Goal: Transaction & Acquisition: Purchase product/service

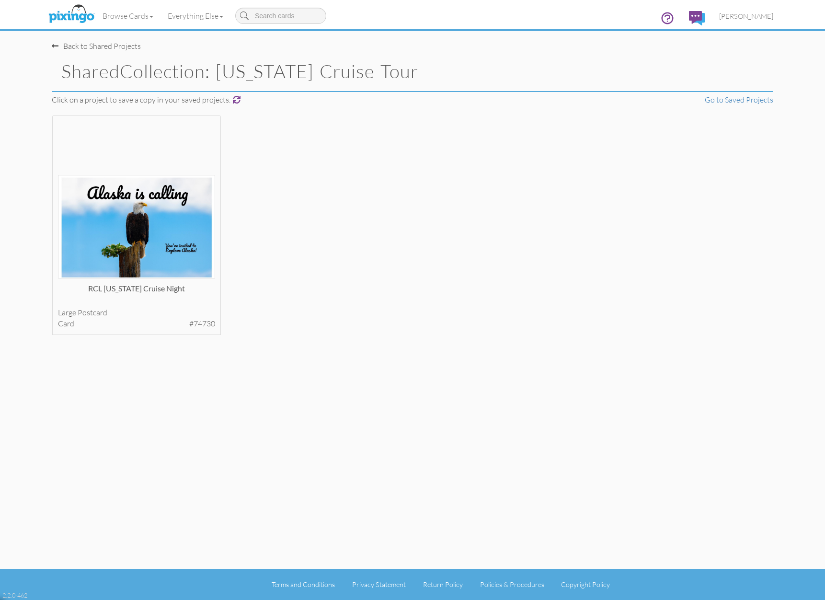
click at [98, 44] on div "Back to Shared Projects" at bounding box center [96, 46] width 89 height 11
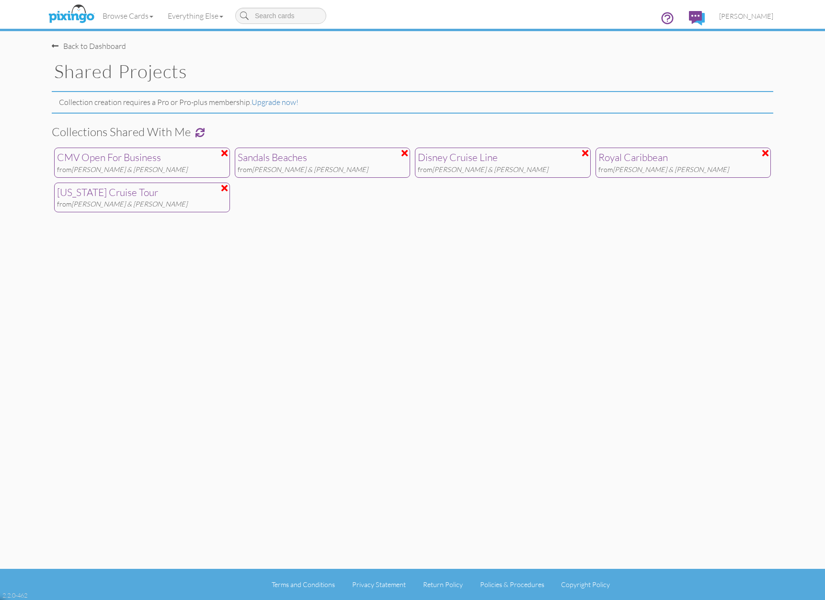
click at [61, 47] on div "Back to Dashboard" at bounding box center [89, 46] width 74 height 11
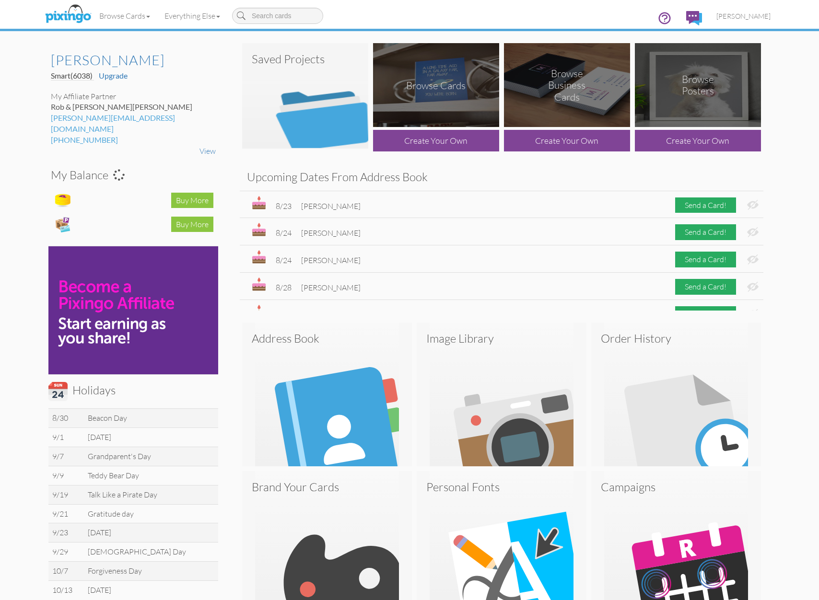
click at [361, 93] on img at bounding box center [305, 95] width 126 height 105
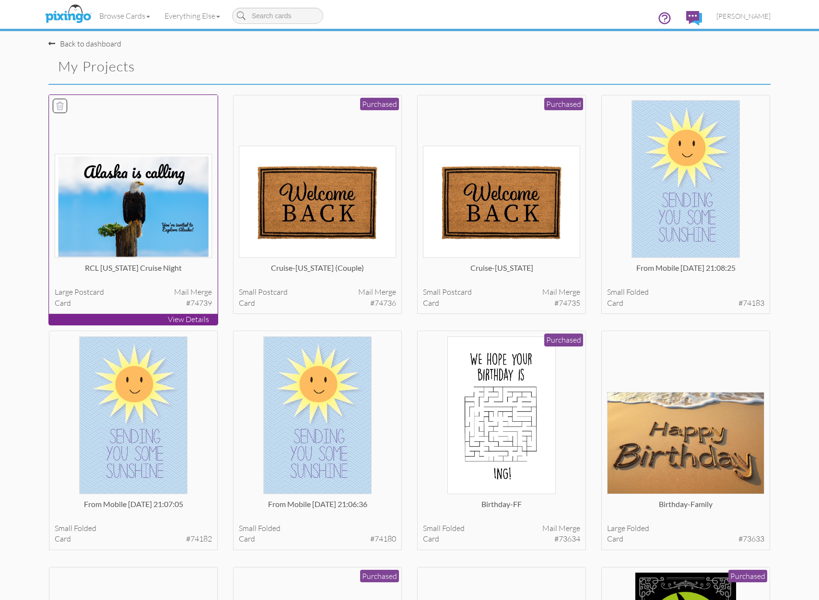
click at [173, 210] on img at bounding box center [134, 206] width 158 height 104
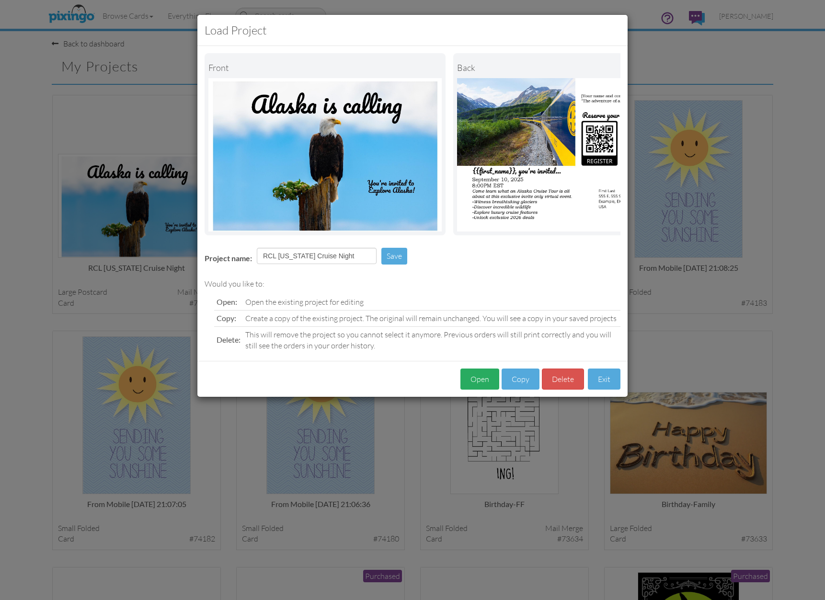
click at [488, 386] on button "Open" at bounding box center [480, 380] width 39 height 22
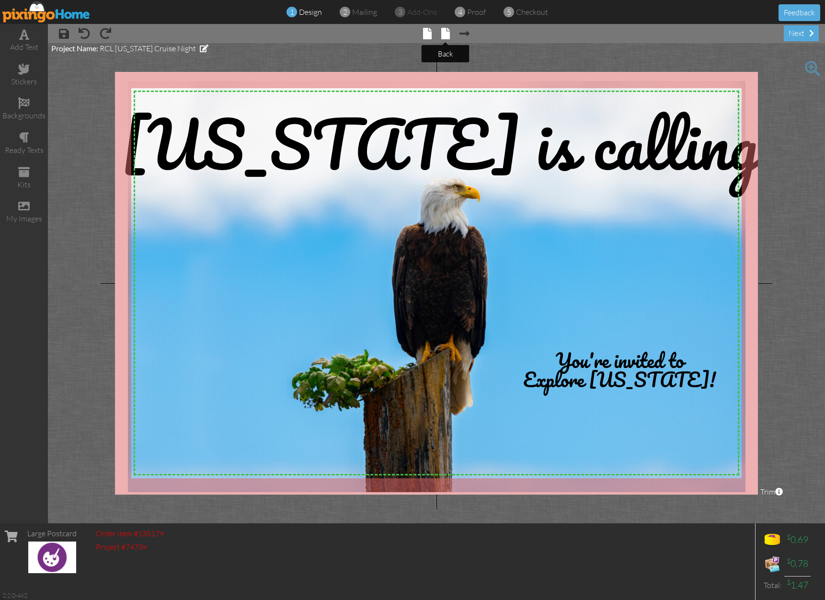
click at [442, 31] on span at bounding box center [446, 34] width 9 height 12
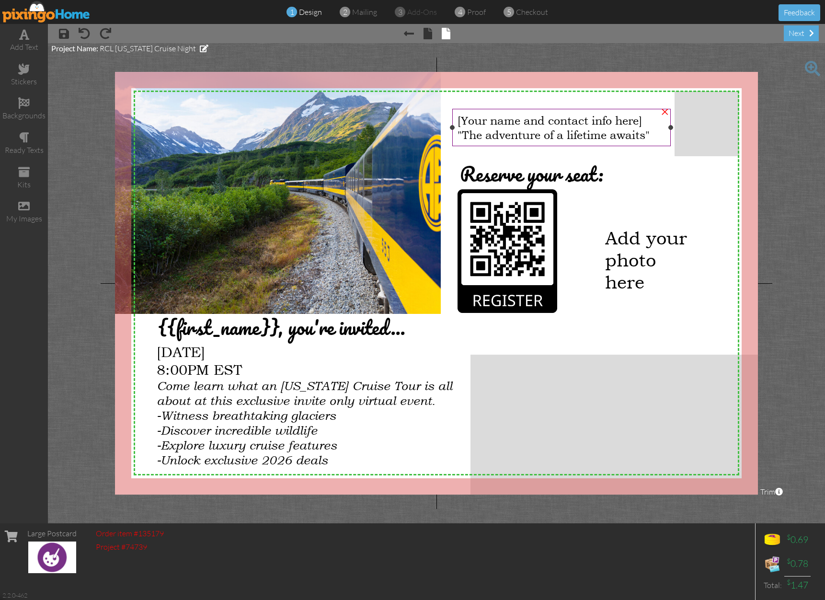
click at [483, 121] on span "[Your name and contact info here]" at bounding box center [550, 120] width 185 height 13
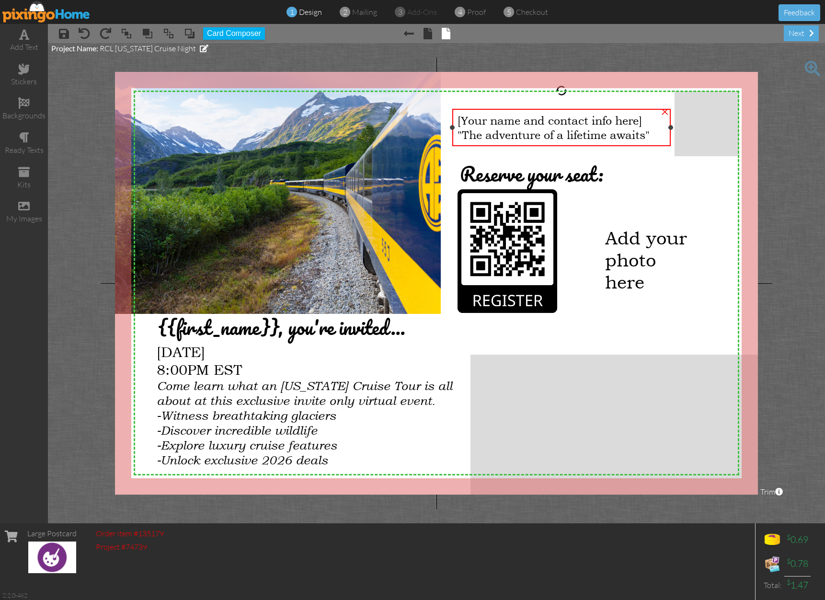
click at [483, 121] on span "[Your name and contact info here]" at bounding box center [550, 120] width 185 height 13
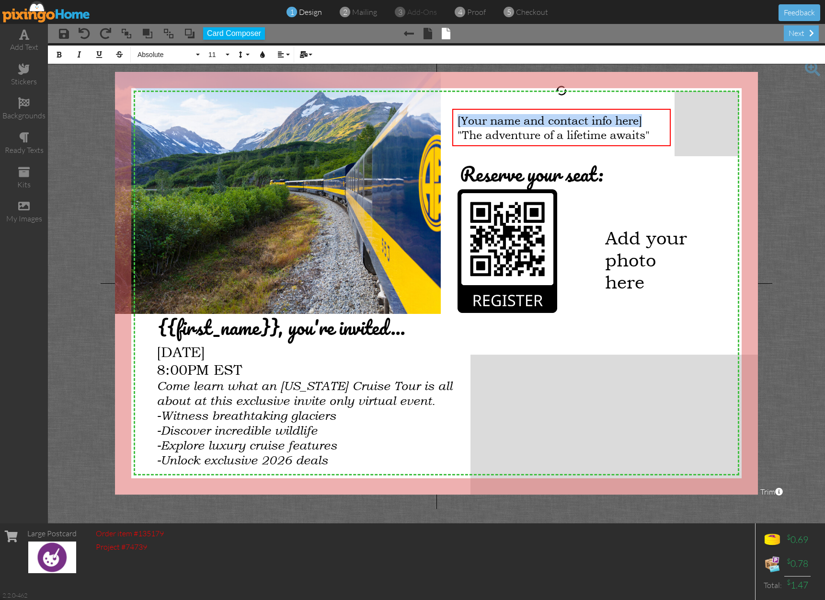
drag, startPoint x: 646, startPoint y: 119, endPoint x: 449, endPoint y: 123, distance: 196.6
click at [449, 123] on div "X X X X X X X X X X X X X X X X X X X X X X X X X X X X X X X X X X X X X X X X…" at bounding box center [436, 283] width 643 height 423
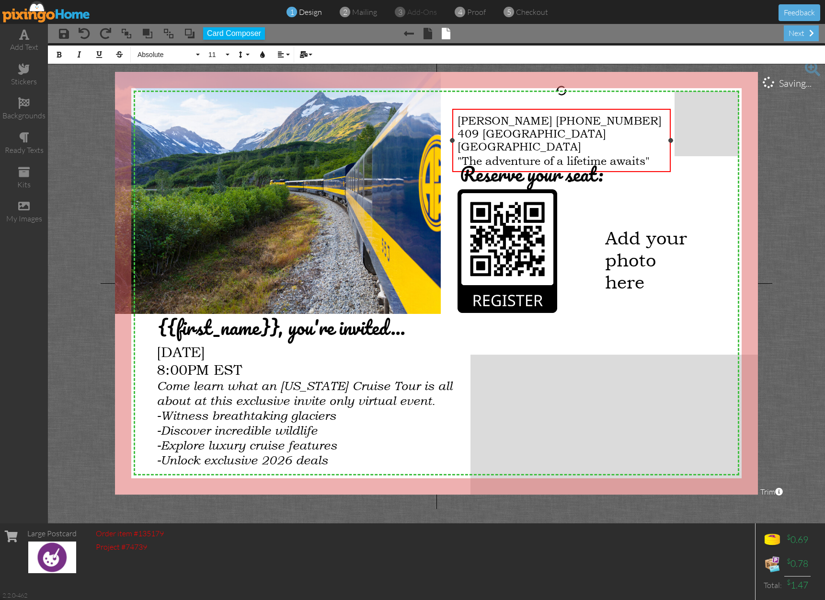
click at [529, 118] on span "[PERSON_NAME] [PHONE_NUMBER]" at bounding box center [560, 120] width 204 height 13
drag, startPoint x: 529, startPoint y: 119, endPoint x: 633, endPoint y: 116, distance: 104.1
click at [633, 116] on div "[PERSON_NAME] [PHONE_NUMBER]" at bounding box center [562, 120] width 208 height 13
click at [555, 142] on div "[GEOGRAPHIC_DATA]" at bounding box center [562, 146] width 208 height 13
click at [648, 252] on span "Add your photo here" at bounding box center [646, 260] width 82 height 66
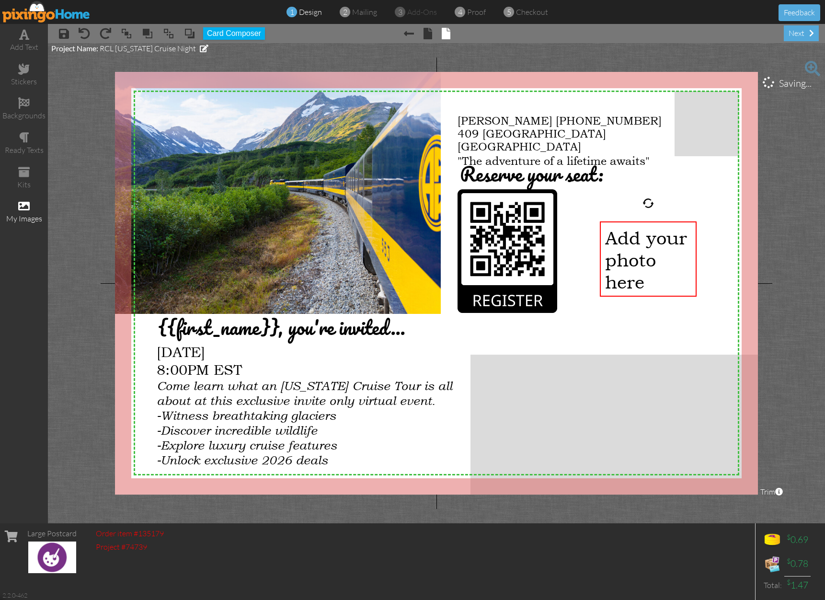
click at [26, 213] on div "my images" at bounding box center [24, 218] width 48 height 11
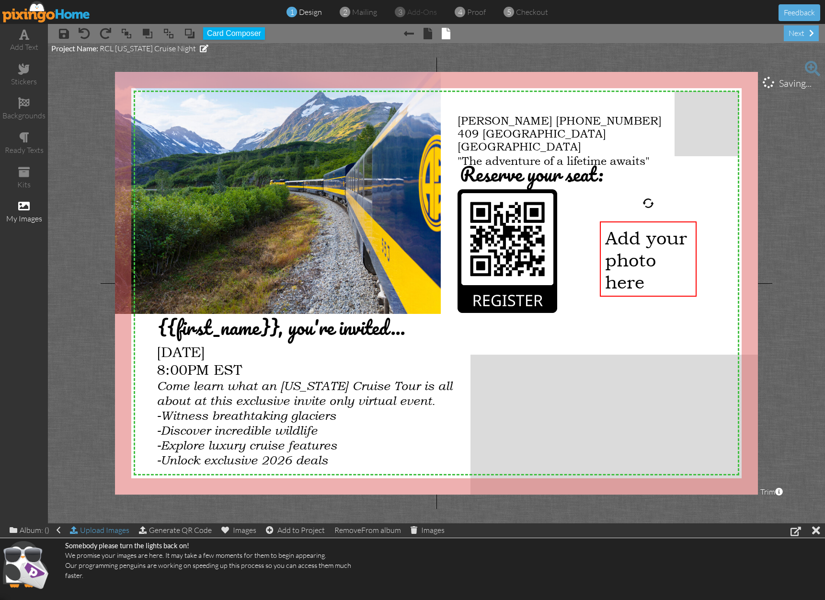
click at [117, 531] on div "Upload Images" at bounding box center [99, 530] width 59 height 14
click at [29, 533] on div "Album: ()" at bounding box center [35, 529] width 51 height 13
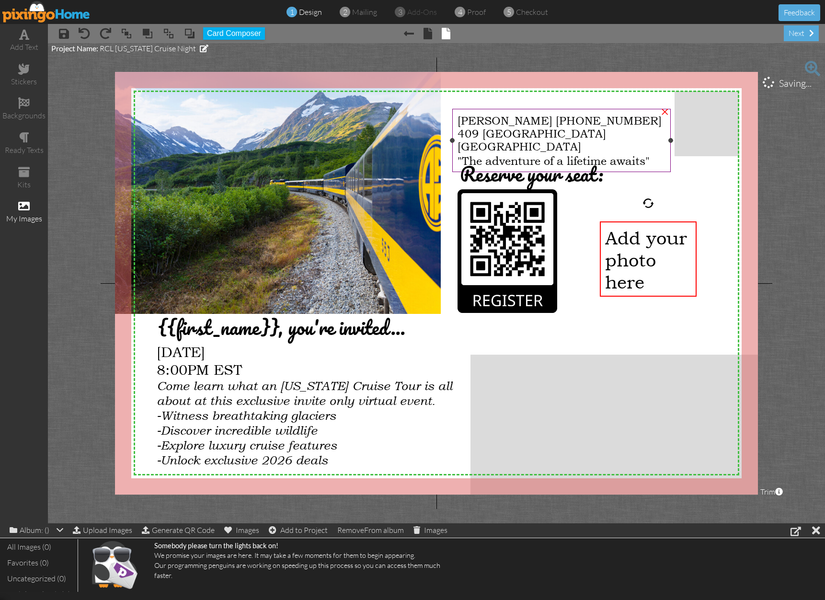
click at [487, 146] on span "[GEOGRAPHIC_DATA]" at bounding box center [520, 146] width 124 height 13
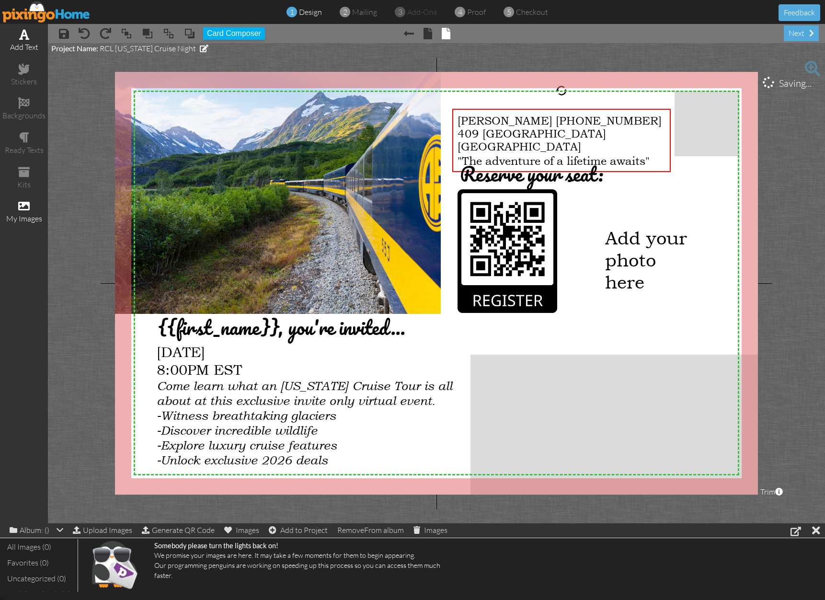
click at [29, 40] on div "add text" at bounding box center [24, 41] width 48 height 34
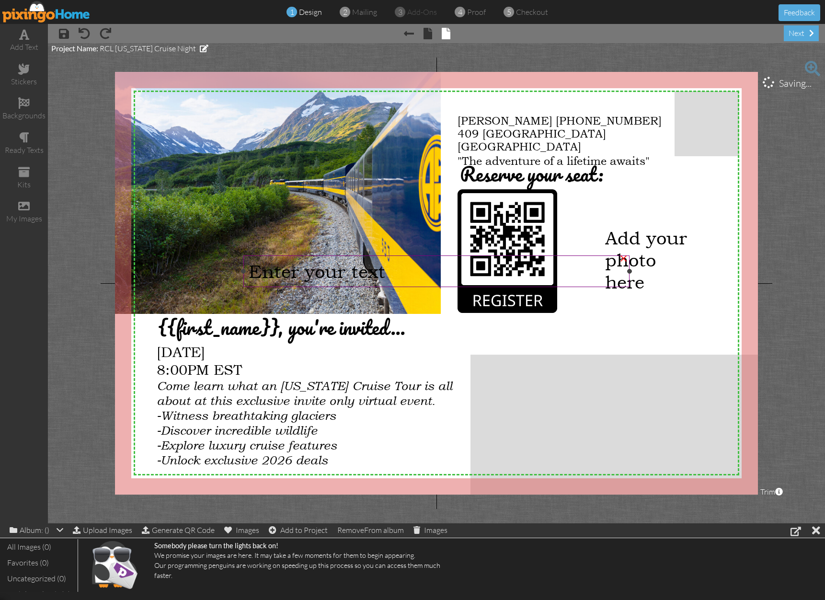
click at [311, 272] on span "Enter your text" at bounding box center [317, 271] width 137 height 22
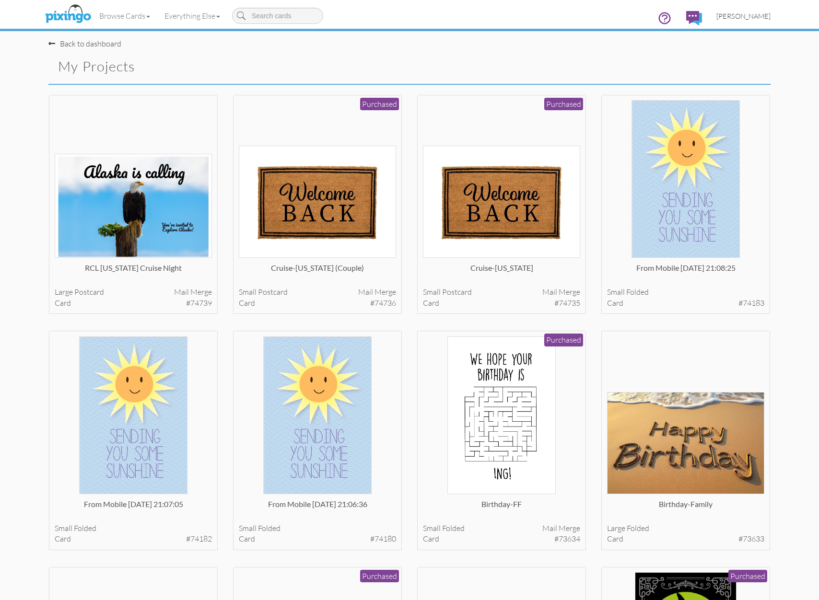
click at [761, 22] on link "[PERSON_NAME]" at bounding box center [743, 16] width 69 height 24
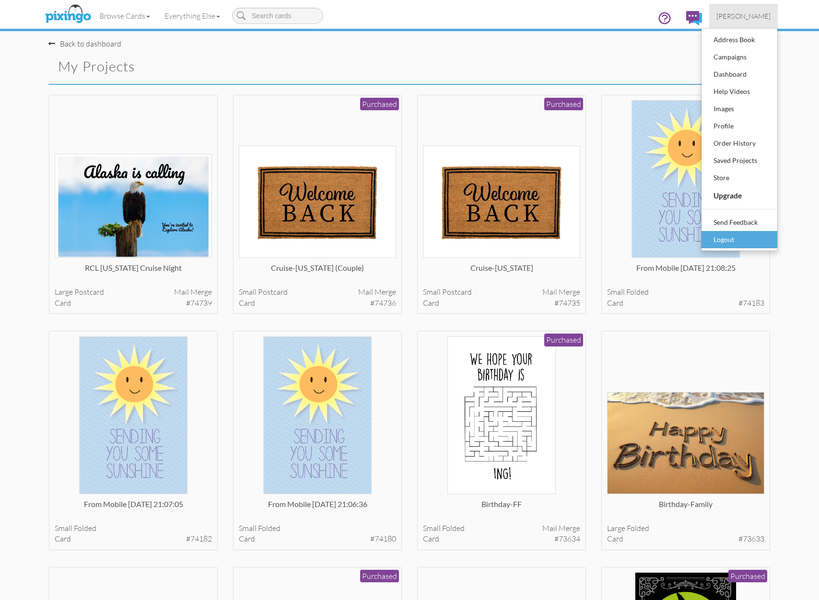
click at [736, 236] on div "Logout" at bounding box center [739, 239] width 57 height 14
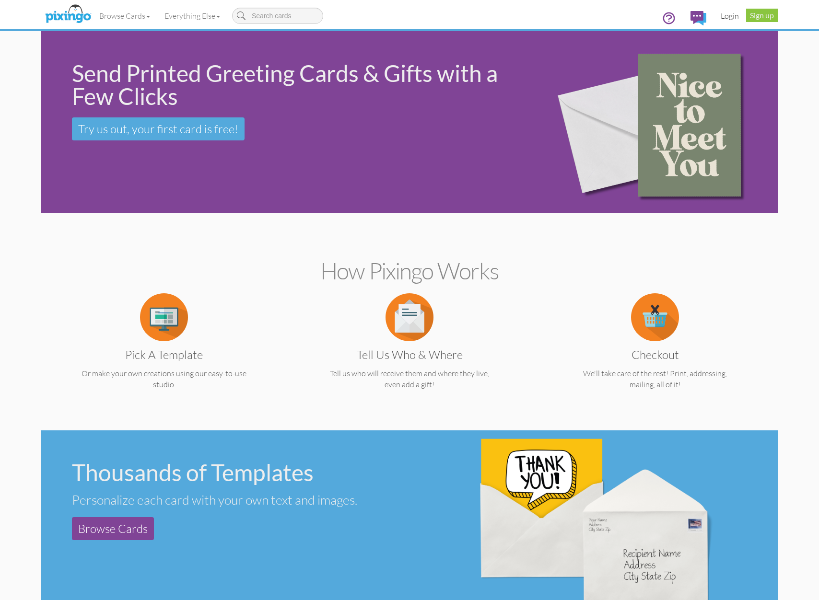
click at [730, 13] on link "Login" at bounding box center [729, 16] width 33 height 24
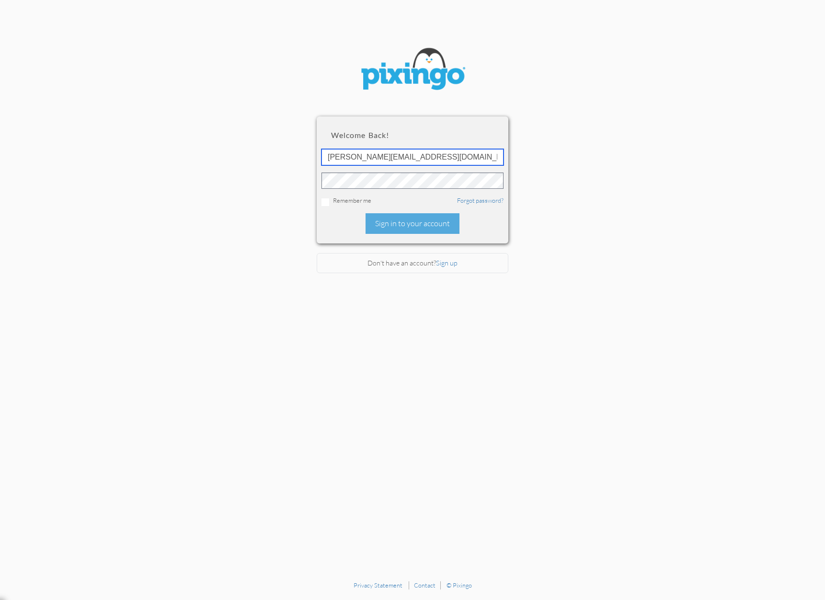
type input "[PERSON_NAME][EMAIL_ADDRESS][DOMAIN_NAME]"
click at [411, 220] on div "Sign in to your account" at bounding box center [413, 223] width 94 height 21
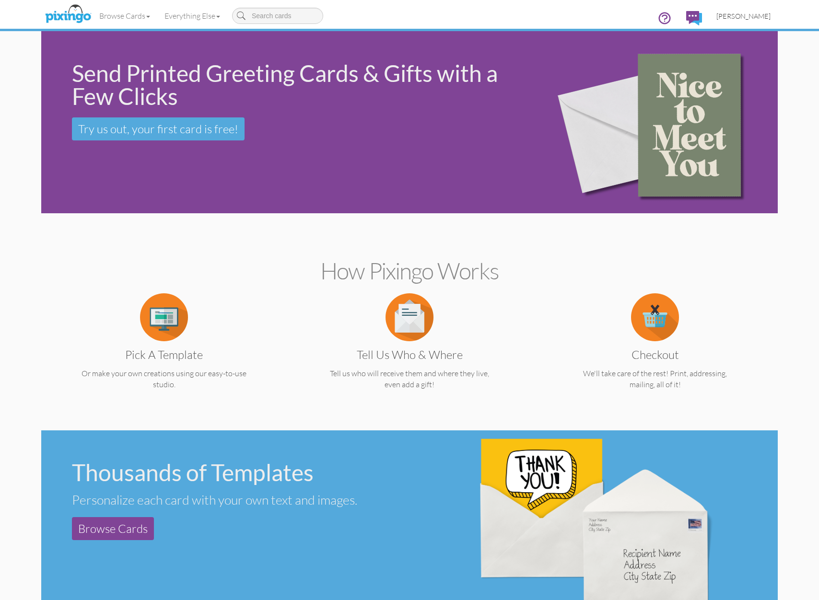
click at [744, 11] on link "[PERSON_NAME]" at bounding box center [743, 16] width 69 height 24
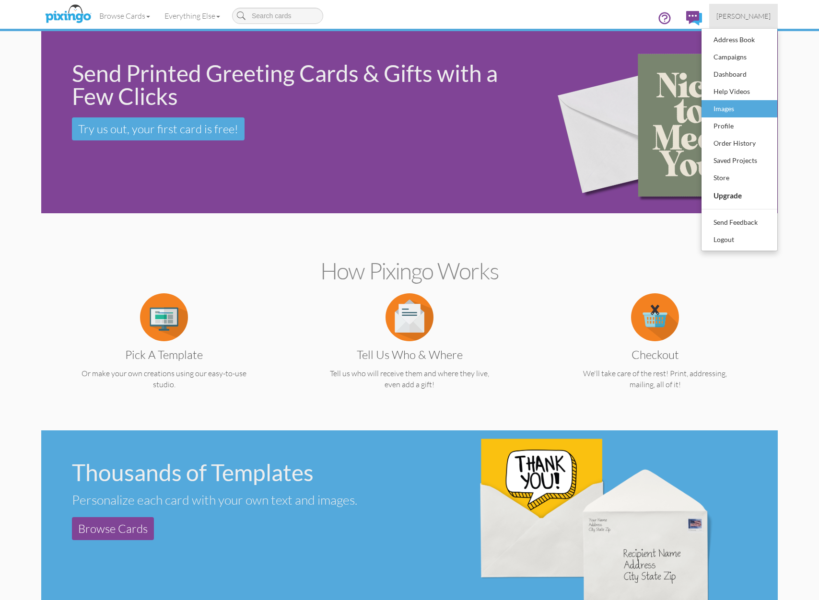
click at [734, 110] on div "Images" at bounding box center [739, 109] width 57 height 14
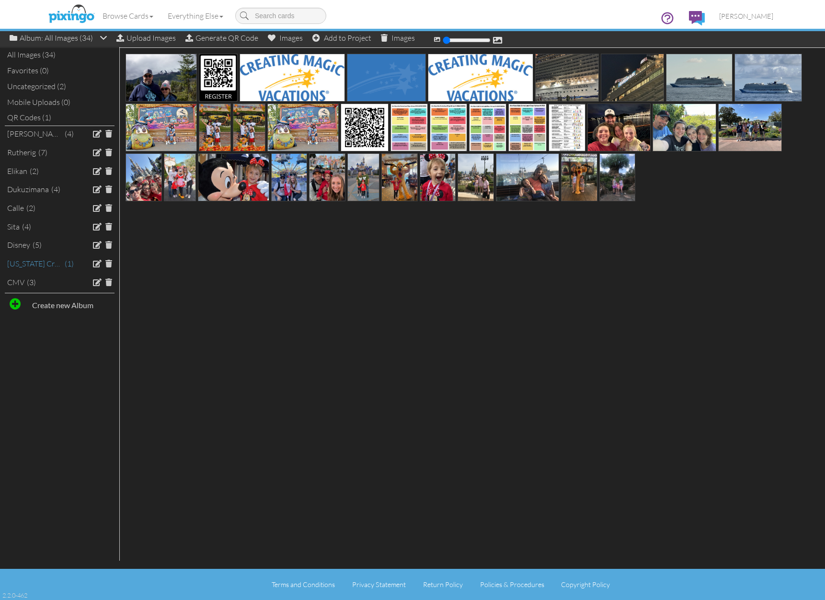
click at [42, 258] on div "[US_STATE] Cruise/Cruisetour" at bounding box center [34, 263] width 55 height 11
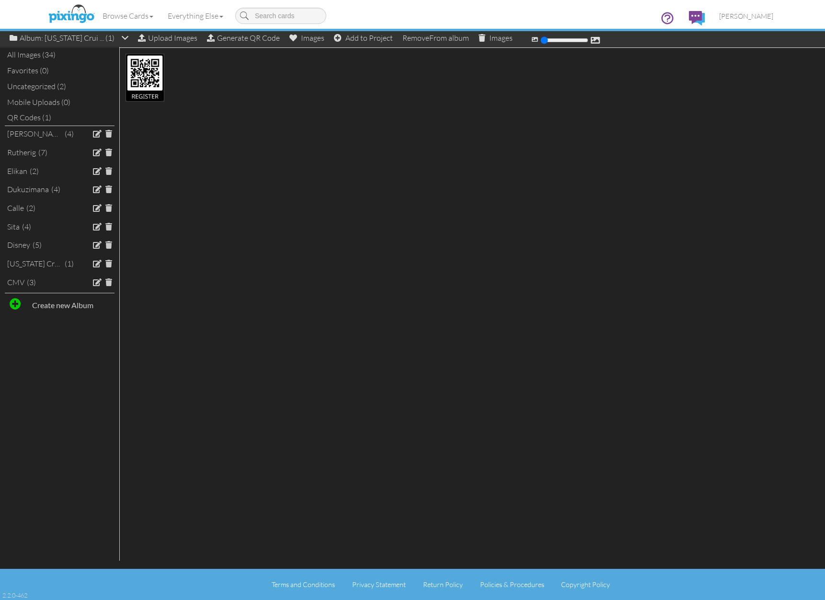
click at [42, 82] on div "Uncategorized (2)" at bounding box center [60, 87] width 110 height 16
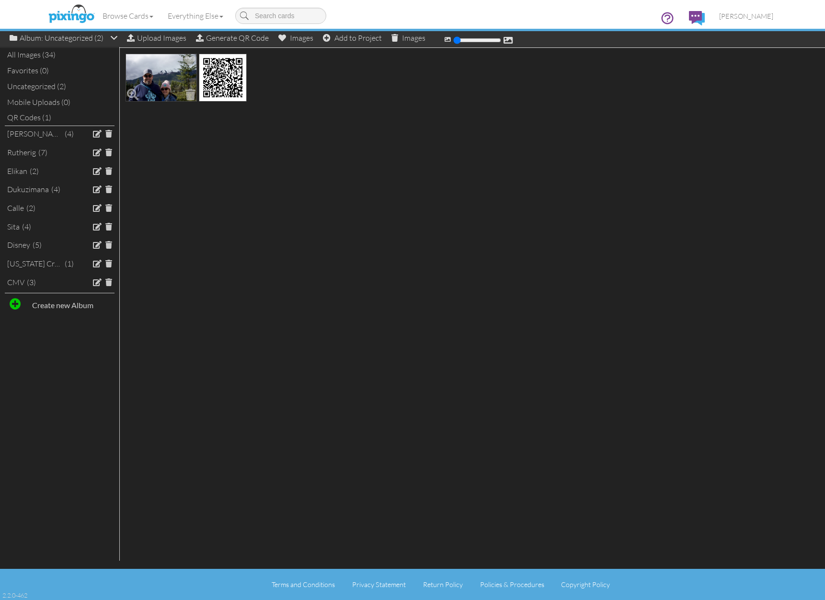
click at [162, 66] on img at bounding box center [161, 78] width 71 height 48
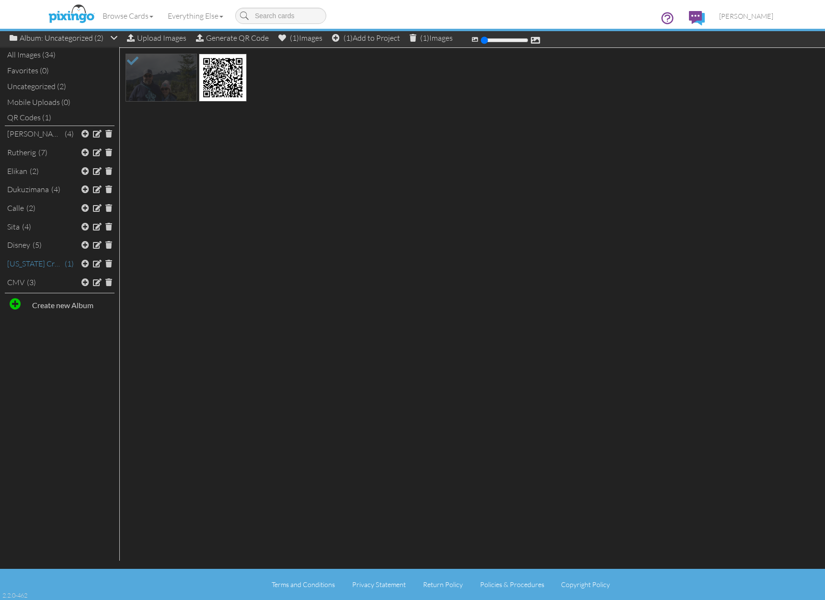
click at [48, 259] on div "[US_STATE] Cruise/Cruisetour" at bounding box center [34, 263] width 55 height 11
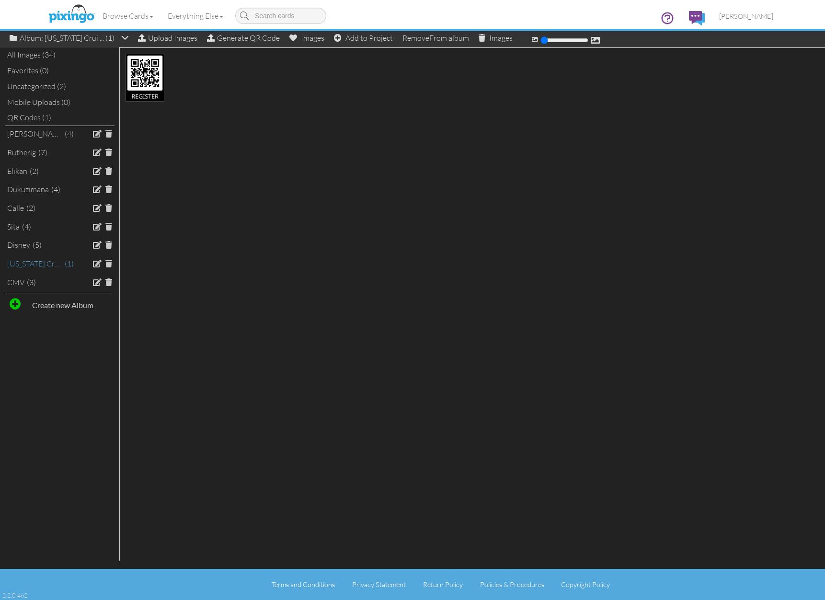
click at [49, 258] on div "[US_STATE] Cruise/Cruisetour" at bounding box center [34, 263] width 55 height 11
click at [50, 84] on div "Uncategorized (2)" at bounding box center [60, 87] width 110 height 16
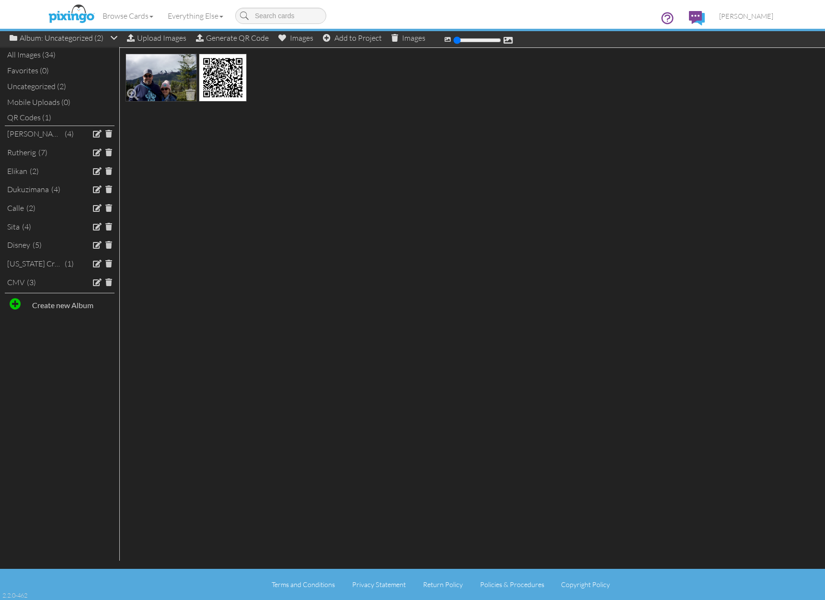
click at [177, 83] on img at bounding box center [161, 78] width 71 height 48
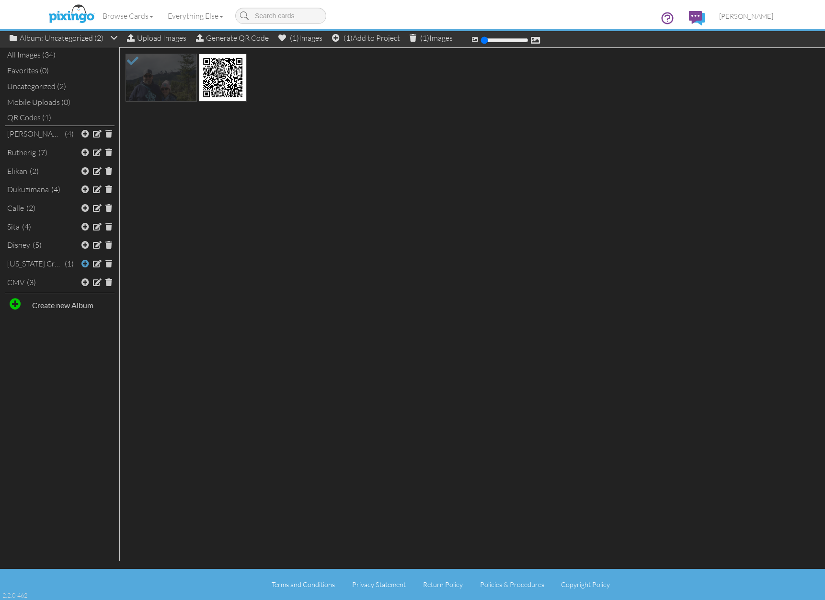
click at [85, 260] on span at bounding box center [85, 264] width 8 height 8
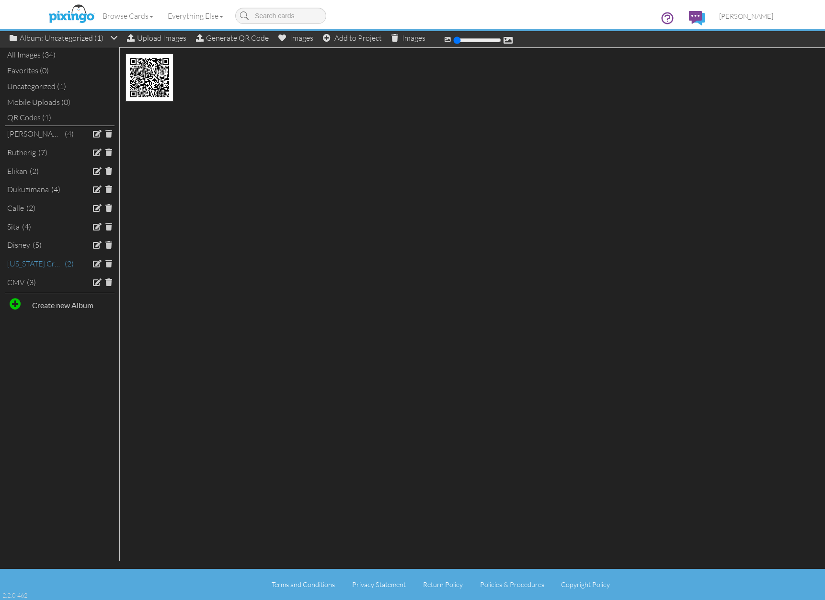
click at [58, 258] on div "[US_STATE] Cruise/Cruisetour" at bounding box center [34, 263] width 55 height 11
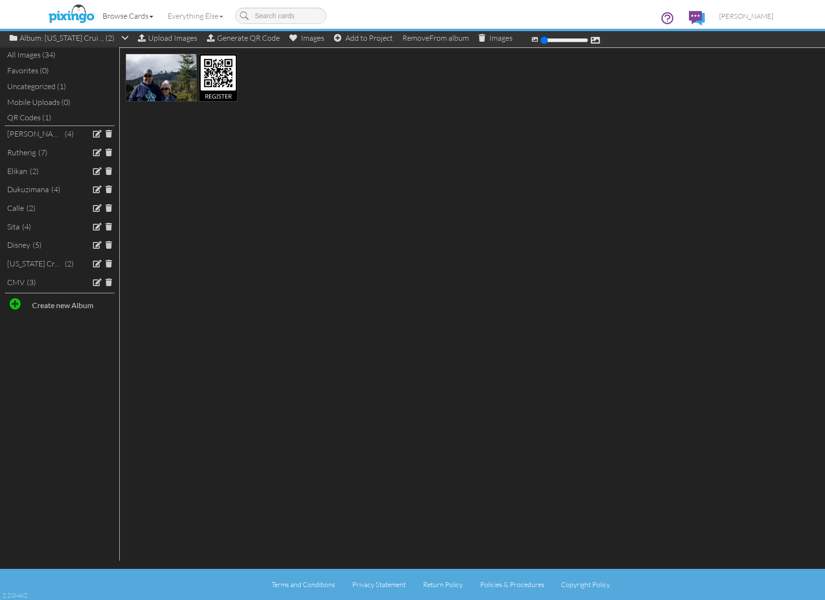
click at [128, 14] on link "Browse Cards" at bounding box center [127, 16] width 65 height 24
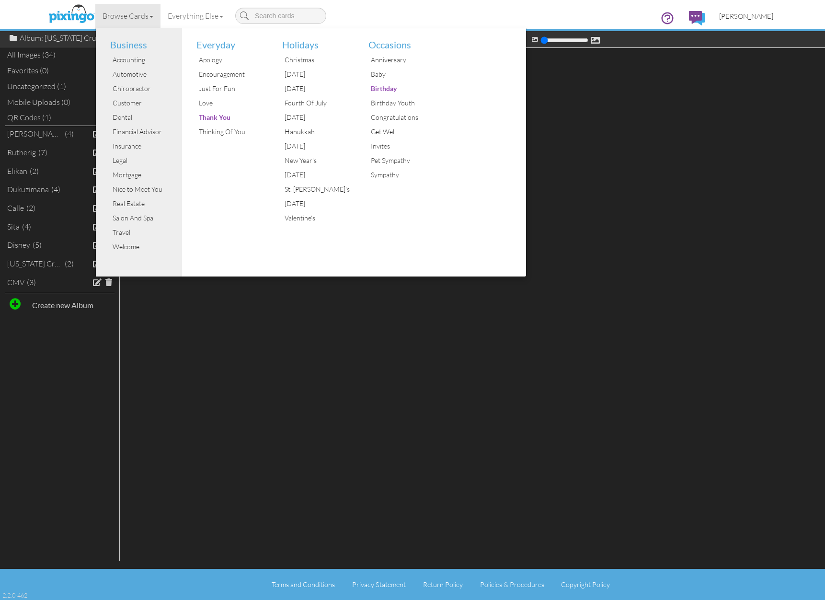
click at [764, 13] on span "[PERSON_NAME]" at bounding box center [747, 16] width 54 height 8
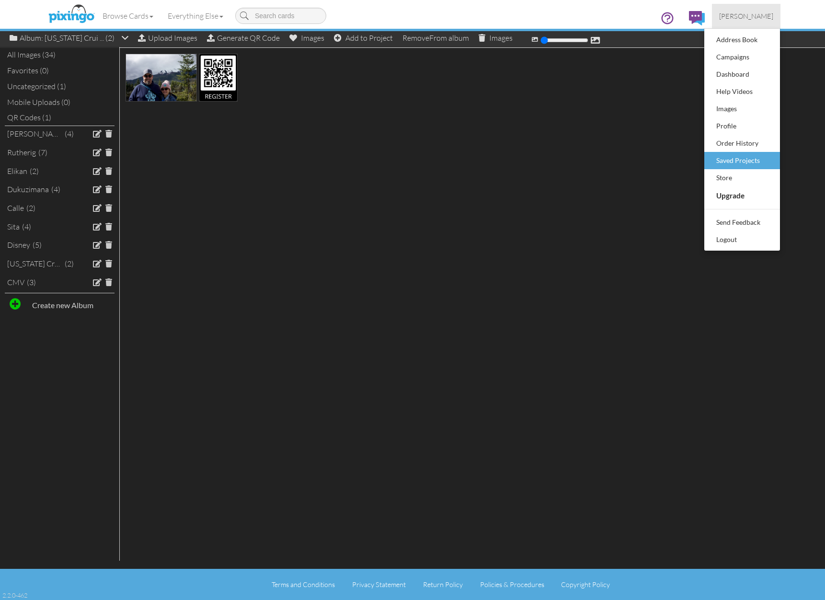
click at [760, 161] on div "Saved Projects" at bounding box center [742, 160] width 57 height 14
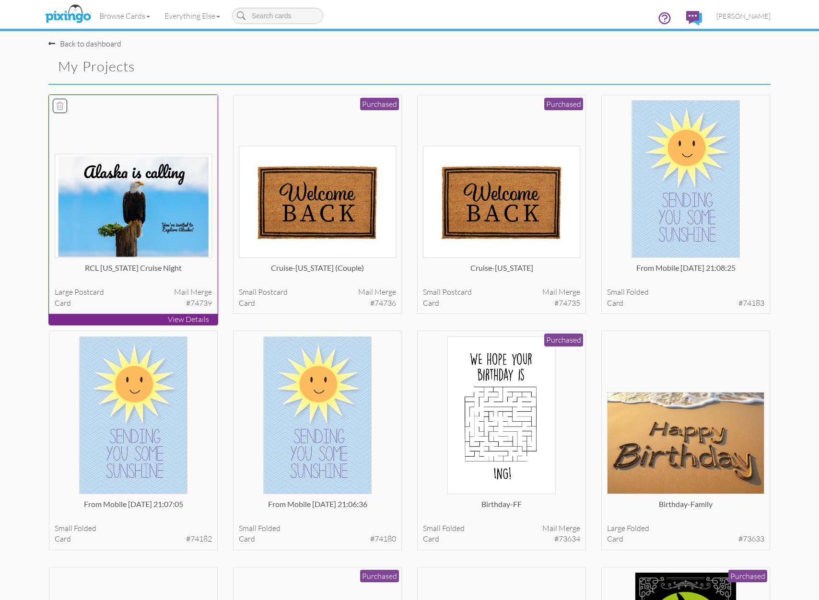
click at [128, 204] on img at bounding box center [134, 206] width 158 height 104
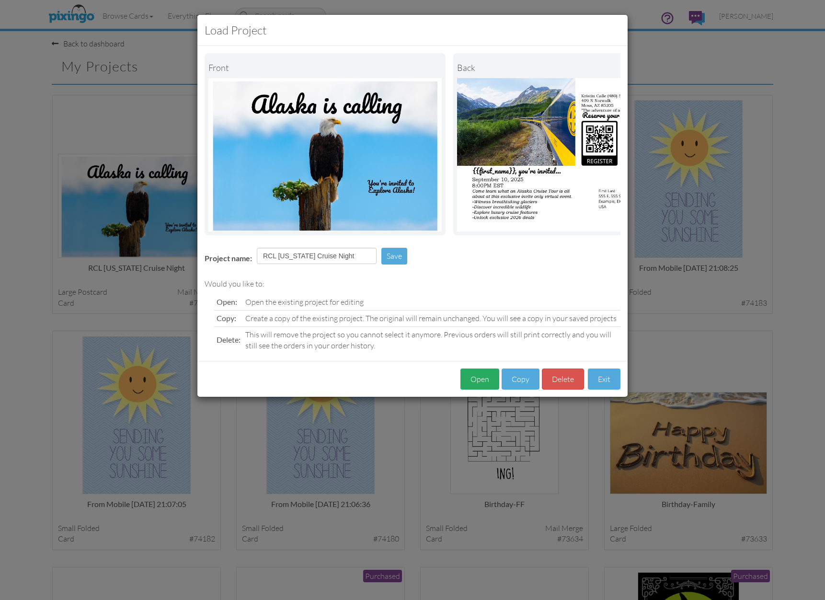
click at [487, 382] on button "Open" at bounding box center [480, 380] width 39 height 22
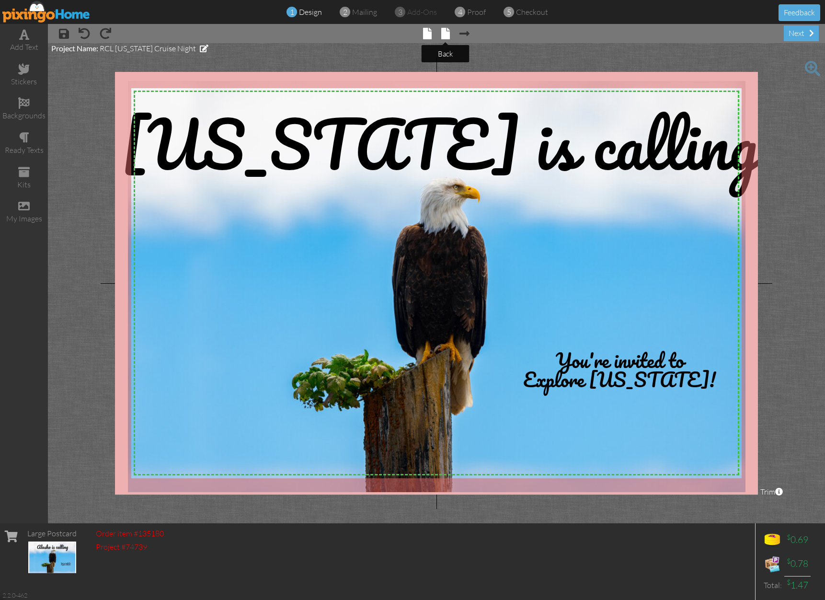
click at [443, 31] on span at bounding box center [446, 34] width 9 height 12
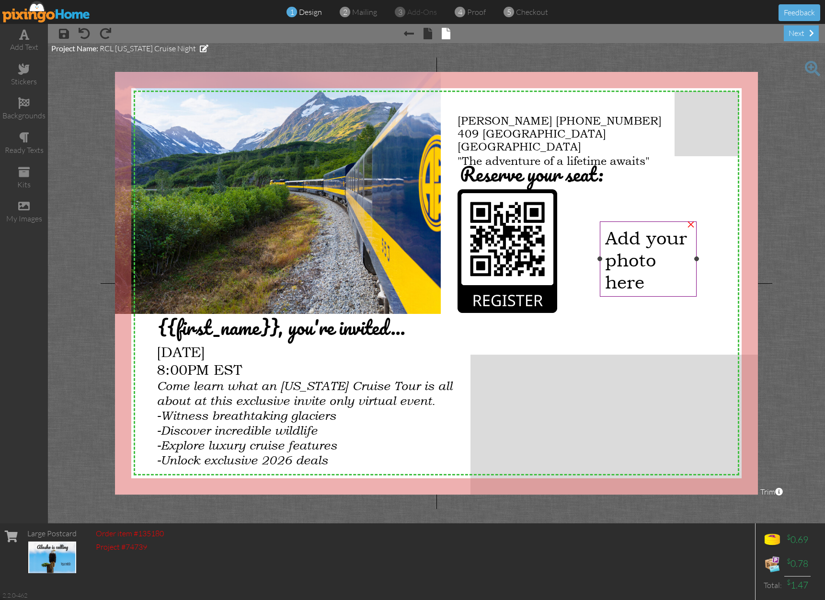
click at [658, 252] on span "Add your photo here" at bounding box center [646, 260] width 82 height 66
click at [20, 202] on span at bounding box center [24, 206] width 12 height 12
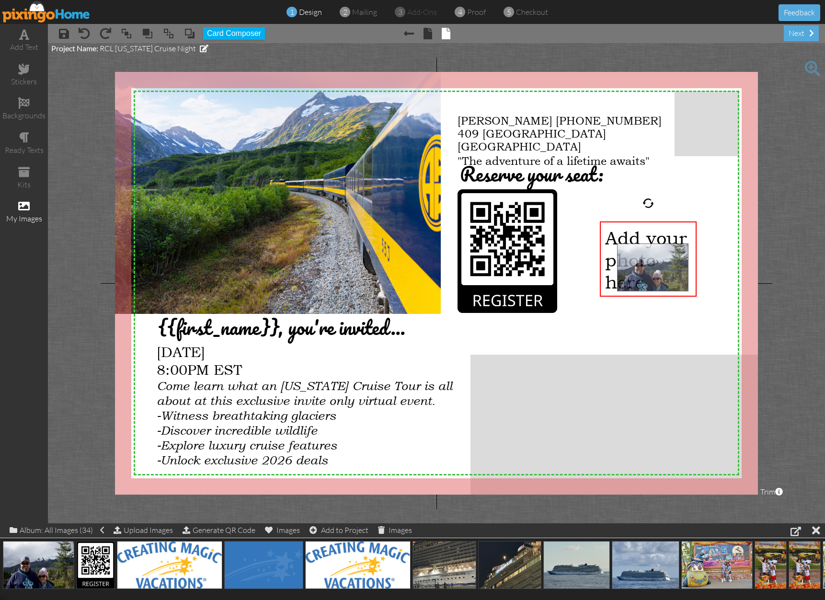
drag, startPoint x: 40, startPoint y: 566, endPoint x: 655, endPoint y: 269, distance: 682.6
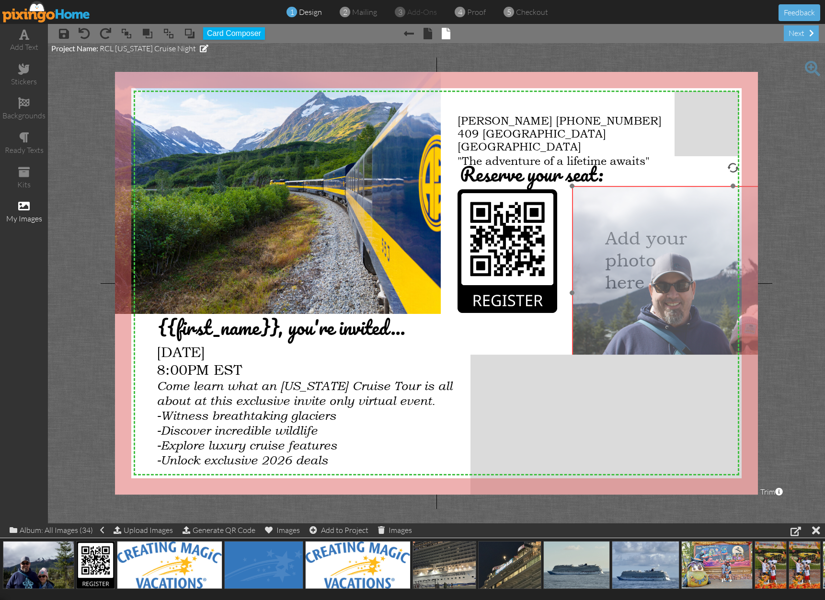
drag, startPoint x: 672, startPoint y: 292, endPoint x: 627, endPoint y: 235, distance: 73.1
click at [627, 235] on img at bounding box center [733, 293] width 322 height 214
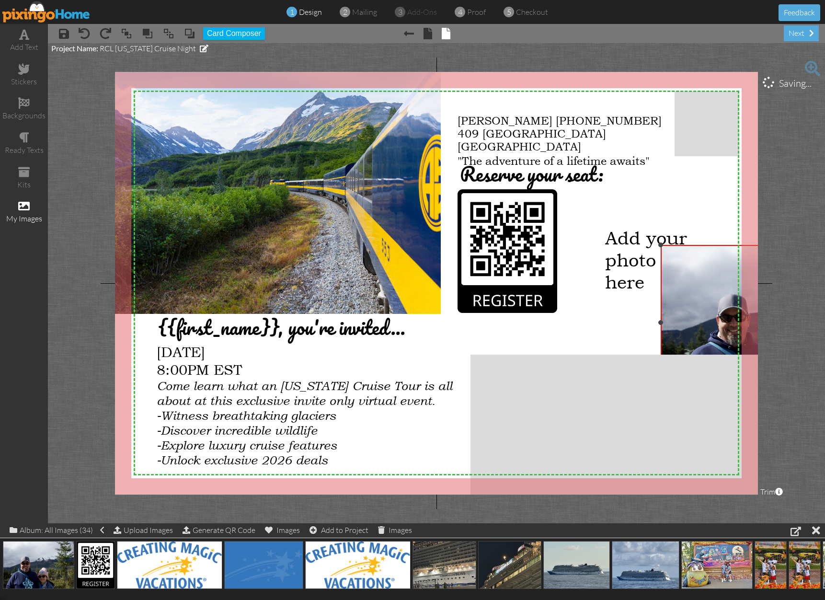
drag, startPoint x: 572, startPoint y: 186, endPoint x: 672, endPoint y: 245, distance: 116.3
click at [672, 245] on div "×" at bounding box center [777, 322] width 233 height 155
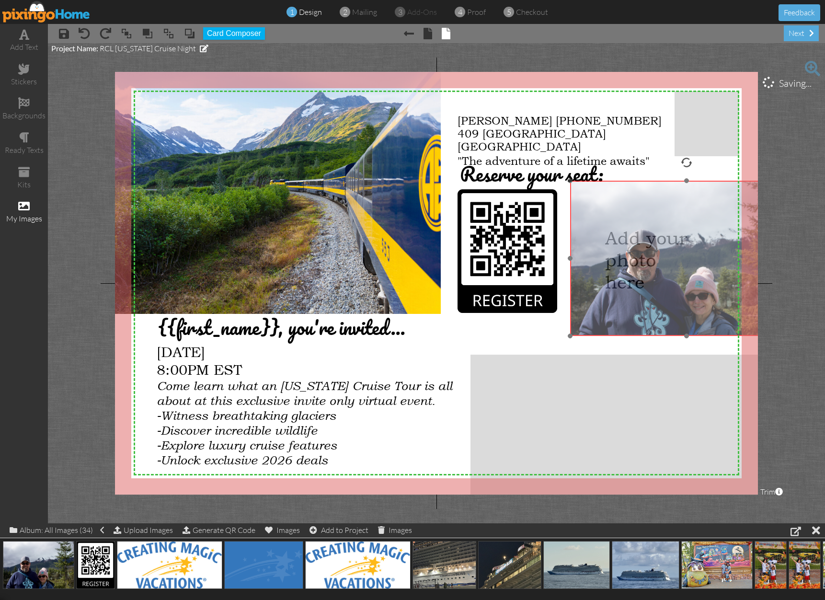
drag, startPoint x: 711, startPoint y: 301, endPoint x: 621, endPoint y: 237, distance: 111.1
click at [621, 237] on img at bounding box center [686, 258] width 233 height 155
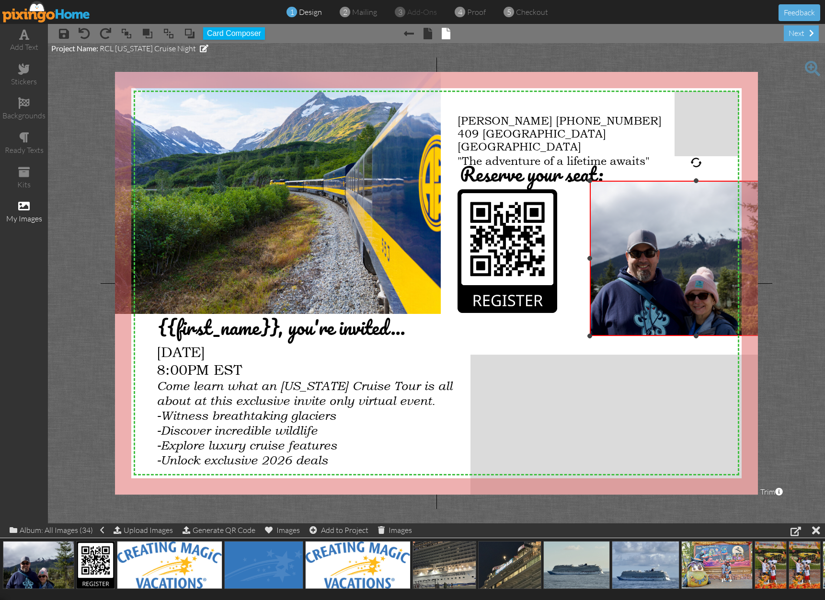
drag, startPoint x: 570, startPoint y: 258, endPoint x: 592, endPoint y: 259, distance: 21.6
click at [590, 264] on div "×" at bounding box center [696, 258] width 213 height 155
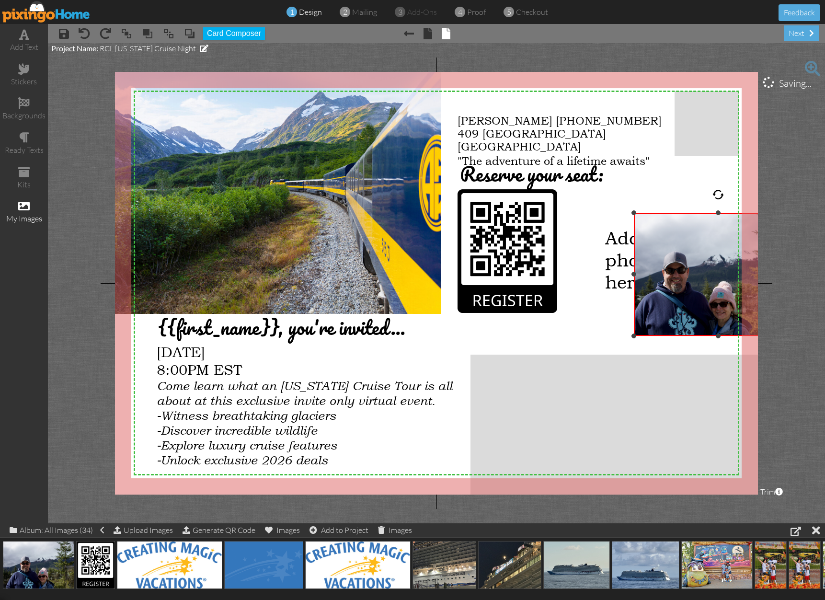
drag, startPoint x: 592, startPoint y: 181, endPoint x: 619, endPoint y: 213, distance: 42.5
click at [619, 213] on div "X X X X X X X X X X X X X X X X X X X X X X X X X X X X X X X X X X X X X X X X…" at bounding box center [436, 283] width 643 height 423
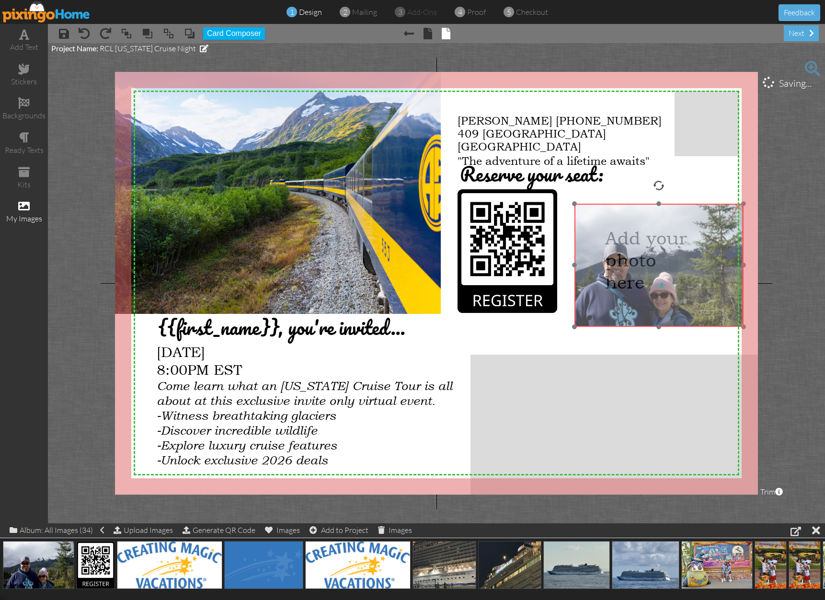
drag, startPoint x: 687, startPoint y: 277, endPoint x: 628, endPoint y: 268, distance: 60.1
click at [628, 268] on img at bounding box center [651, 265] width 185 height 123
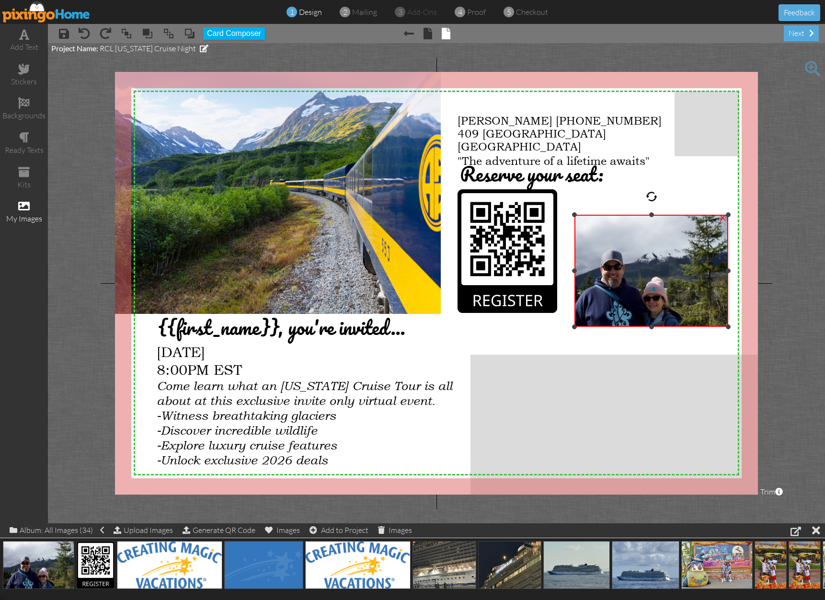
drag, startPoint x: 744, startPoint y: 203, endPoint x: 697, endPoint y: 214, distance: 48.3
click at [697, 215] on div "×" at bounding box center [652, 271] width 154 height 112
drag, startPoint x: 728, startPoint y: 270, endPoint x: 690, endPoint y: 271, distance: 37.9
click at [690, 271] on div at bounding box center [690, 270] width 5 height 5
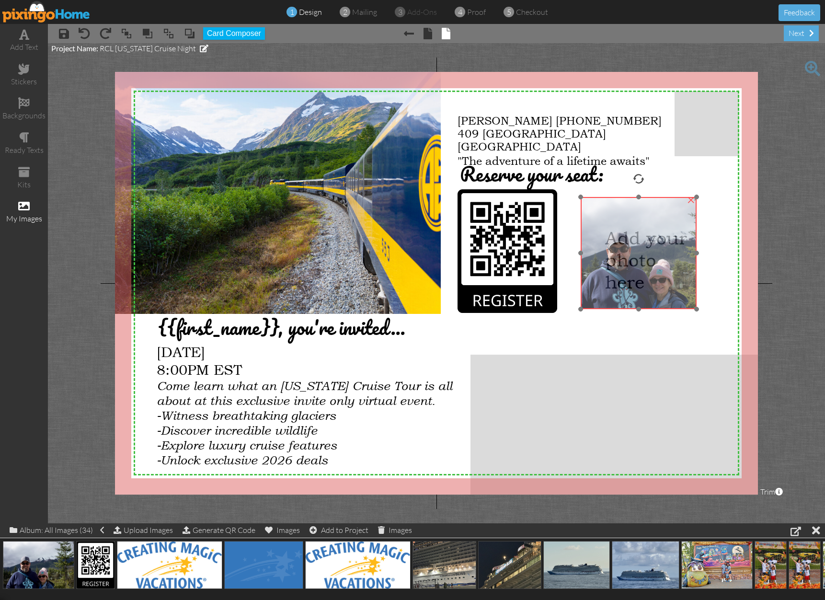
drag, startPoint x: 639, startPoint y: 287, endPoint x: 646, endPoint y: 269, distance: 18.8
click at [646, 269] on img at bounding box center [651, 253] width 168 height 112
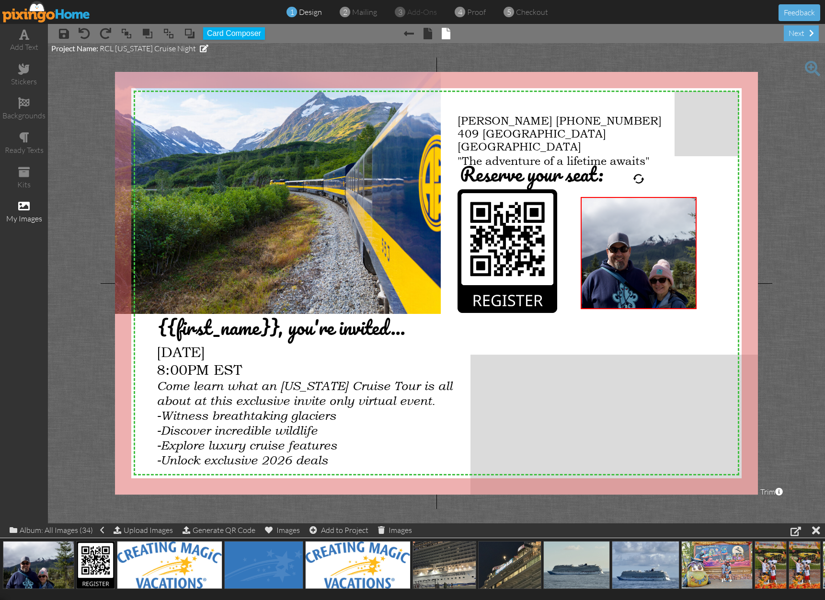
click at [552, 148] on div "[GEOGRAPHIC_DATA]" at bounding box center [562, 146] width 208 height 13
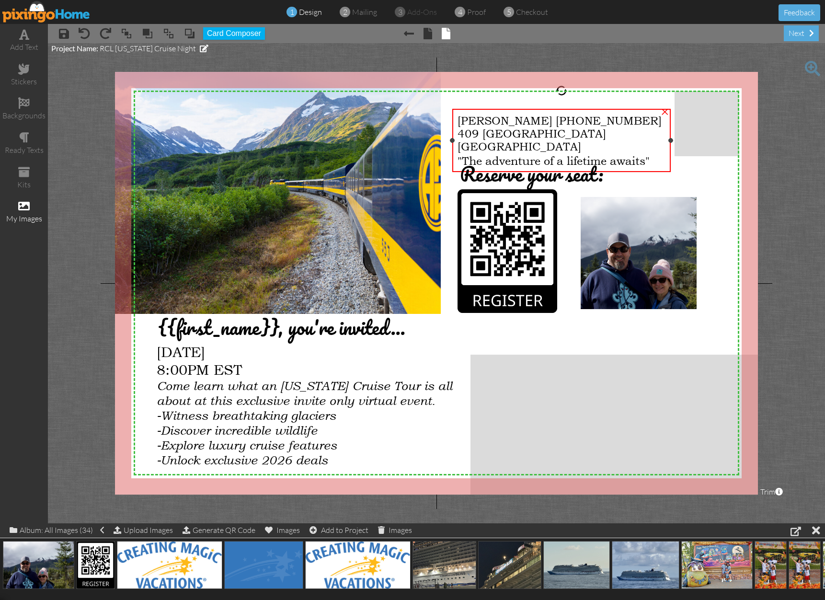
click at [552, 148] on div "[GEOGRAPHIC_DATA]" at bounding box center [562, 146] width 208 height 13
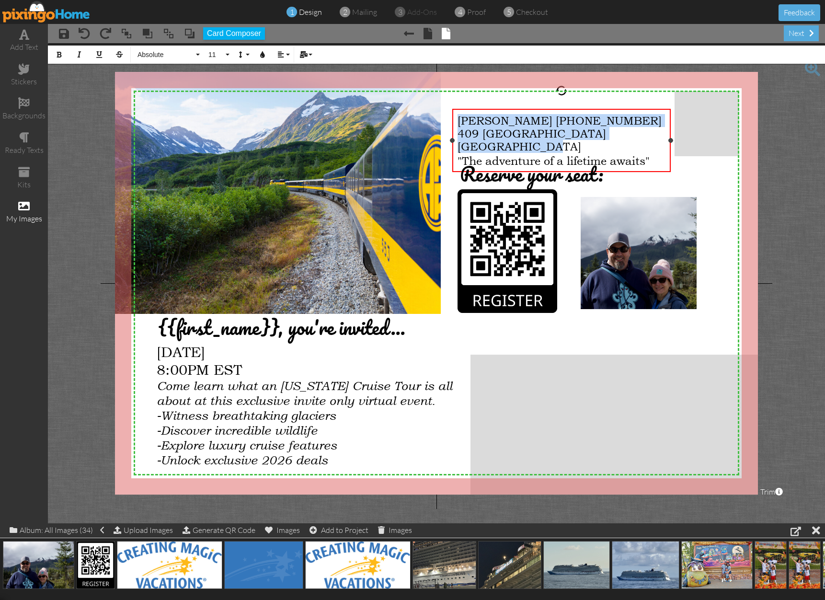
drag, startPoint x: 169, startPoint y: 60, endPoint x: 451, endPoint y: 116, distance: 287.4
click at [453, 116] on div "[PERSON_NAME] [PHONE_NUMBER] [STREET_ADDRESS] "The adventure of a lifetime awai…" at bounding box center [562, 140] width 218 height 63
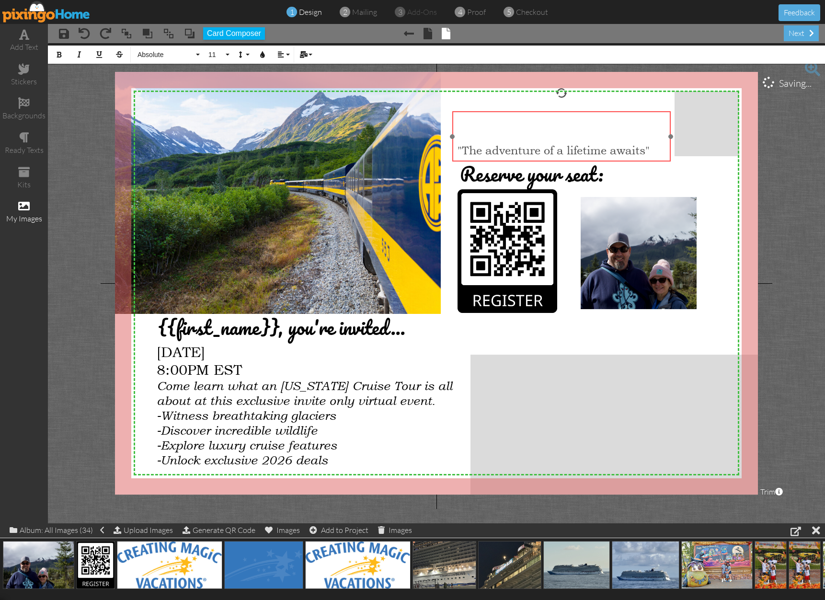
click at [524, 115] on div "​ "The adventure of a lifetime awaits"" at bounding box center [562, 136] width 218 height 51
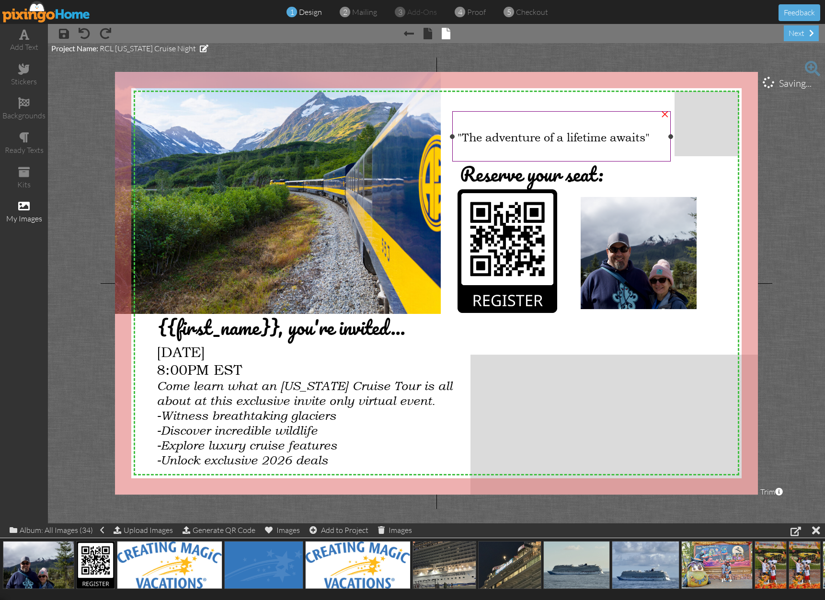
click at [541, 128] on div at bounding box center [562, 122] width 208 height 13
click at [481, 116] on div at bounding box center [562, 122] width 208 height 13
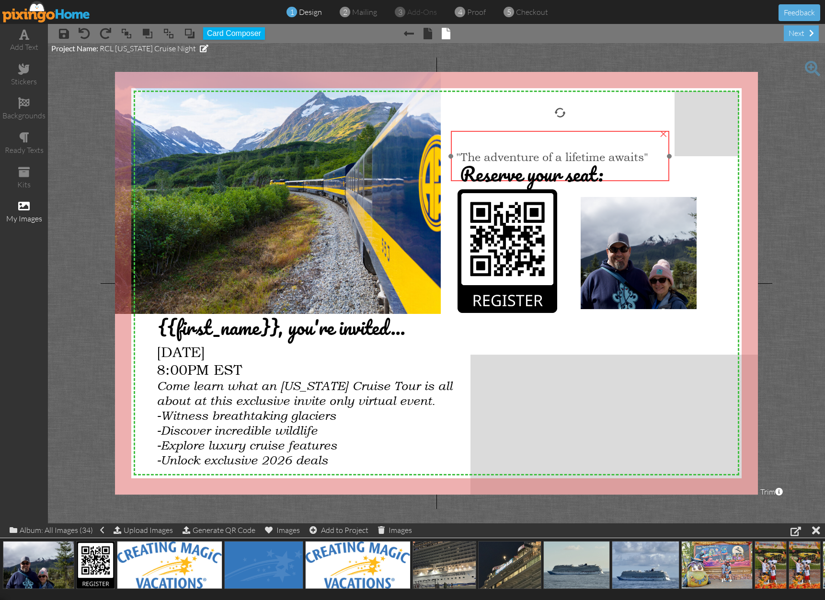
drag, startPoint x: 543, startPoint y: 121, endPoint x: 542, endPoint y: 141, distance: 19.7
click at [542, 141] on div at bounding box center [560, 142] width 208 height 13
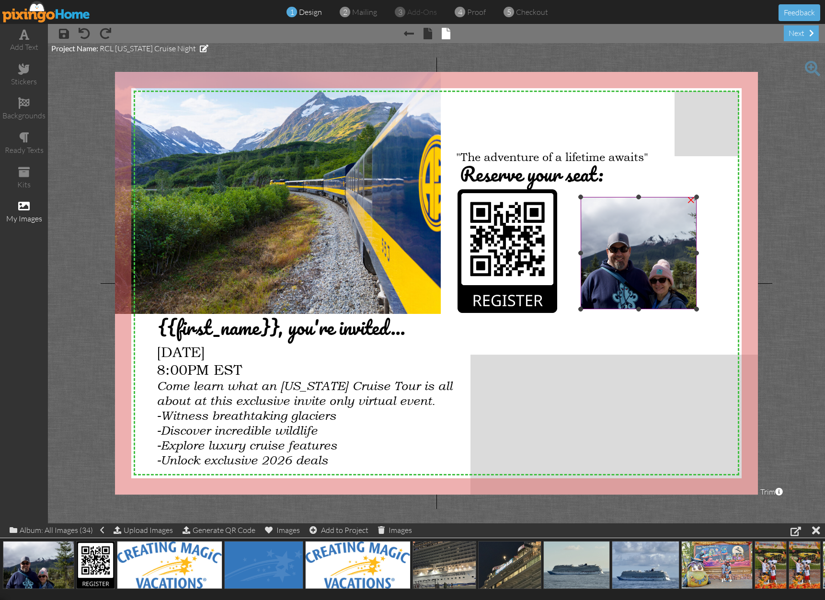
click at [670, 272] on img at bounding box center [651, 253] width 168 height 112
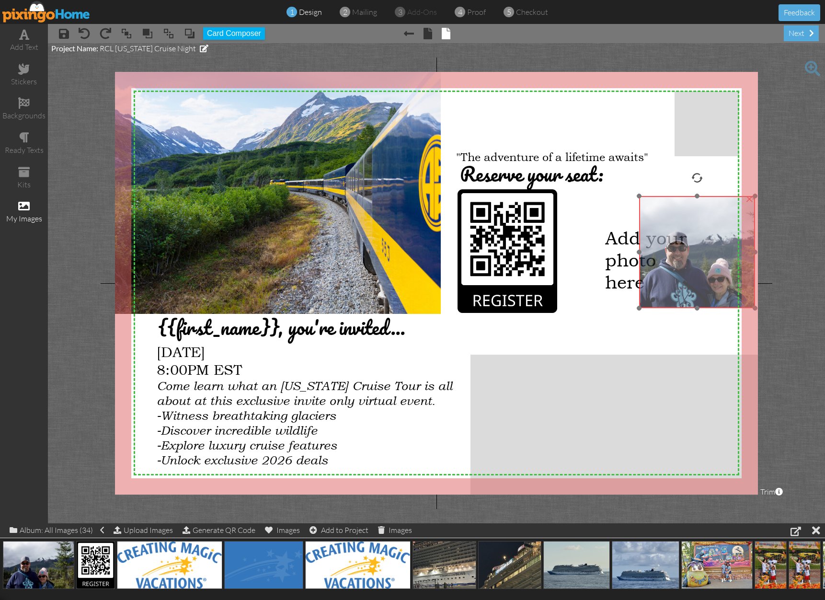
drag, startPoint x: 656, startPoint y: 272, endPoint x: 714, endPoint y: 271, distance: 58.5
click at [714, 271] on img at bounding box center [709, 252] width 168 height 112
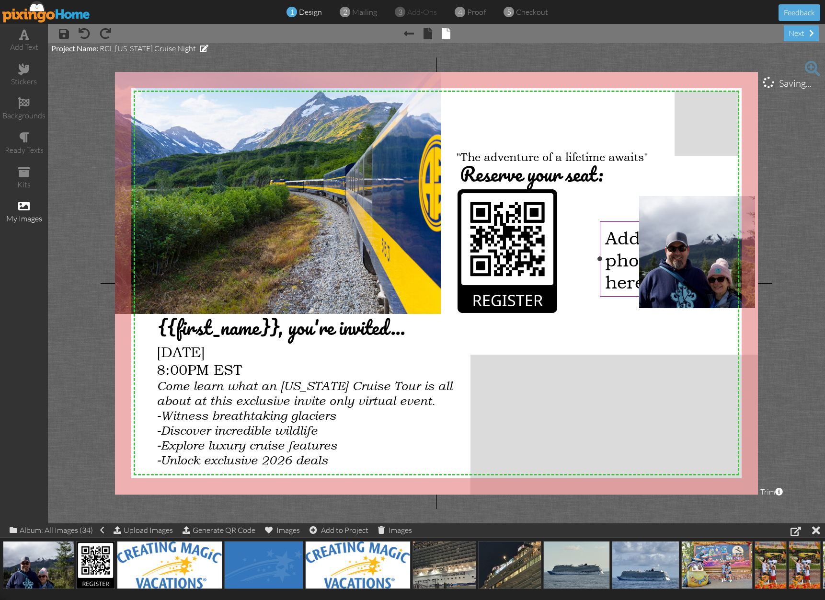
click at [623, 273] on span "Add your photo here" at bounding box center [646, 260] width 82 height 66
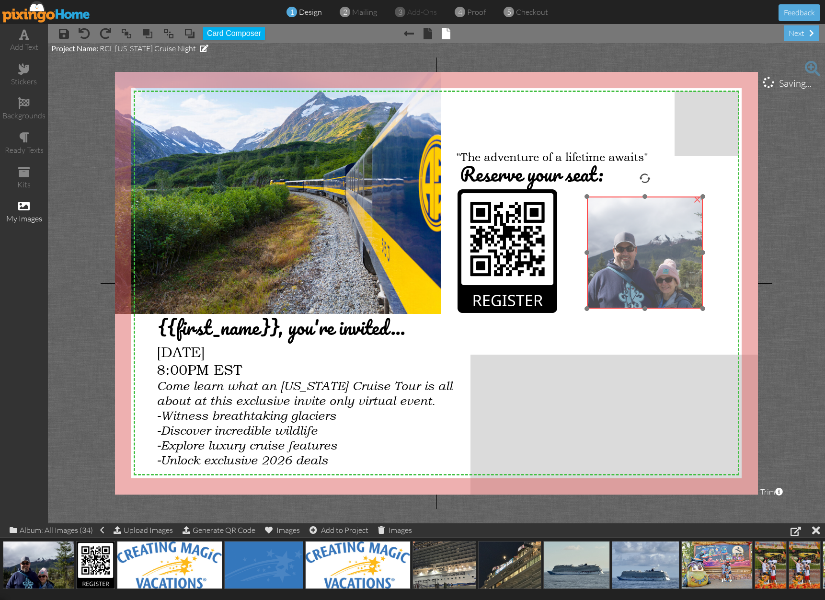
drag, startPoint x: 682, startPoint y: 262, endPoint x: 630, endPoint y: 263, distance: 52.3
click at [630, 263] on img at bounding box center [657, 253] width 168 height 112
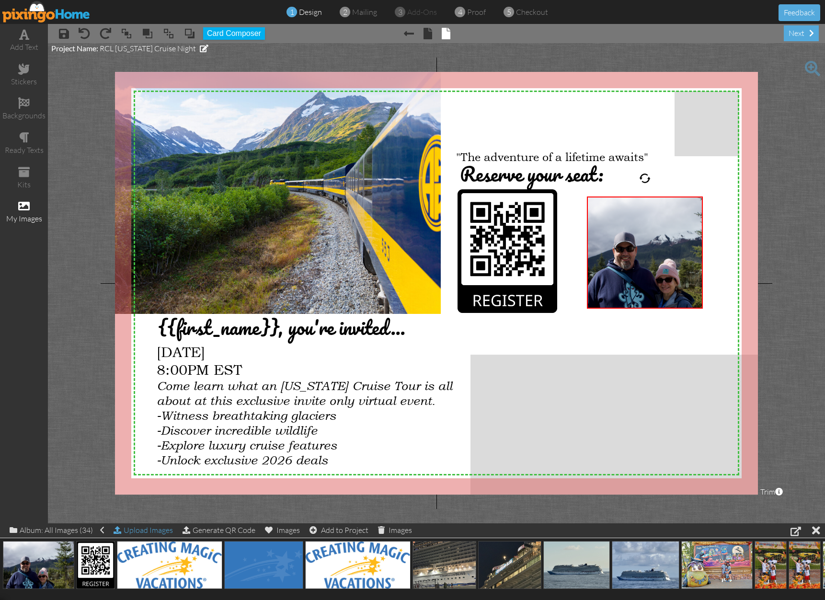
click at [147, 528] on div "Upload Images" at bounding box center [143, 530] width 59 height 14
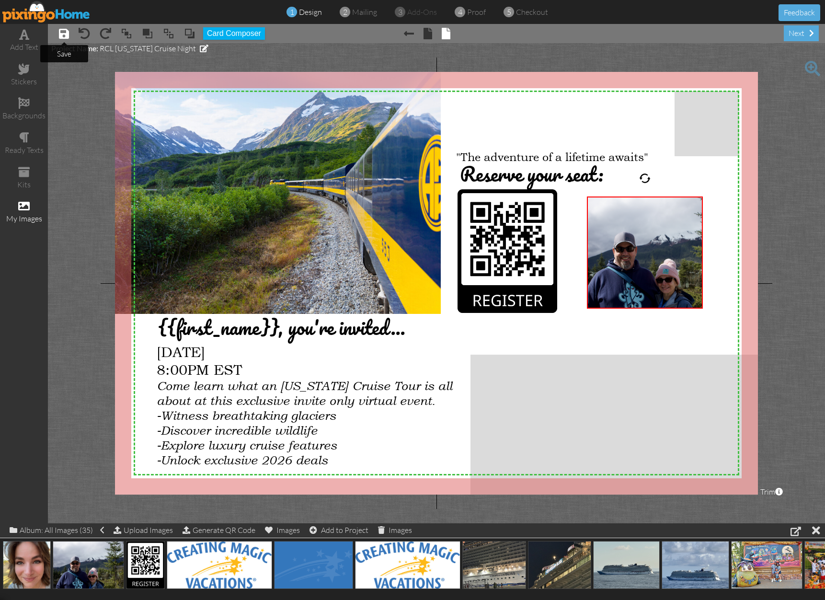
click at [62, 38] on span at bounding box center [64, 34] width 10 height 12
click at [67, 34] on span at bounding box center [64, 34] width 10 height 12
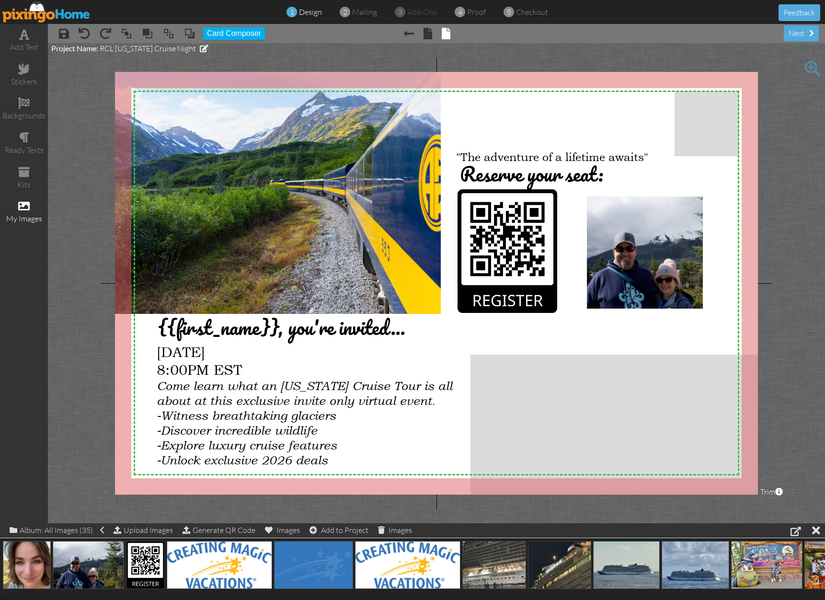
click at [64, 15] on img at bounding box center [46, 12] width 88 height 22
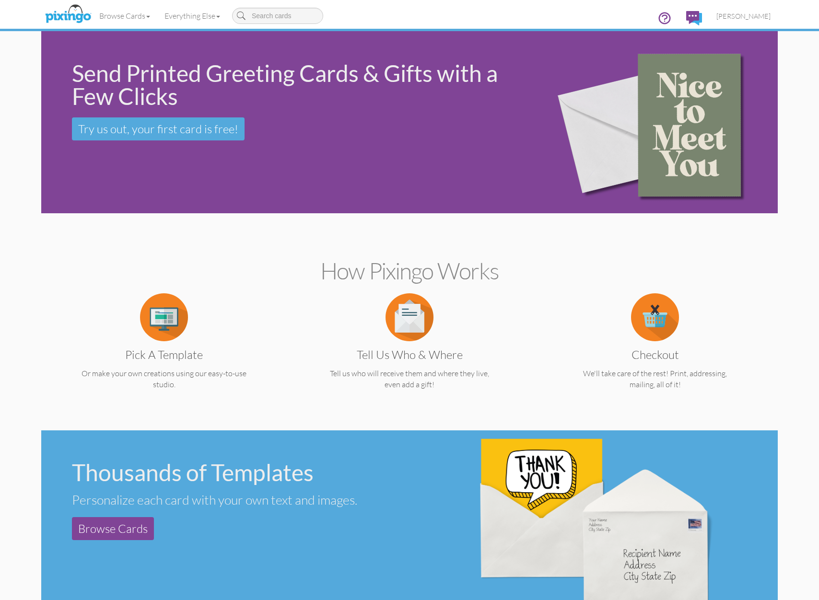
click at [69, 16] on img at bounding box center [68, 14] width 51 height 24
click at [757, 12] on span "[PERSON_NAME]" at bounding box center [743, 16] width 54 height 8
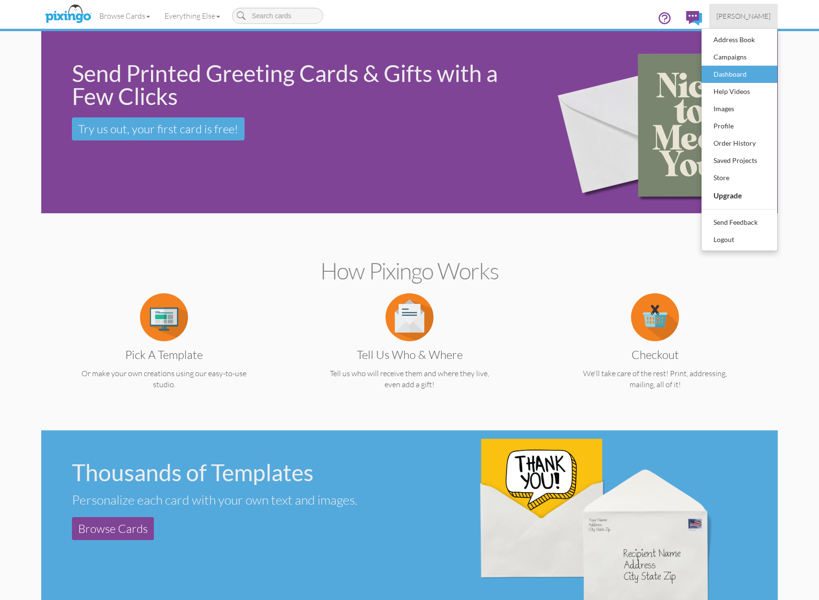
click at [748, 71] on div "Dashboard" at bounding box center [739, 74] width 57 height 14
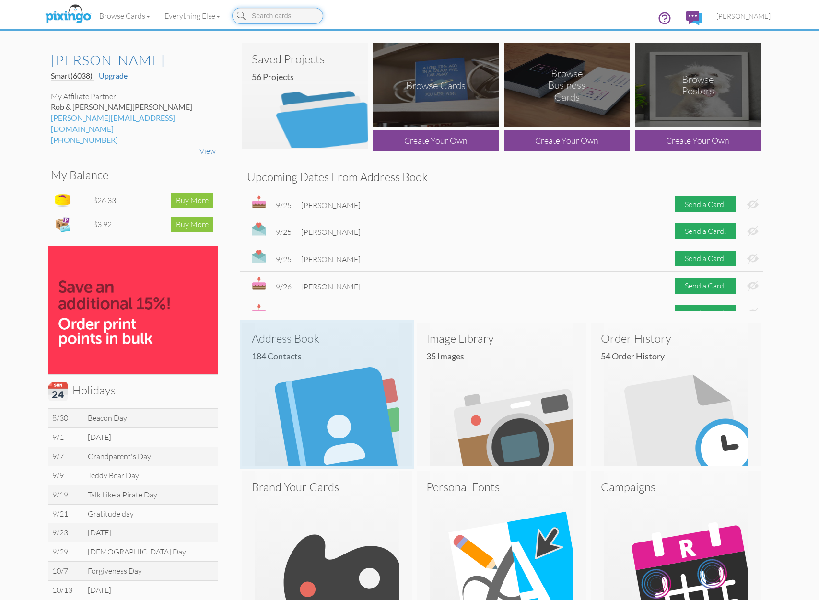
scroll to position [197, 0]
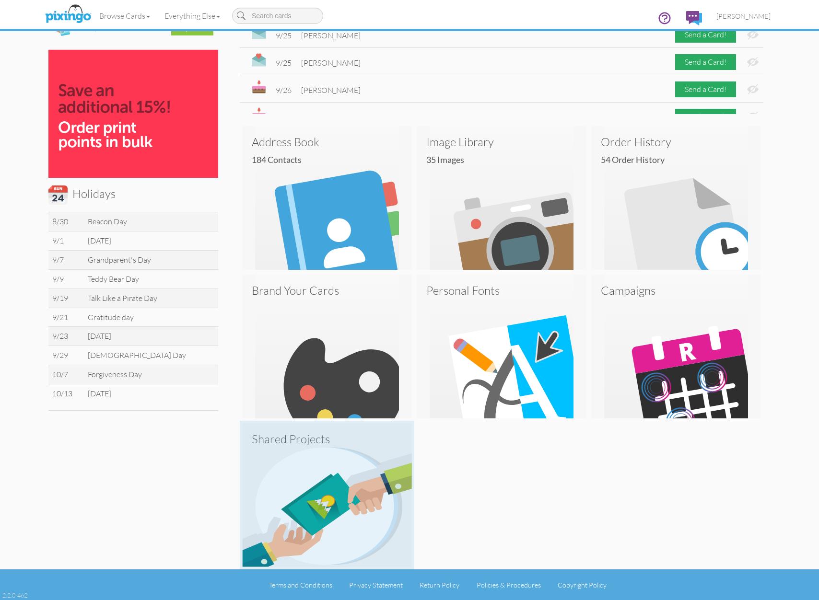
click at [354, 446] on img at bounding box center [327, 495] width 170 height 144
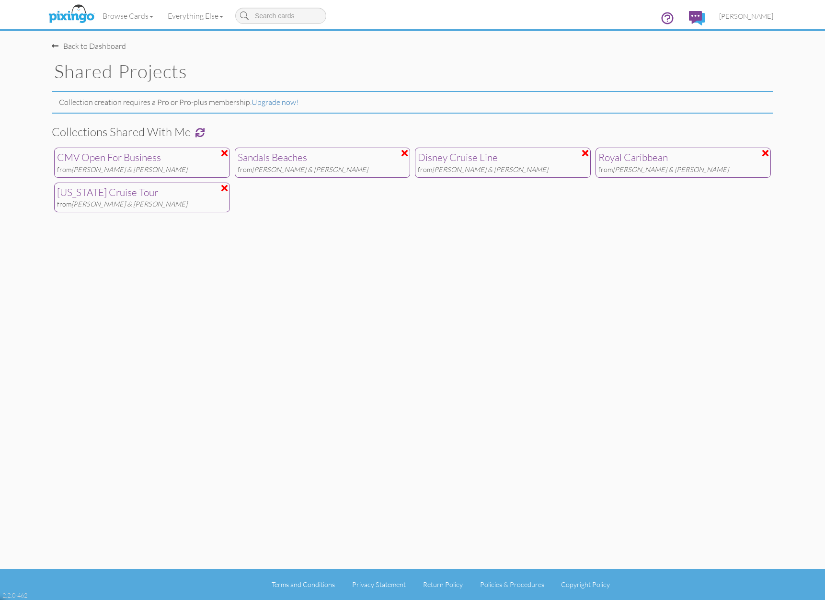
click at [163, 202] on div "from Rob & [PERSON_NAME]" at bounding box center [142, 204] width 170 height 10
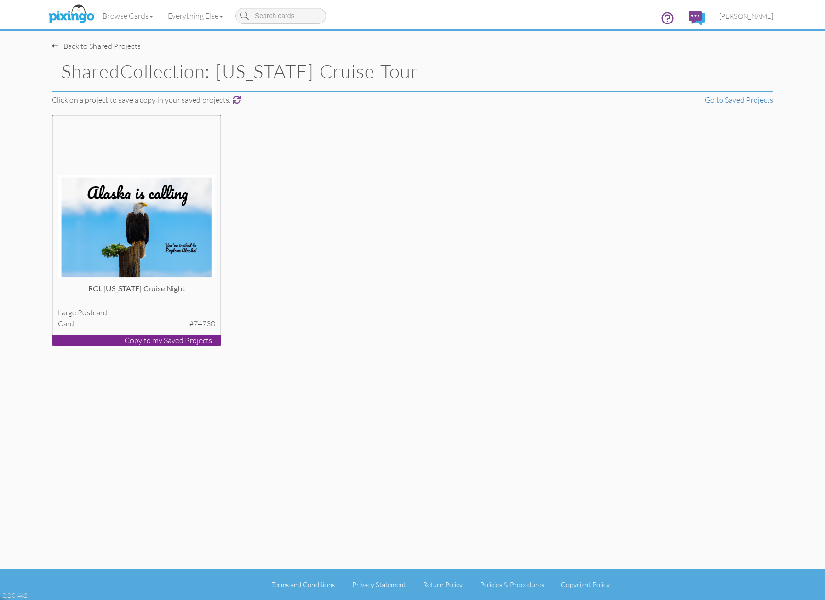
click at [182, 195] on img at bounding box center [137, 227] width 158 height 104
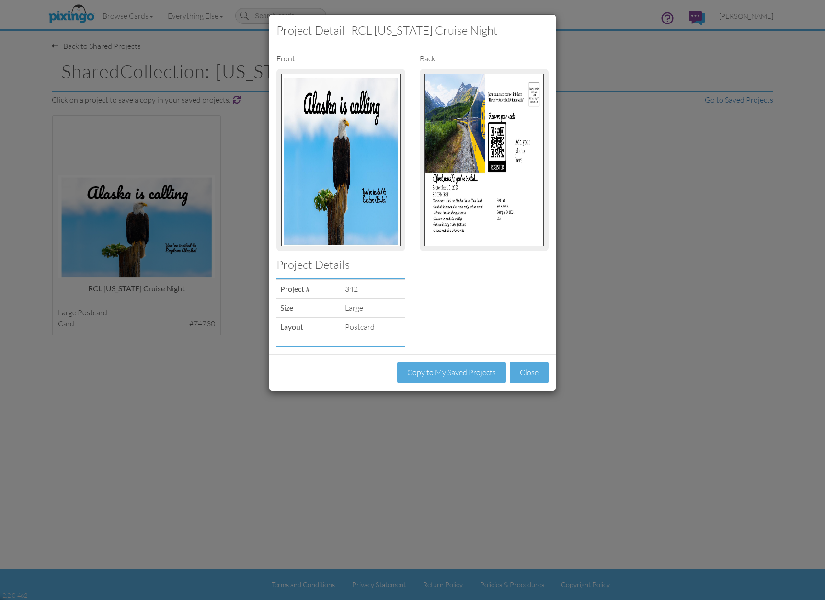
click at [187, 154] on div "Project detail - RCL [US_STATE] Cruise Night Front back Project Details Project…" at bounding box center [412, 300] width 825 height 600
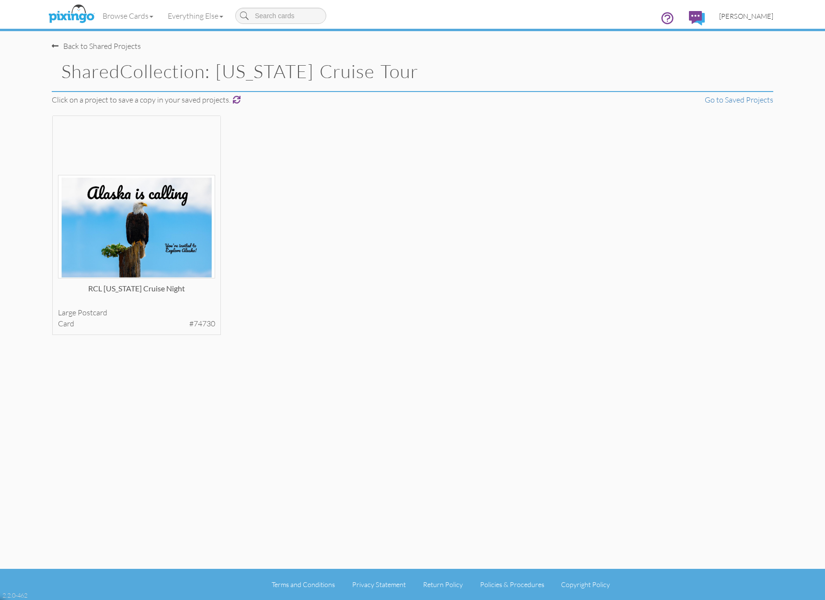
click at [750, 16] on span "[PERSON_NAME]" at bounding box center [747, 16] width 54 height 8
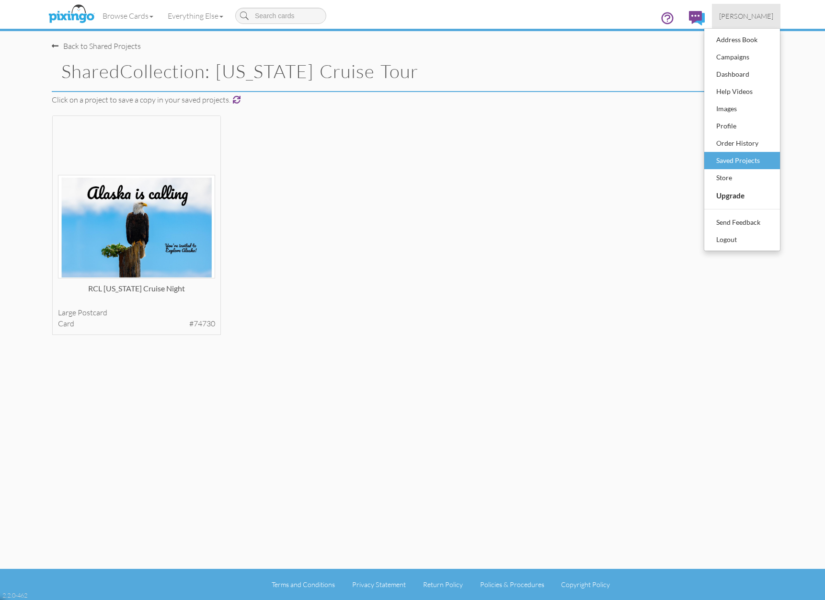
click at [746, 155] on div "Saved Projects" at bounding box center [742, 160] width 57 height 14
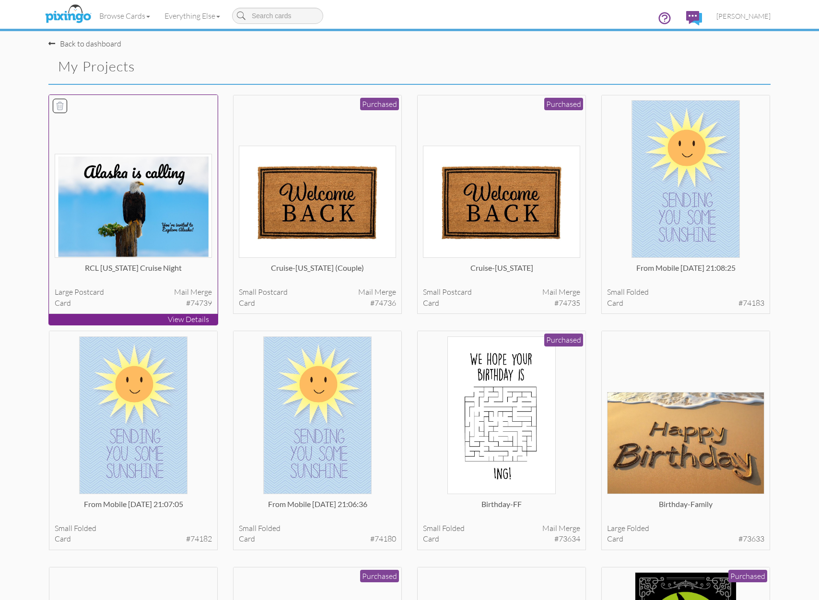
click at [191, 200] on img at bounding box center [134, 206] width 158 height 104
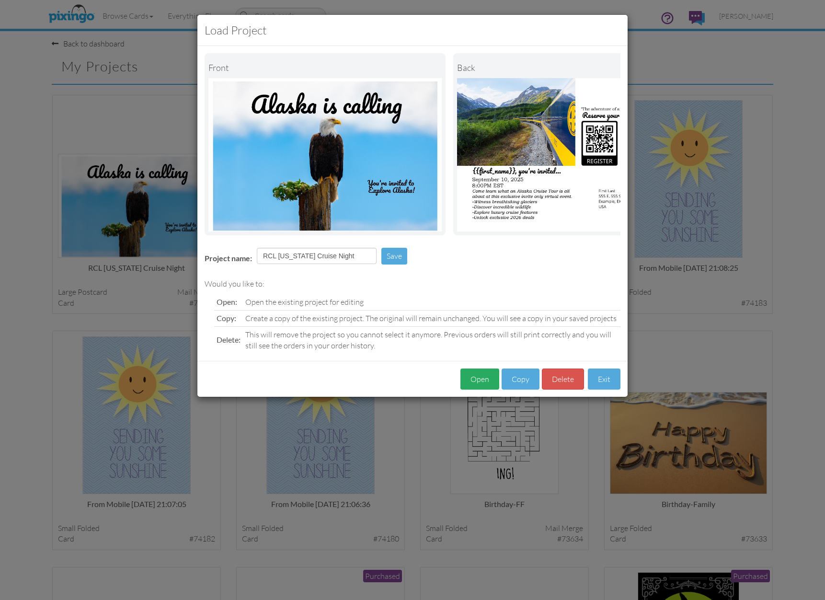
click at [472, 375] on button "Open" at bounding box center [480, 380] width 39 height 22
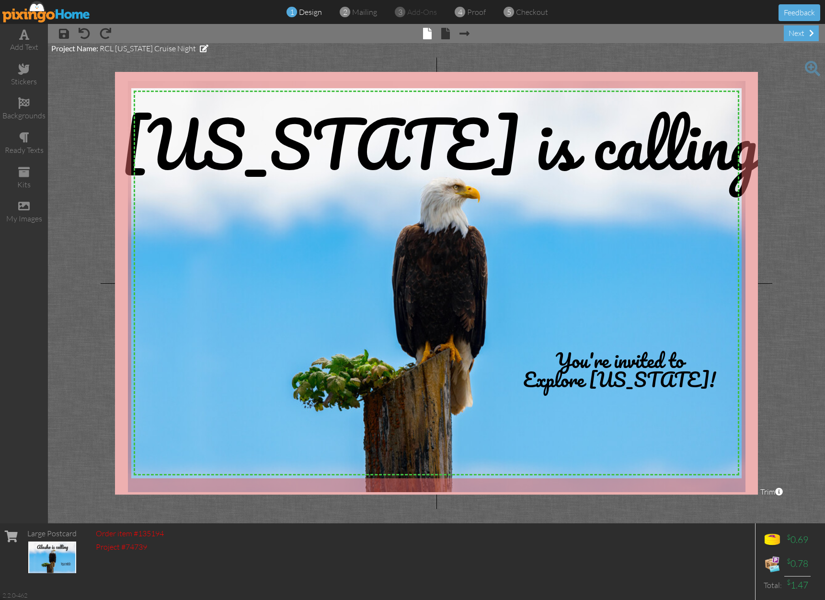
click at [442, 40] on div "× save × undo × redo × front × back × Next page next" at bounding box center [437, 33] width 778 height 19
click at [445, 38] on span at bounding box center [446, 34] width 9 height 12
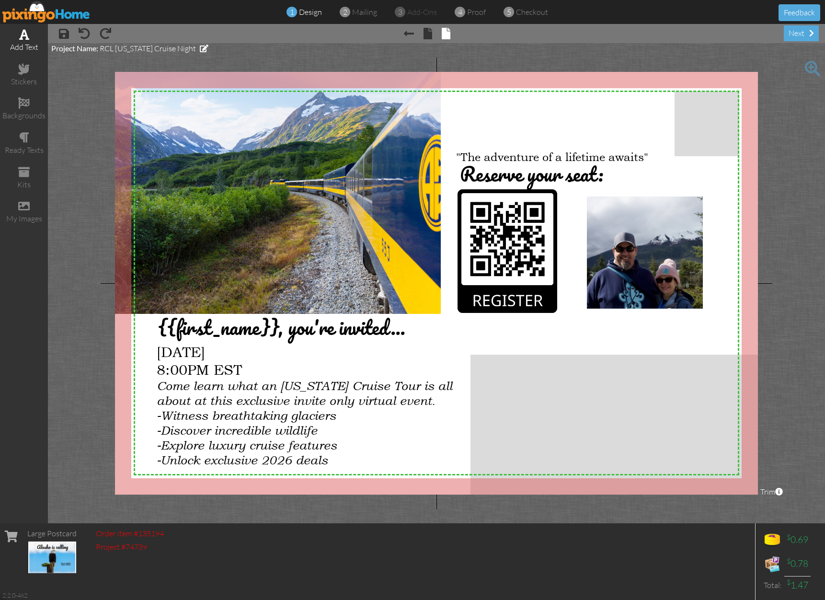
click at [33, 40] on div "add text" at bounding box center [24, 41] width 48 height 34
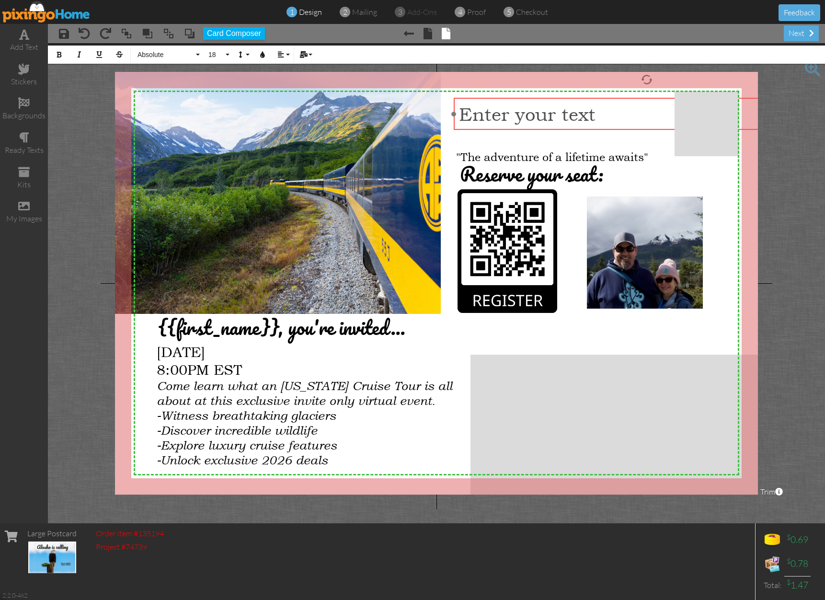
drag, startPoint x: 408, startPoint y: 189, endPoint x: 619, endPoint y: 101, distance: 228.2
click at [619, 101] on div "Enter your text" at bounding box center [647, 114] width 386 height 32
drag, startPoint x: 500, startPoint y: 108, endPoint x: 422, endPoint y: 112, distance: 78.2
click at [422, 112] on div "X X X X X X X X X X X X X X X X X X X X X X X X X X X X X X X X X X X X X X X X…" at bounding box center [436, 283] width 643 height 423
click at [455, 114] on div at bounding box center [454, 114] width 5 height 5
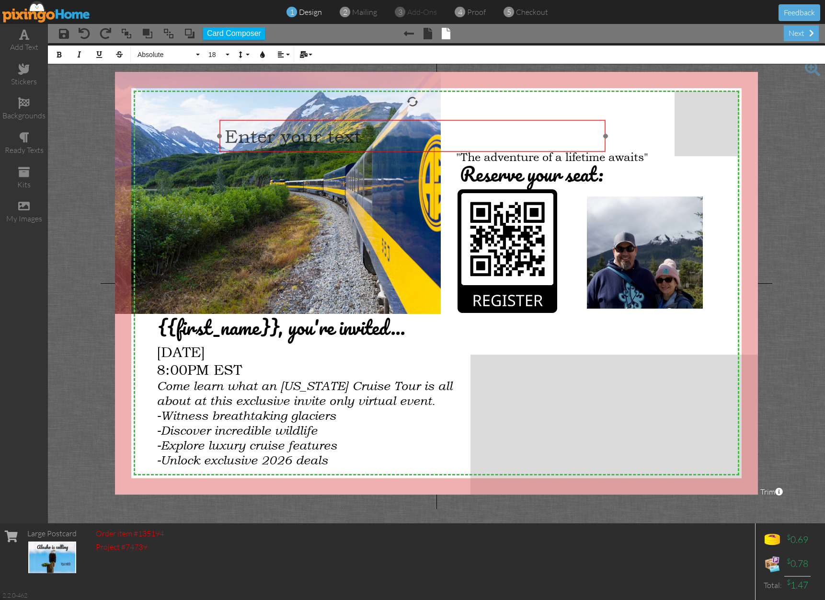
drag, startPoint x: 459, startPoint y: 96, endPoint x: 218, endPoint y: 119, distance: 242.3
click at [218, 119] on div at bounding box center [412, 136] width 391 height 36
drag, startPoint x: 599, startPoint y: 138, endPoint x: 395, endPoint y: 137, distance: 203.7
click at [395, 137] on div at bounding box center [395, 137] width 5 height 5
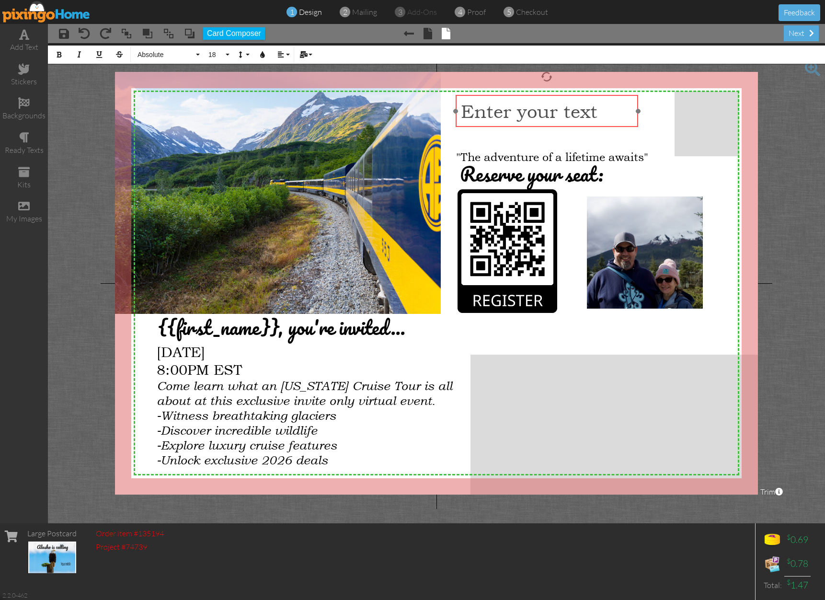
drag, startPoint x: 296, startPoint y: 123, endPoint x: 539, endPoint y: 96, distance: 244.5
click at [539, 96] on div "Enter your text" at bounding box center [547, 111] width 182 height 32
drag, startPoint x: 603, startPoint y: 111, endPoint x: 451, endPoint y: 109, distance: 152.5
click at [451, 109] on div "X X X X X X X X X X X X X X X X X X X X X X X X X X X X X X X X X X X X X X X X…" at bounding box center [436, 283] width 643 height 423
click at [230, 52] on button "18" at bounding box center [218, 55] width 28 height 18
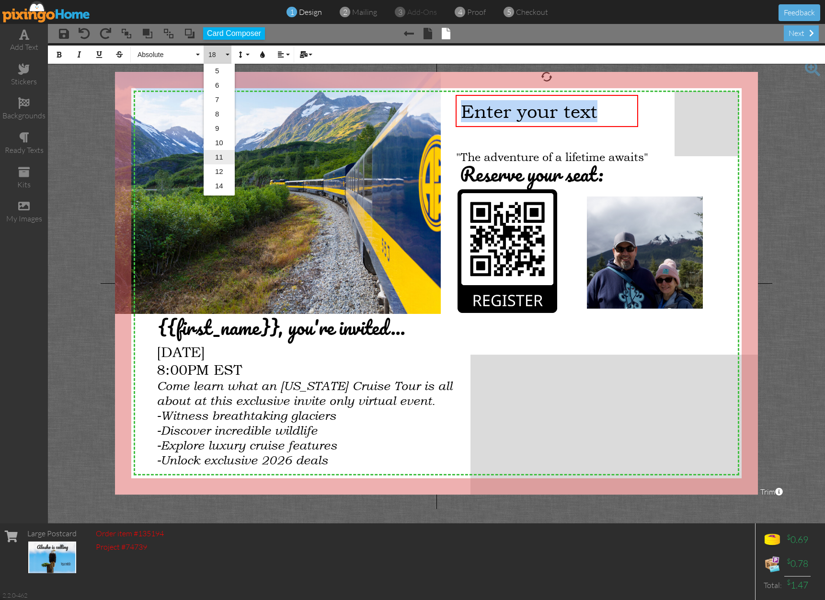
click at [221, 155] on link "11" at bounding box center [219, 157] width 31 height 14
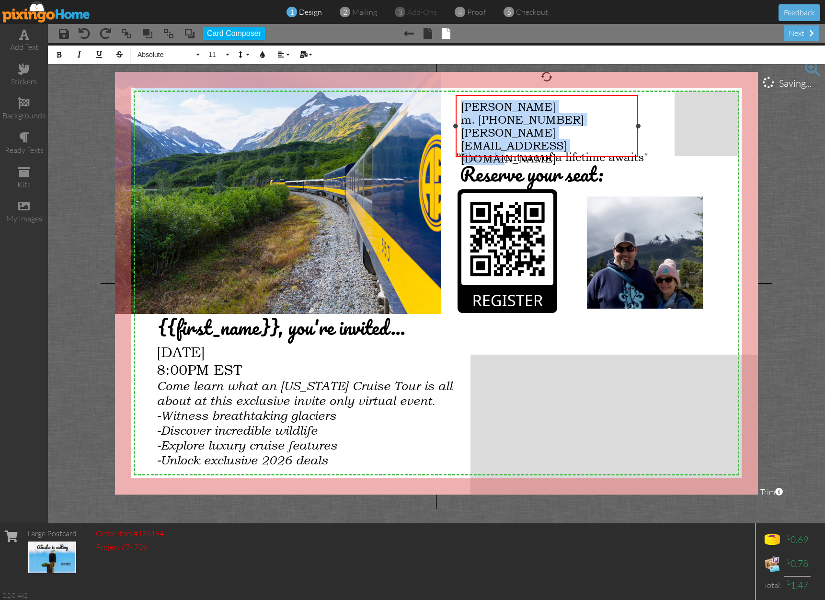
drag, startPoint x: 502, startPoint y: 148, endPoint x: 464, endPoint y: 94, distance: 65.9
click at [464, 95] on div "[PERSON_NAME] [PHONE_NUMBER] [PERSON_NAME][EMAIL_ADDRESS][DOMAIN_NAME] ×" at bounding box center [547, 126] width 182 height 62
click at [227, 54] on button "11" at bounding box center [218, 55] width 28 height 18
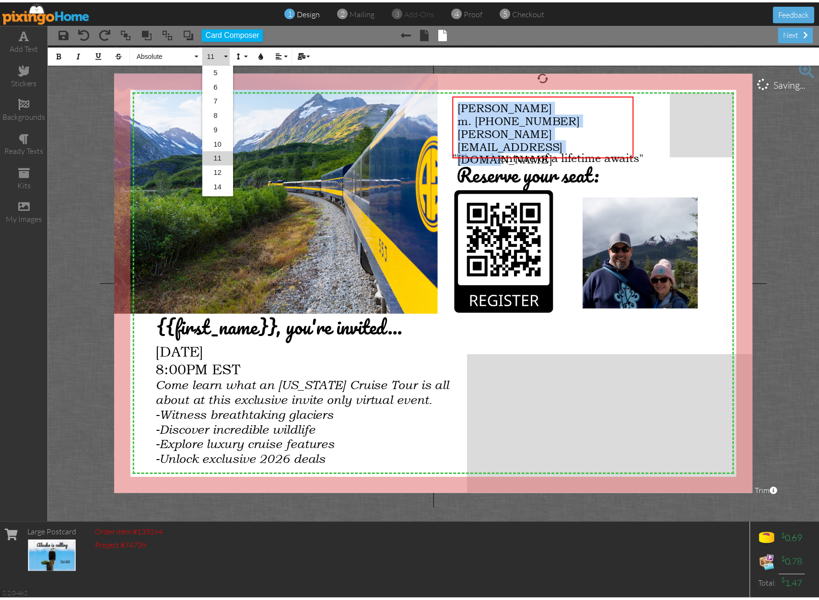
scroll to position [27, 0]
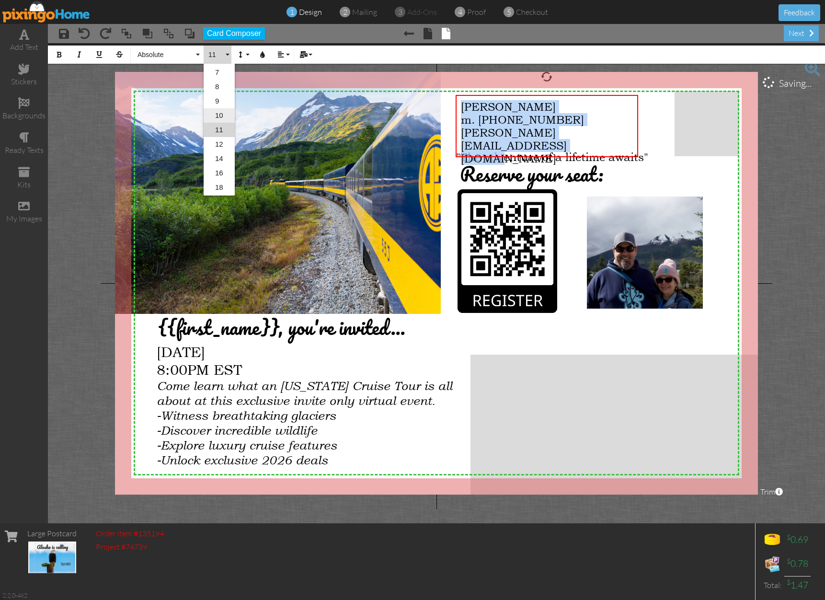
click at [222, 117] on link "10" at bounding box center [219, 115] width 31 height 14
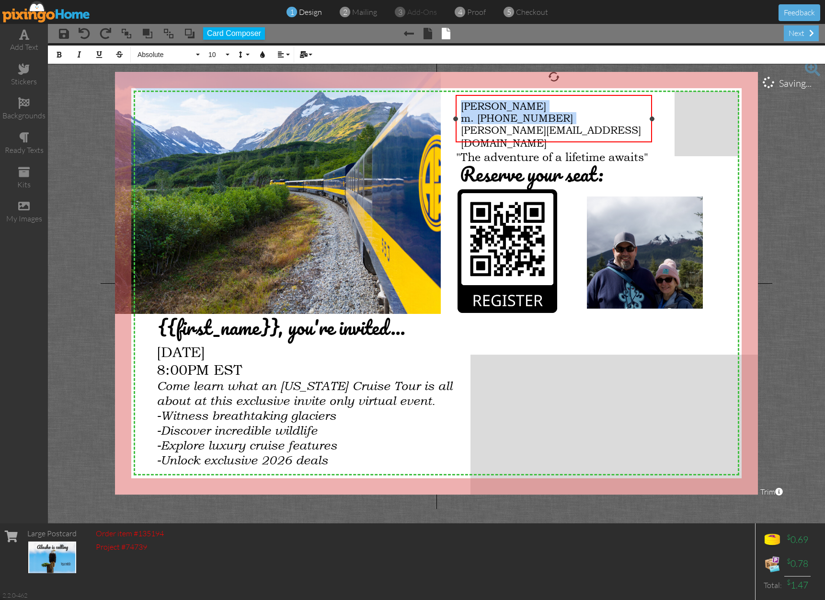
drag, startPoint x: 639, startPoint y: 125, endPoint x: 653, endPoint y: 125, distance: 13.9
click at [652, 125] on div "[PERSON_NAME] [PHONE_NUMBER] [PERSON_NAME][EMAIL_ADDRESS][DOMAIN_NAME] ×" at bounding box center [554, 118] width 196 height 47
click at [587, 118] on div "m. [PHONE_NUMBER]" at bounding box center [554, 118] width 186 height 12
click at [68, 32] on span at bounding box center [64, 34] width 10 height 12
click at [60, 10] on img at bounding box center [46, 12] width 88 height 22
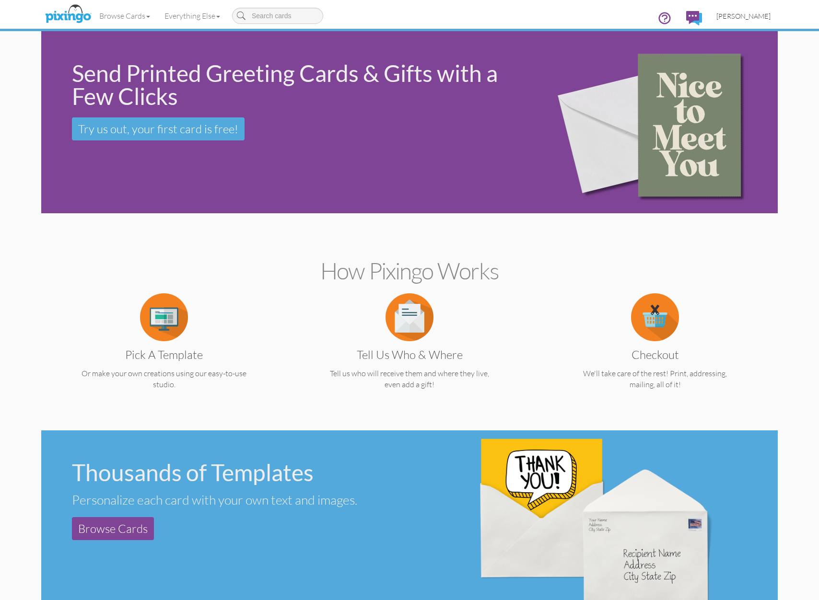
click at [761, 14] on span "[PERSON_NAME]" at bounding box center [743, 16] width 54 height 8
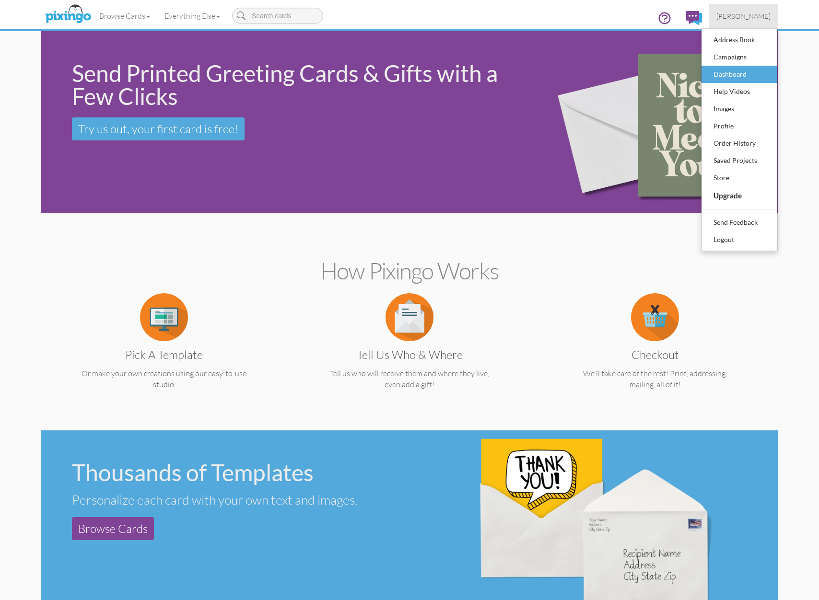
click at [737, 72] on div "Dashboard" at bounding box center [739, 74] width 57 height 14
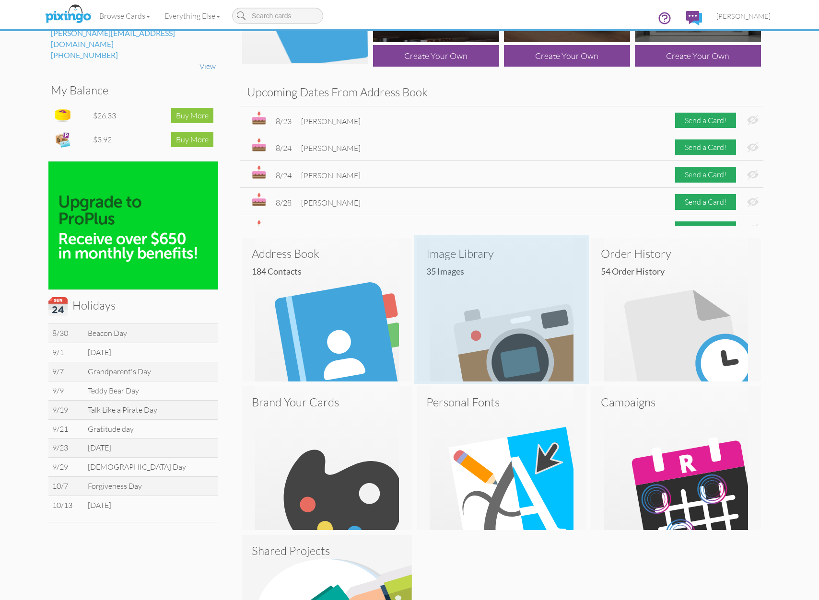
scroll to position [197, 0]
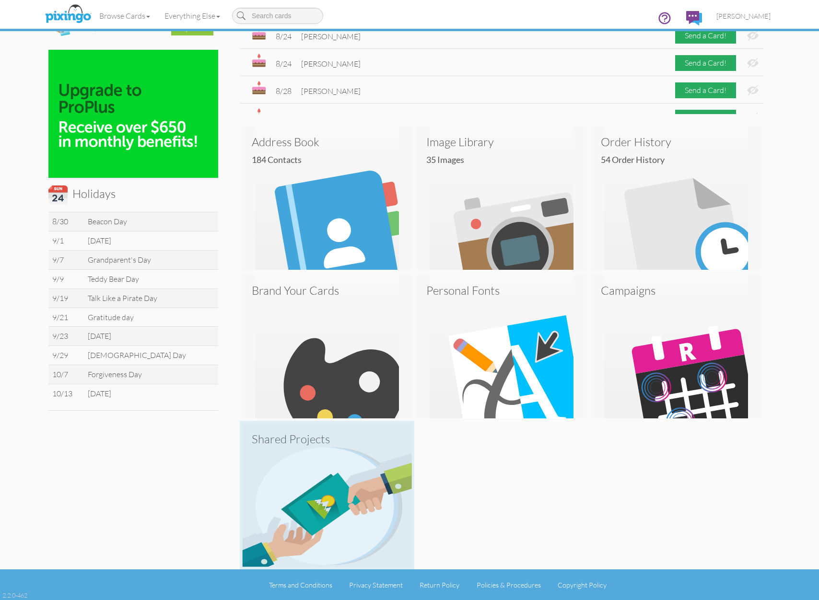
click at [314, 461] on img at bounding box center [327, 495] width 170 height 144
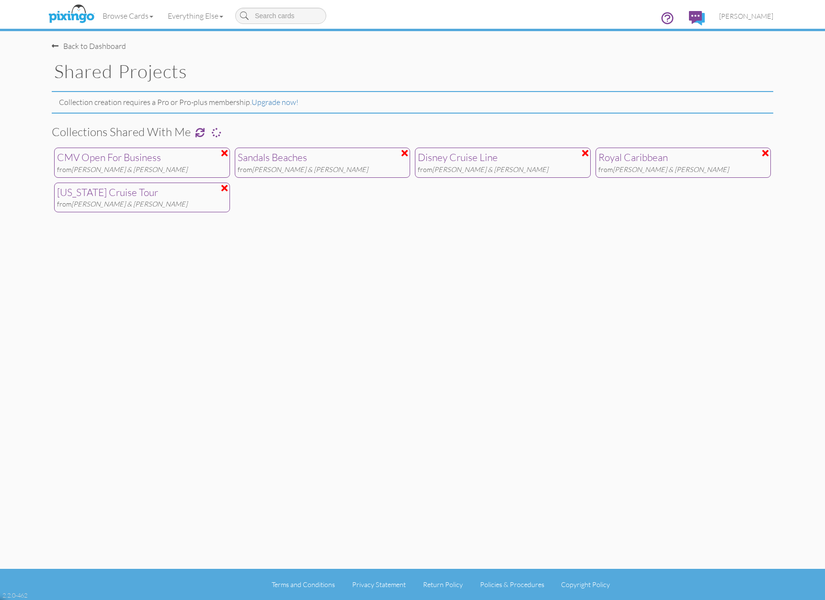
click at [162, 195] on div "[US_STATE] Cruise Tour" at bounding box center [142, 193] width 170 height 14
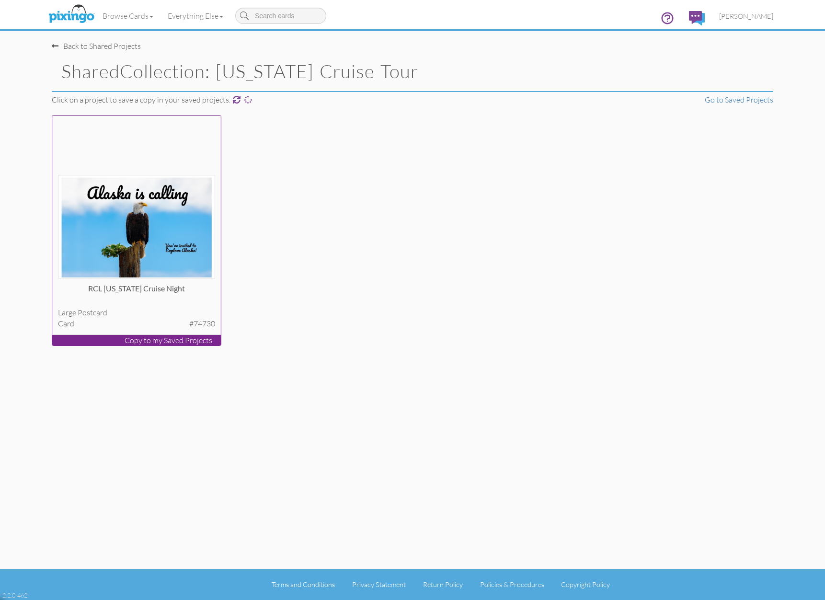
click at [169, 200] on img at bounding box center [137, 227] width 158 height 104
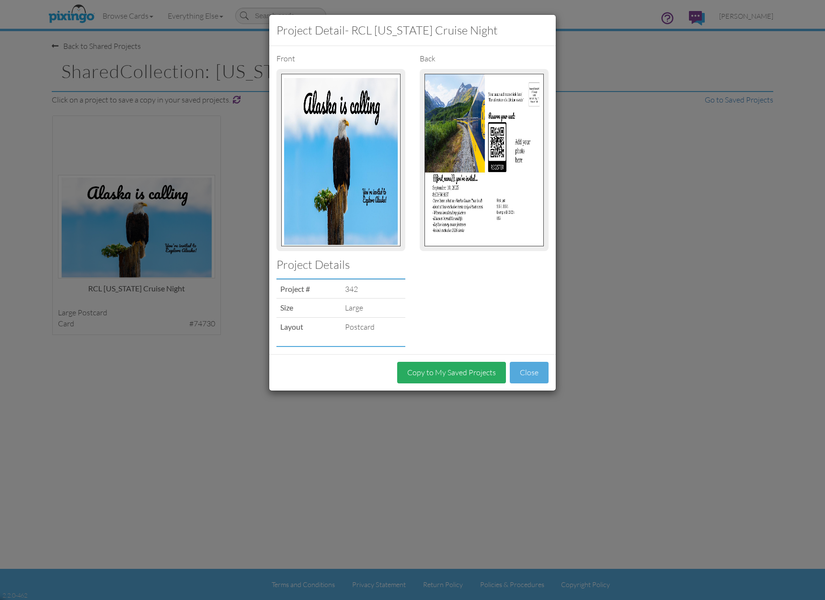
click at [470, 366] on button "Copy to My Saved Projects" at bounding box center [451, 373] width 109 height 22
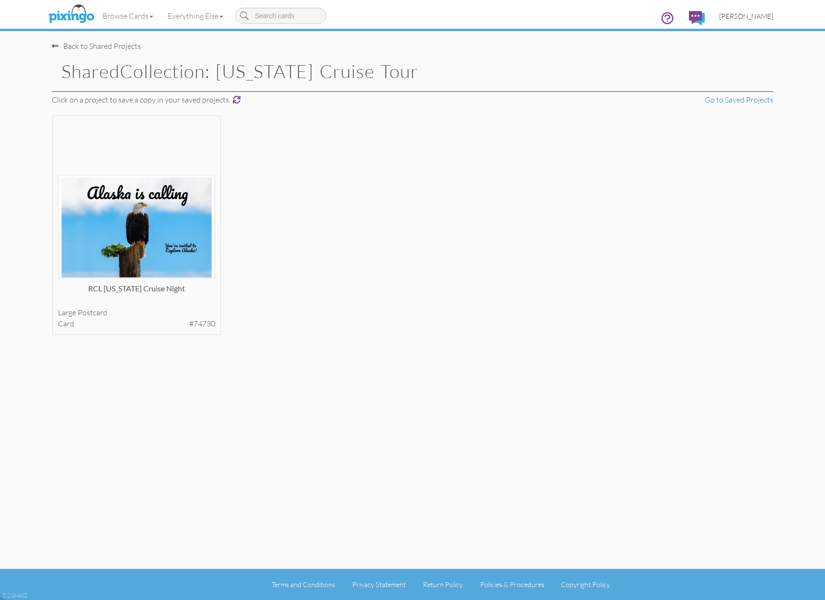
click at [756, 17] on span "[PERSON_NAME]" at bounding box center [747, 16] width 54 height 8
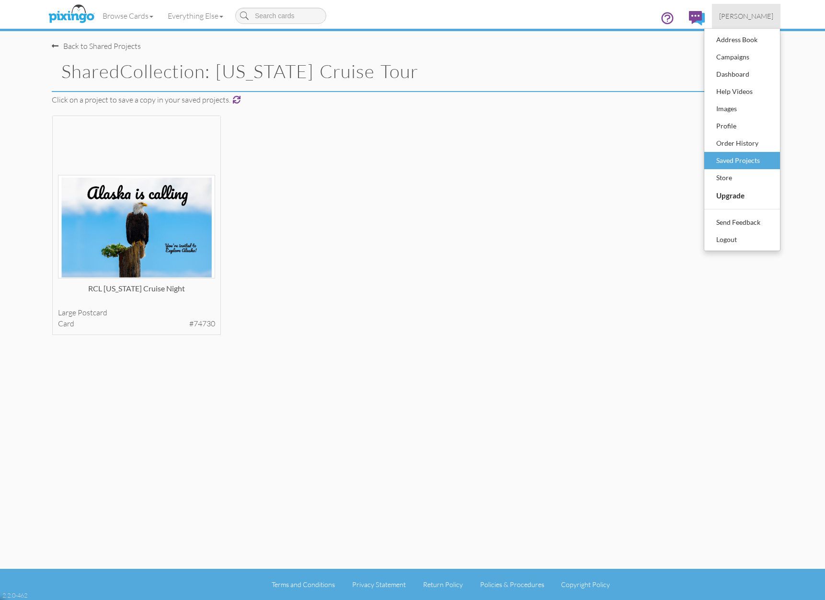
click at [752, 158] on div "Saved Projects" at bounding box center [742, 160] width 57 height 14
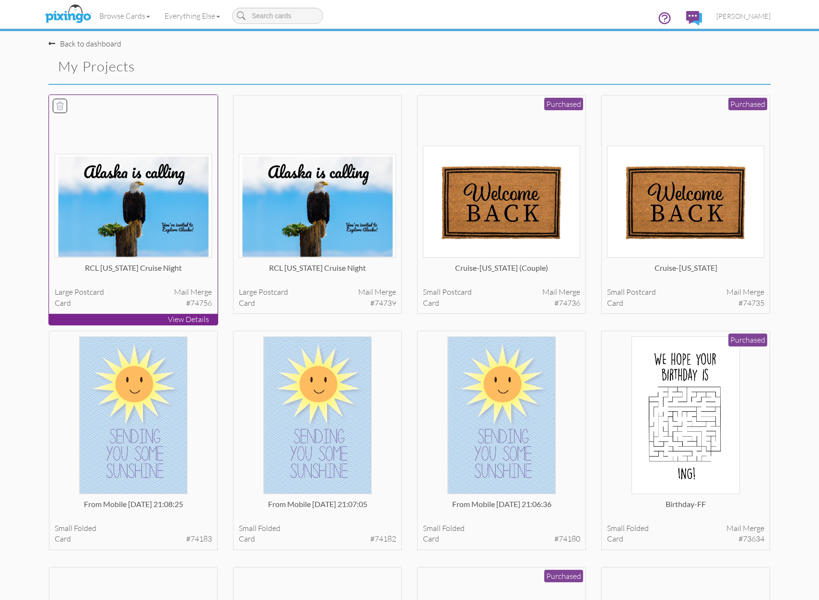
click at [115, 227] on img at bounding box center [134, 206] width 158 height 104
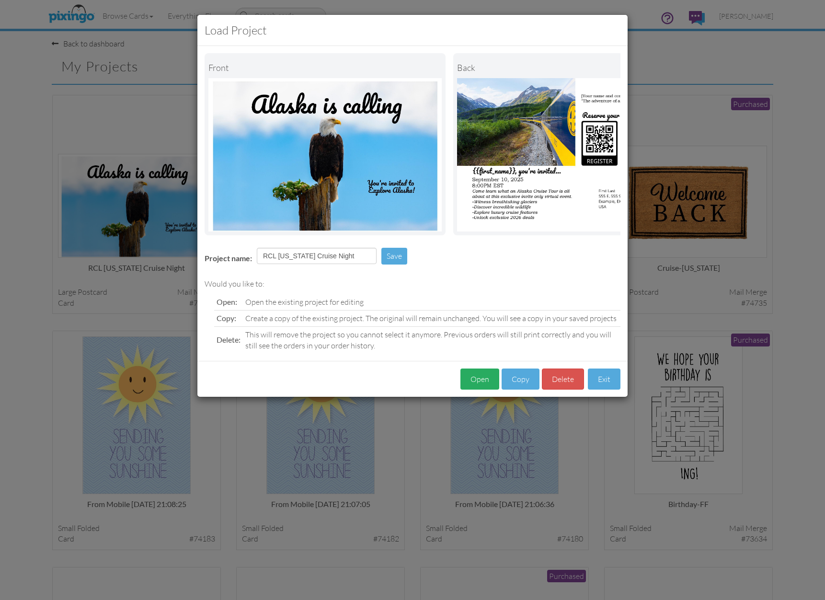
click at [479, 383] on button "Open" at bounding box center [480, 380] width 39 height 22
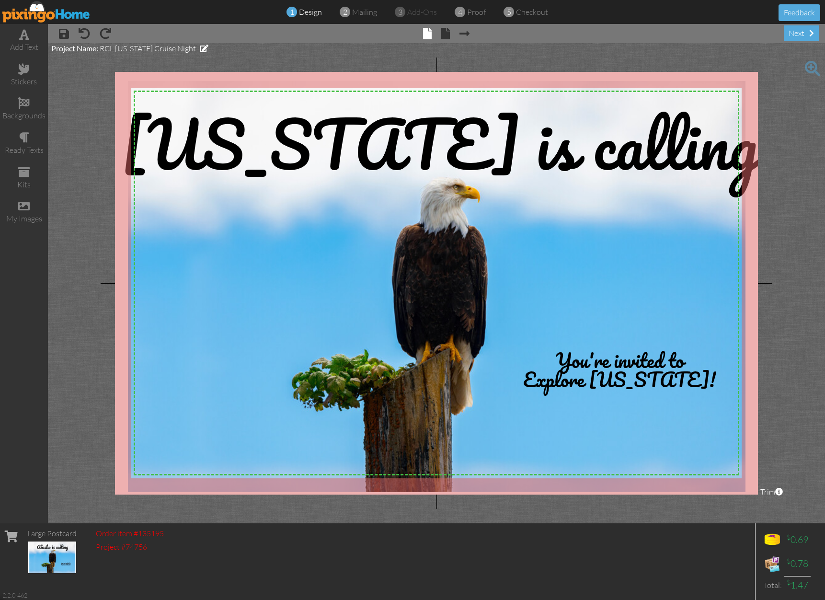
click at [440, 30] on span "× back" at bounding box center [441, 32] width 18 height 15
click at [442, 31] on span at bounding box center [446, 34] width 9 height 12
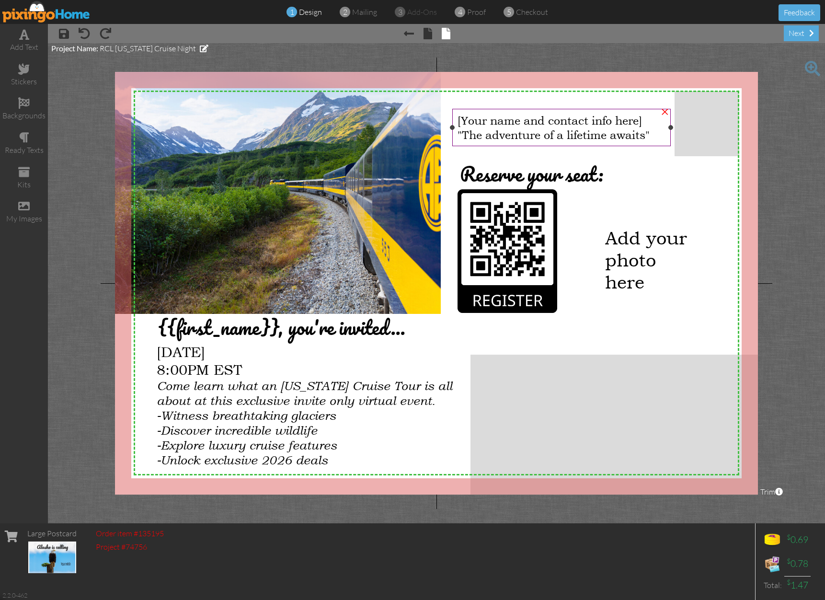
click at [533, 120] on span "[Your name and contact info here]" at bounding box center [550, 120] width 185 height 13
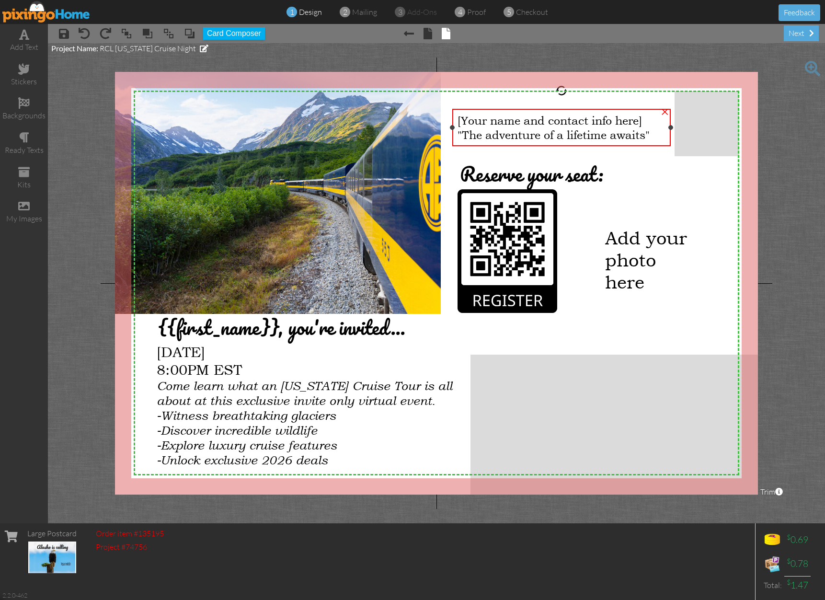
click at [533, 120] on span "[Your name and contact info here]" at bounding box center [550, 120] width 185 height 13
drag, startPoint x: 661, startPoint y: 121, endPoint x: 452, endPoint y: 118, distance: 209.5
click at [453, 118] on div "[Your name and contact info here] "The adventure of a lifetime awaits" ×" at bounding box center [562, 127] width 218 height 37
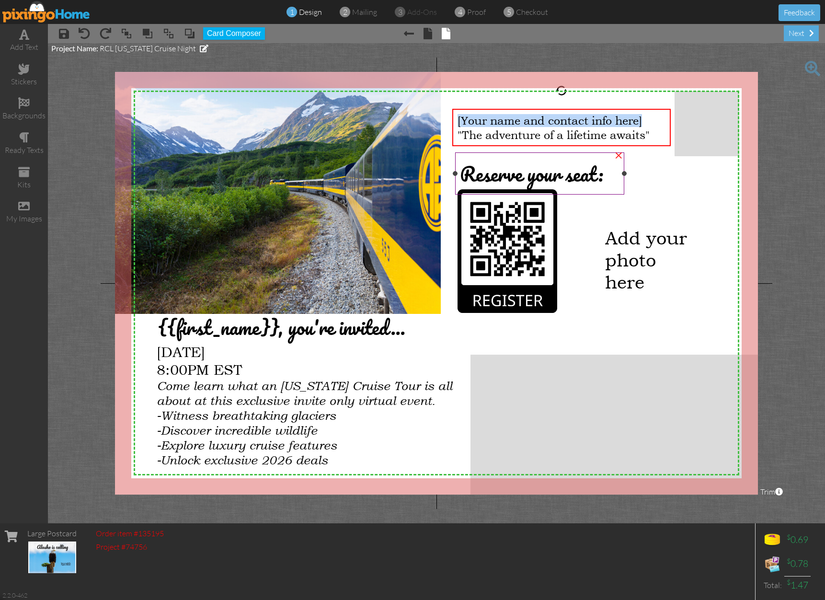
click at [549, 159] on span "Reserve your seat:" at bounding box center [531, 174] width 143 height 32
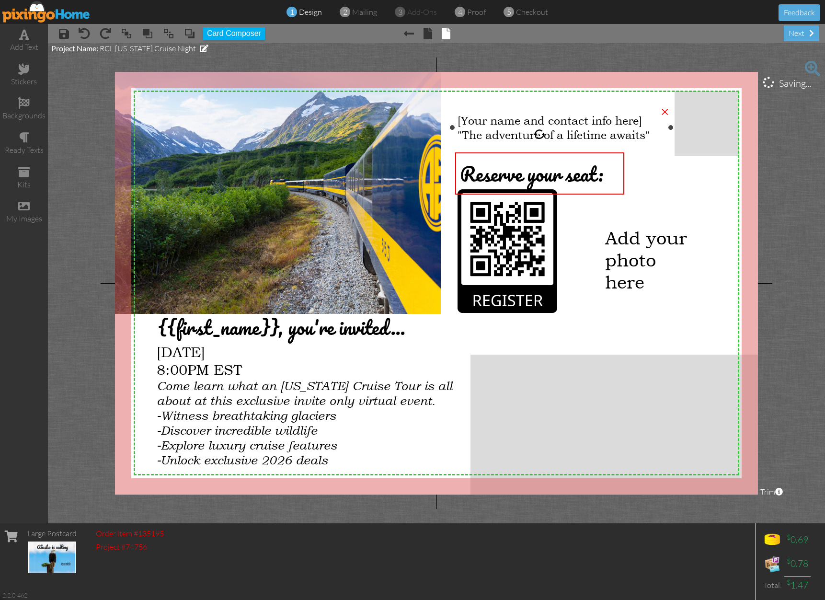
click at [548, 137] on span ""The adventure of a lifetime awaits"" at bounding box center [554, 134] width 192 height 13
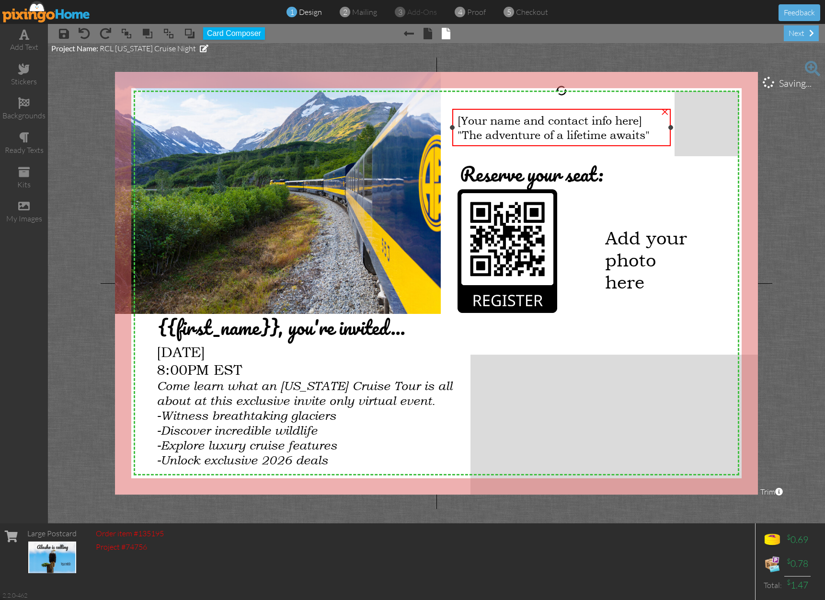
click at [548, 136] on span ""The adventure of a lifetime awaits"" at bounding box center [554, 134] width 192 height 13
drag, startPoint x: 660, startPoint y: 123, endPoint x: 456, endPoint y: 121, distance: 203.7
click at [456, 121] on div "[Your name and contact info here] "The adventure of a lifetime awaits"" at bounding box center [562, 128] width 218 height 38
copy span "[Your name and contact info here]"
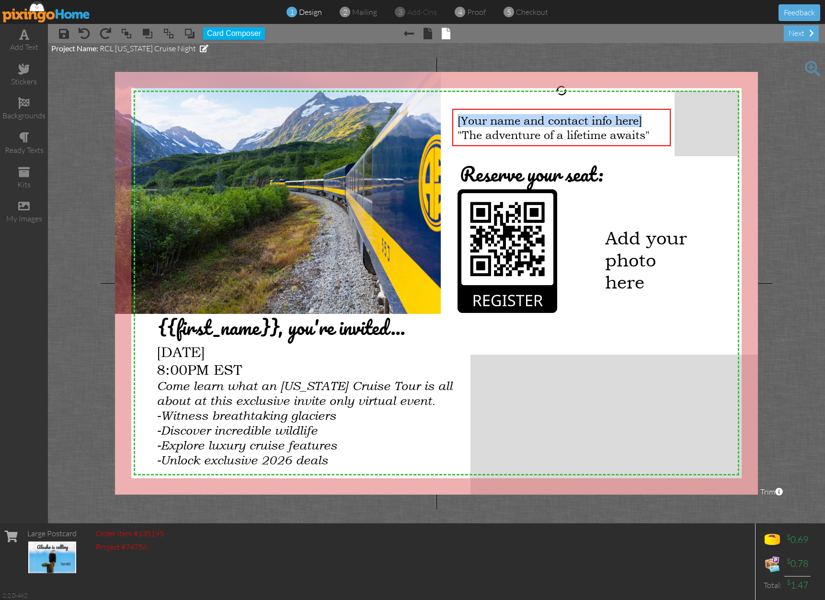
click at [81, 17] on img at bounding box center [46, 12] width 88 height 22
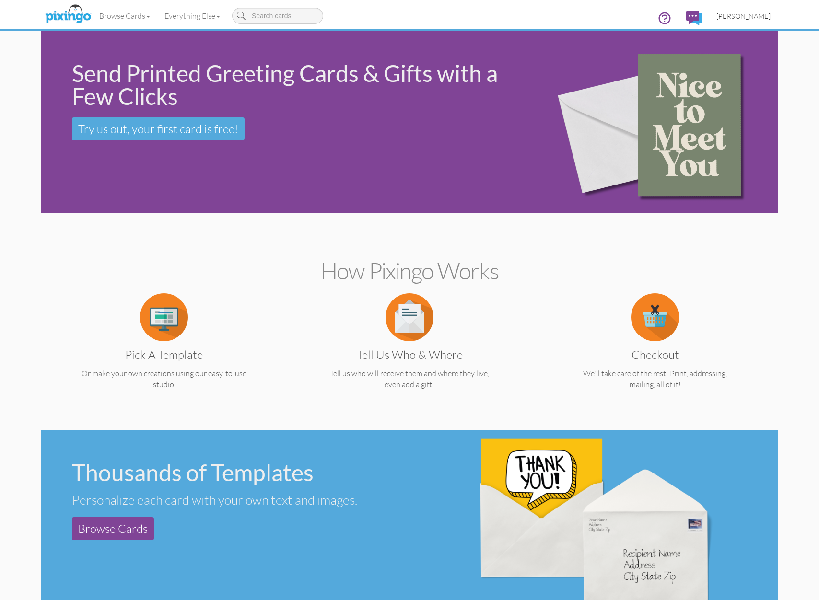
click at [740, 13] on span "[PERSON_NAME]" at bounding box center [743, 16] width 54 height 8
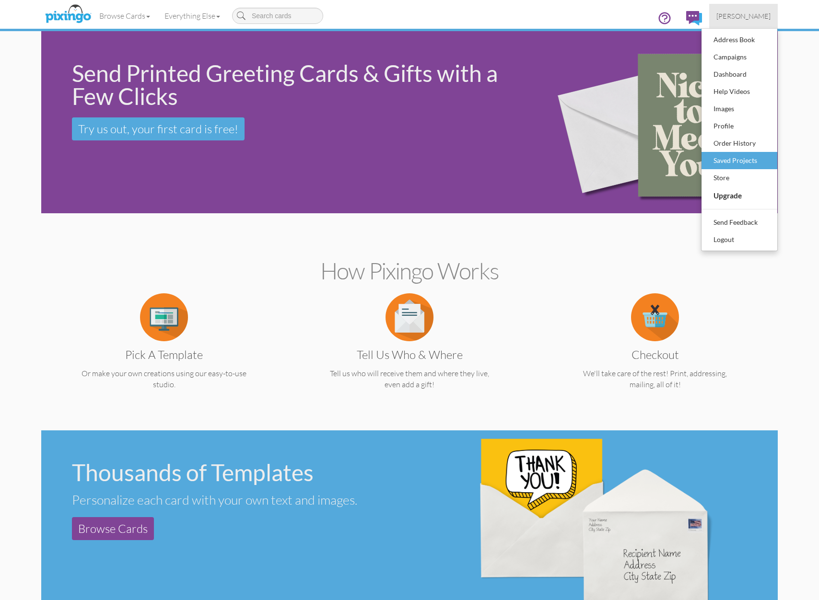
click at [744, 158] on div "Saved Projects" at bounding box center [739, 160] width 57 height 14
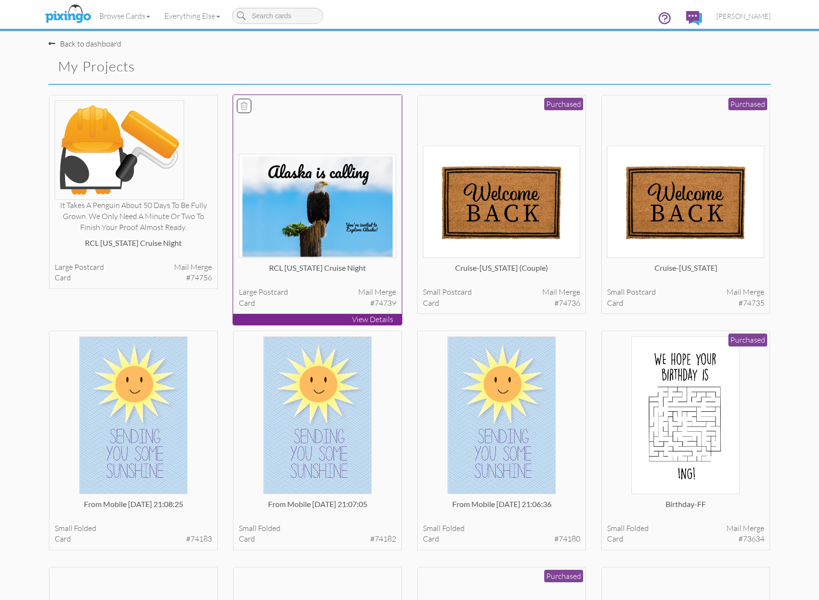
click at [342, 256] on img at bounding box center [318, 206] width 158 height 104
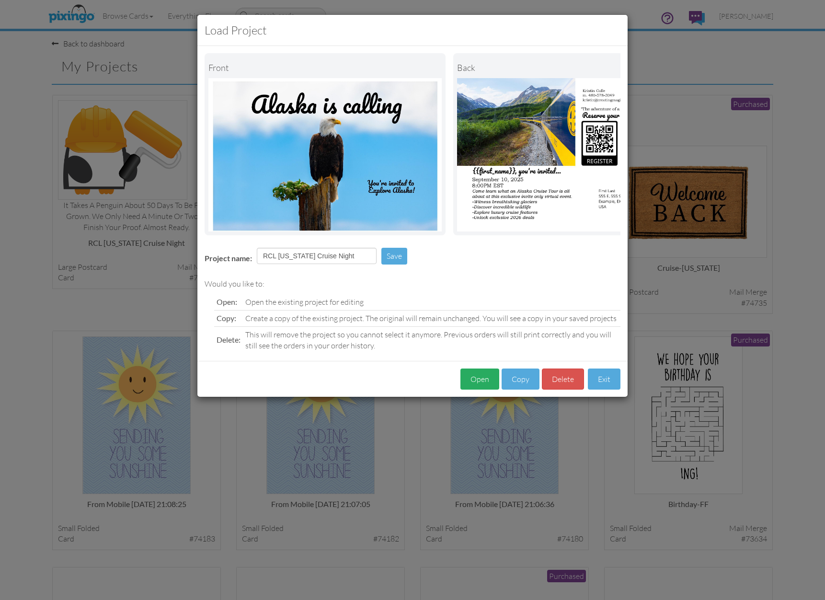
click at [489, 380] on button "Open" at bounding box center [480, 380] width 39 height 22
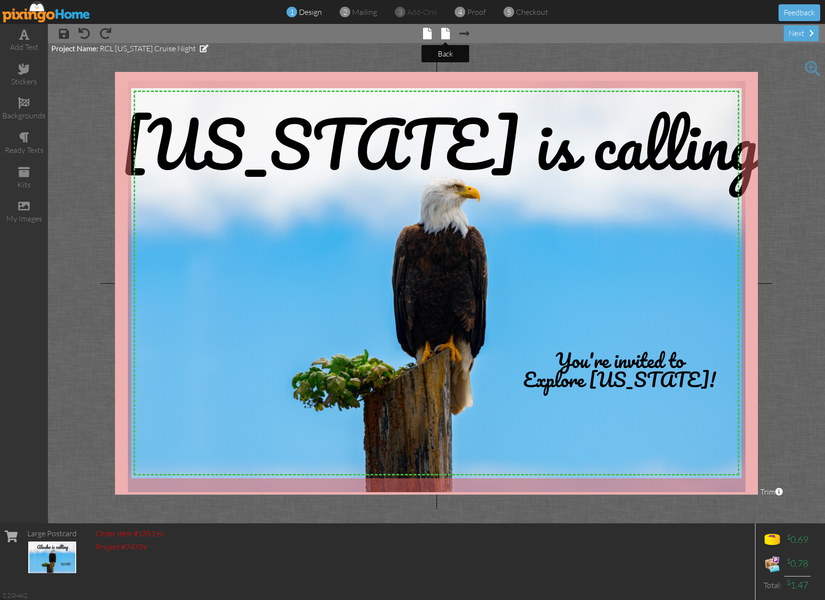
click at [445, 33] on span at bounding box center [446, 34] width 9 height 12
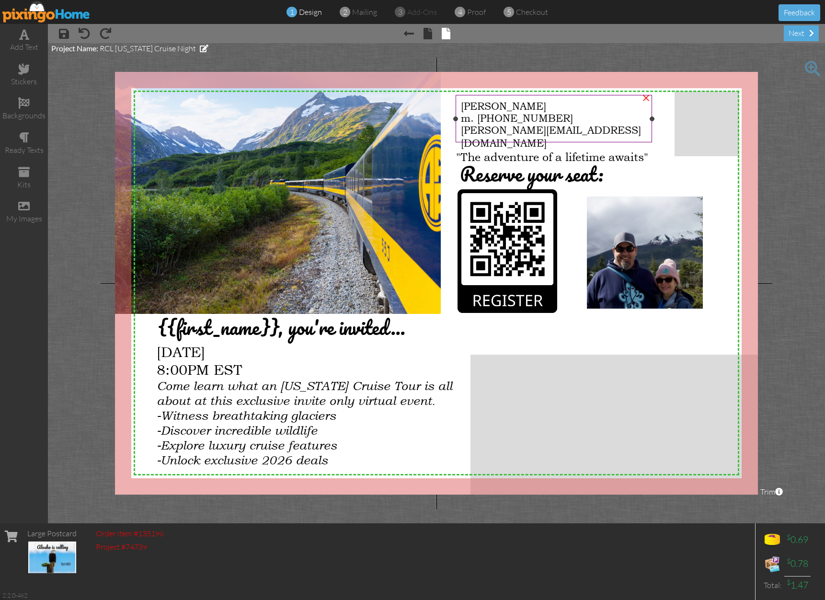
click at [537, 123] on span "m. [PHONE_NUMBER]" at bounding box center [517, 118] width 112 height 12
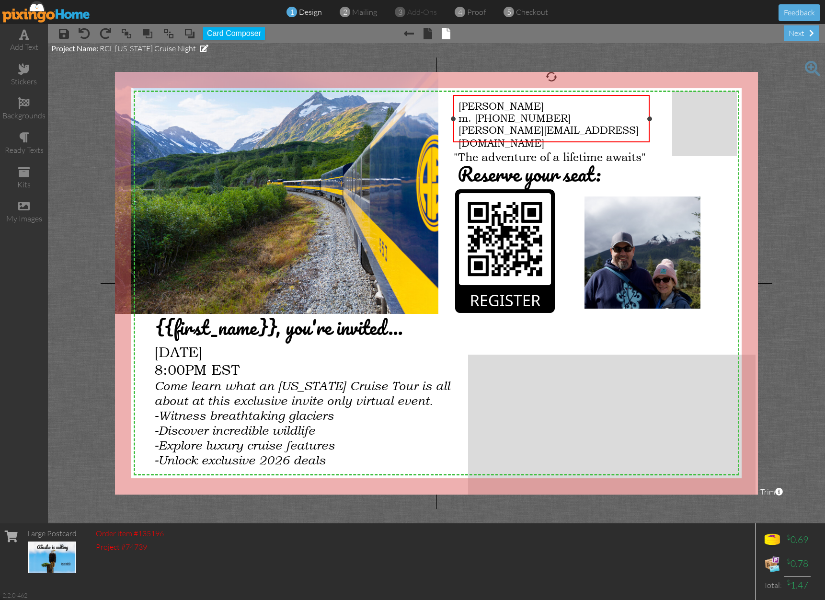
click at [465, 103] on span "[PERSON_NAME]" at bounding box center [501, 106] width 85 height 12
click at [457, 106] on div "[PERSON_NAME] [PHONE_NUMBER] [PERSON_NAME][EMAIL_ADDRESS][DOMAIN_NAME]" at bounding box center [551, 124] width 196 height 59
click at [459, 105] on span "[PERSON_NAME]" at bounding box center [501, 106] width 85 height 12
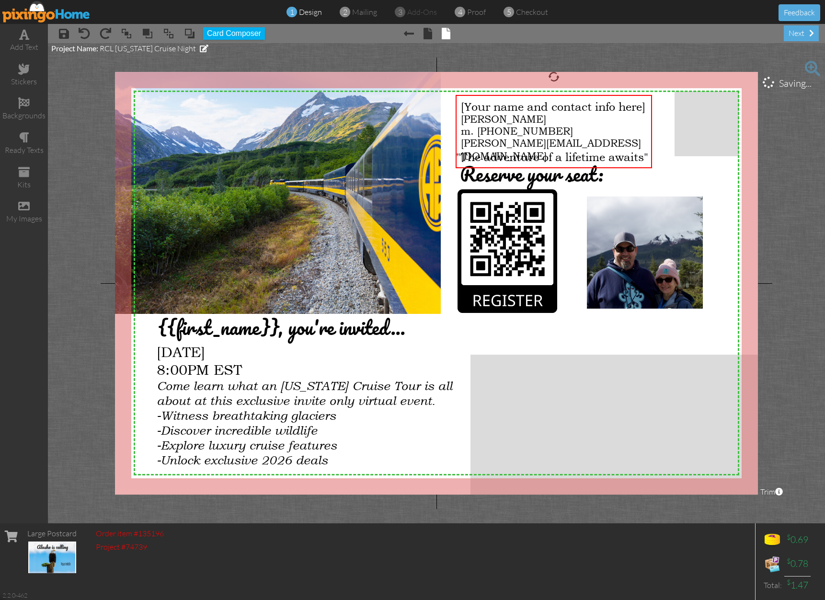
scroll to position [706, 3]
drag, startPoint x: 486, startPoint y: 120, endPoint x: 458, endPoint y: 108, distance: 30.3
click at [458, 108] on div "[Your name and contact info here] [PERSON_NAME] [PHONE_NUMBER] [PERSON_NAME][EM…" at bounding box center [554, 131] width 196 height 72
click at [466, 108] on span "[Your name and contact info here]" at bounding box center [553, 106] width 185 height 13
drag, startPoint x: 466, startPoint y: 108, endPoint x: 485, endPoint y: 119, distance: 22.1
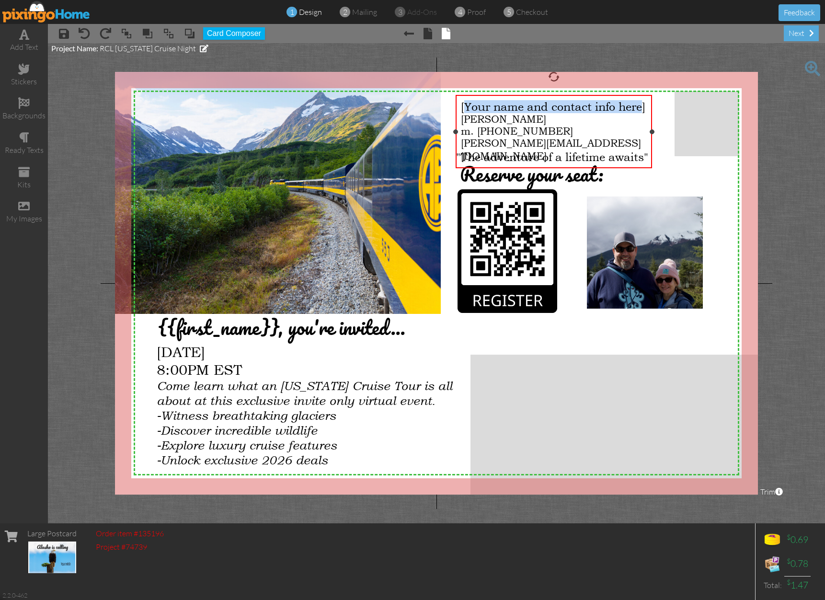
click at [485, 113] on span "[Your name and contact info here]" at bounding box center [553, 106] width 185 height 13
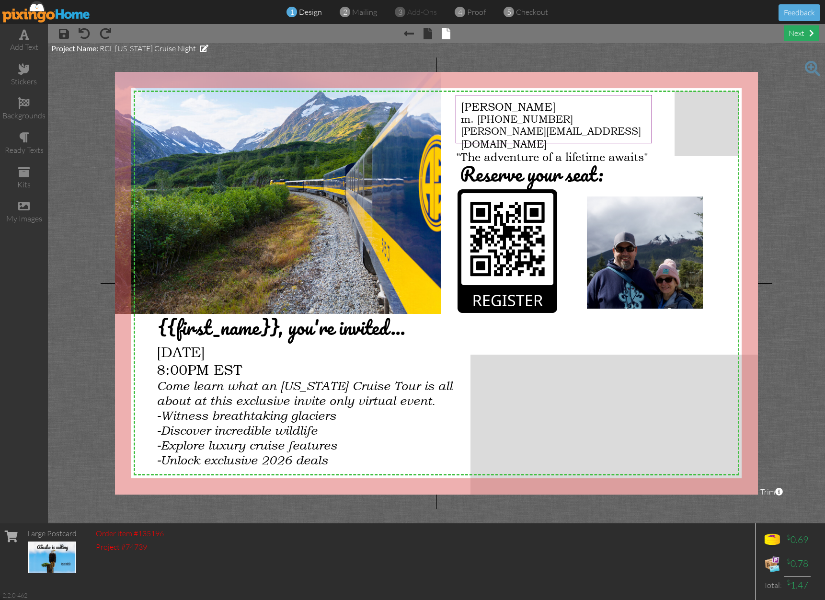
click at [798, 35] on div "next" at bounding box center [801, 33] width 35 height 16
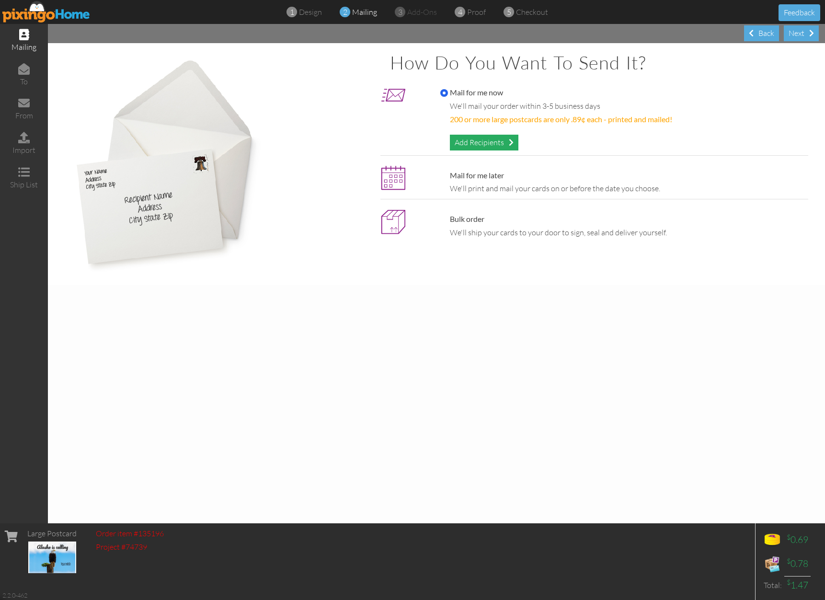
click at [482, 140] on div "Add Recipients" at bounding box center [484, 143] width 69 height 16
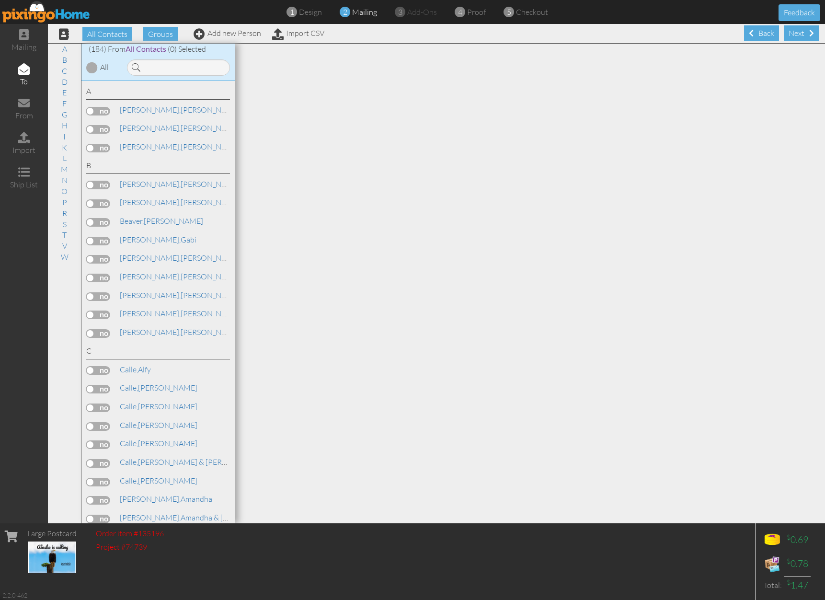
click at [101, 218] on label at bounding box center [98, 222] width 24 height 9
click at [0, 0] on input "checkbox" at bounding box center [0, 0] width 0 height 0
click at [102, 237] on label at bounding box center [98, 241] width 24 height 9
click at [0, 0] on input "checkbox" at bounding box center [0, 0] width 0 height 0
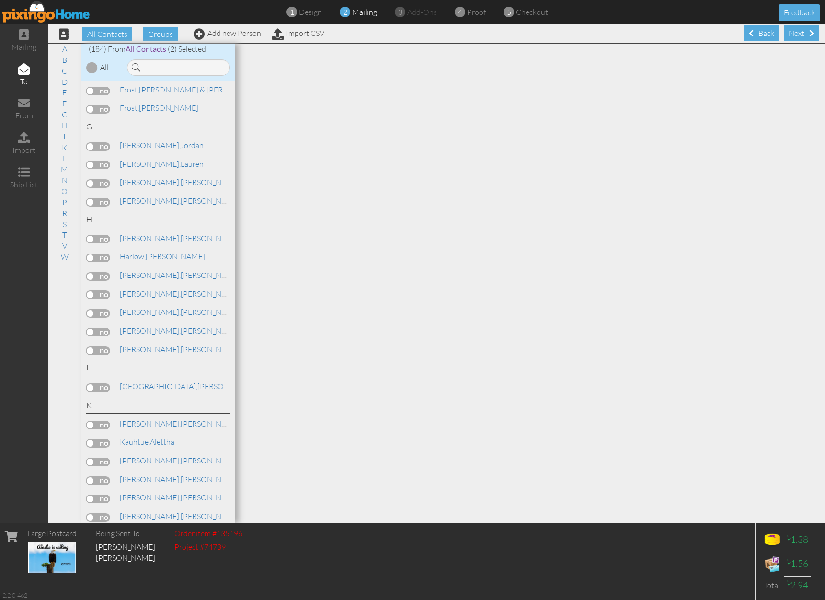
scroll to position [1762, 0]
click at [106, 404] on label at bounding box center [98, 408] width 24 height 9
click at [0, 0] on input "checkbox" at bounding box center [0, 0] width 0 height 0
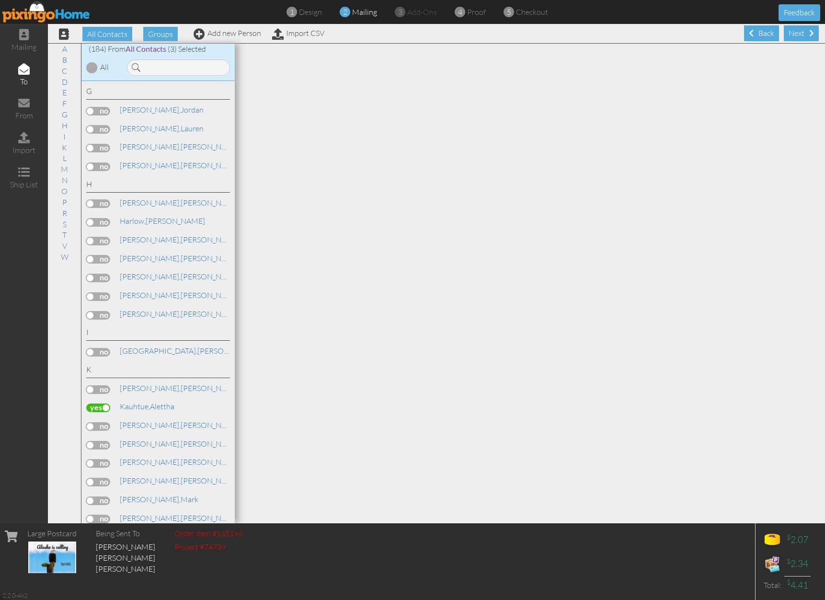
click at [105, 441] on label at bounding box center [98, 445] width 24 height 9
click at [0, 0] on input "checkbox" at bounding box center [0, 0] width 0 height 0
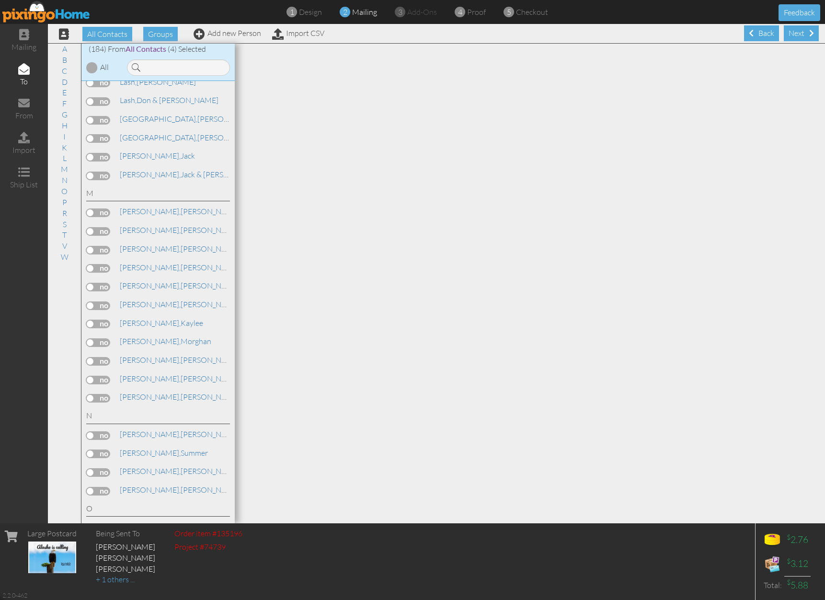
scroll to position [2340, 0]
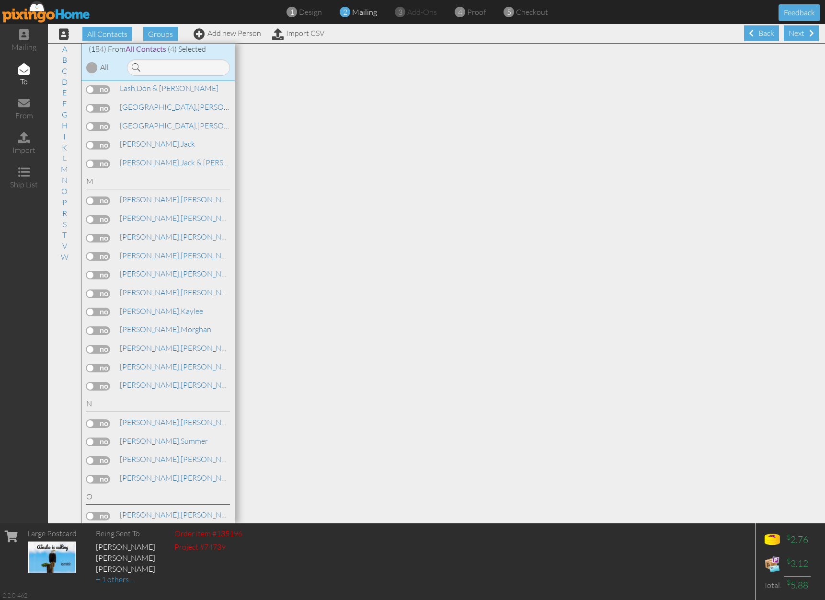
click at [107, 475] on label at bounding box center [98, 479] width 24 height 9
click at [0, 0] on input "checkbox" at bounding box center [0, 0] width 0 height 0
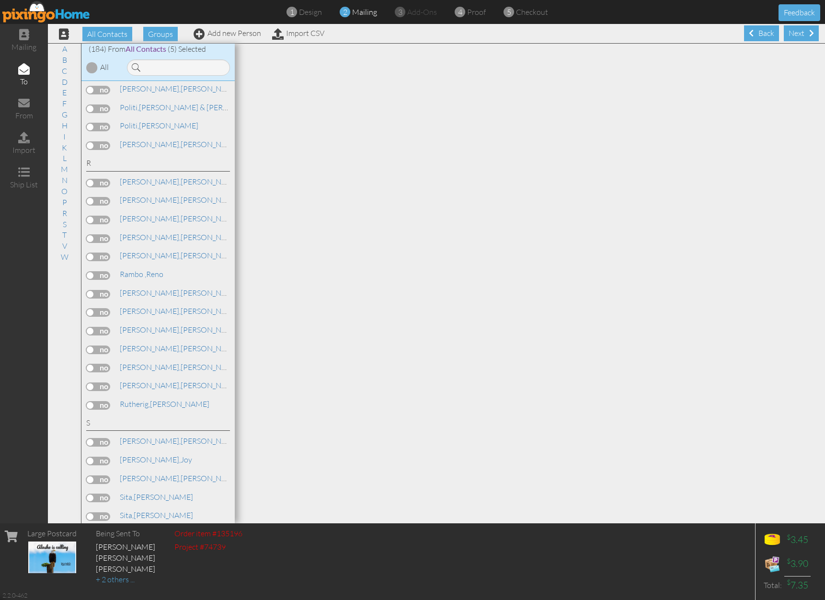
scroll to position [2899, 0]
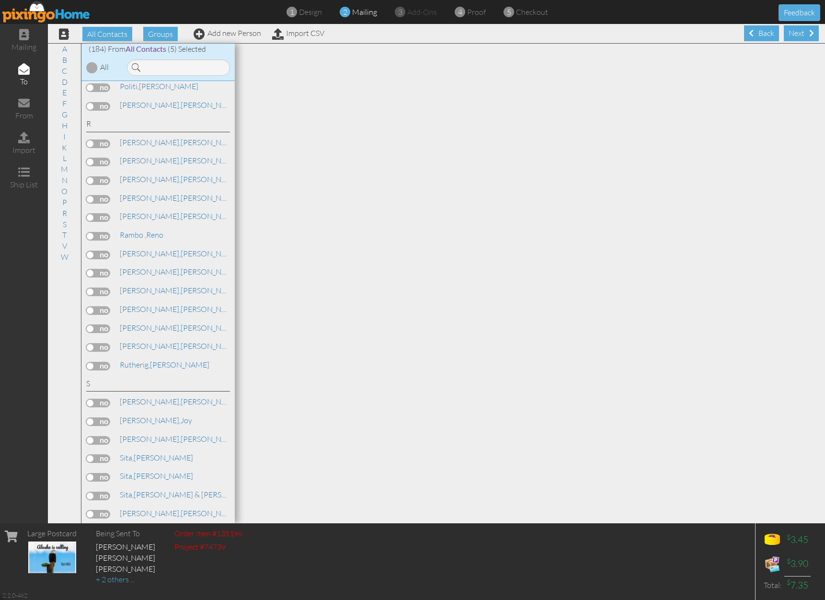
click at [101, 566] on label at bounding box center [98, 570] width 24 height 9
click at [0, 0] on input "checkbox" at bounding box center [0, 0] width 0 height 0
click at [107, 418] on label at bounding box center [98, 422] width 24 height 9
click at [0, 0] on input "checkbox" at bounding box center [0, 0] width 0 height 0
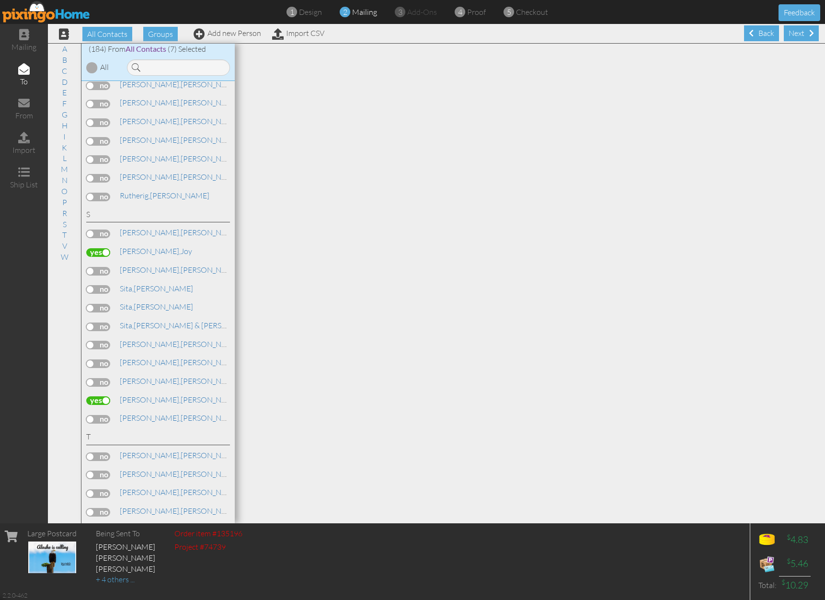
scroll to position [3083, 0]
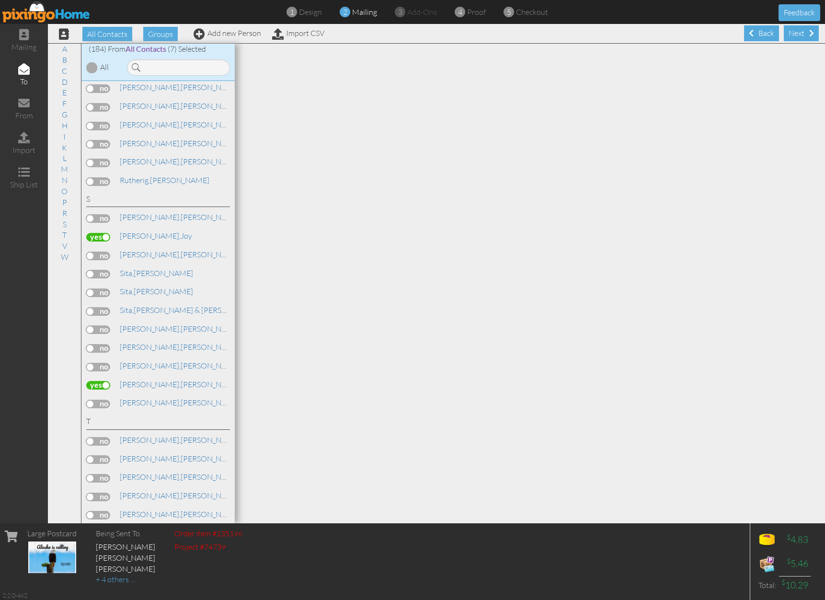
click at [108, 474] on label at bounding box center [98, 478] width 24 height 9
click at [0, 0] on input "checkbox" at bounding box center [0, 0] width 0 height 0
click at [106, 493] on label at bounding box center [98, 497] width 24 height 9
click at [0, 0] on input "checkbox" at bounding box center [0, 0] width 0 height 0
click at [105, 530] on label at bounding box center [98, 534] width 24 height 9
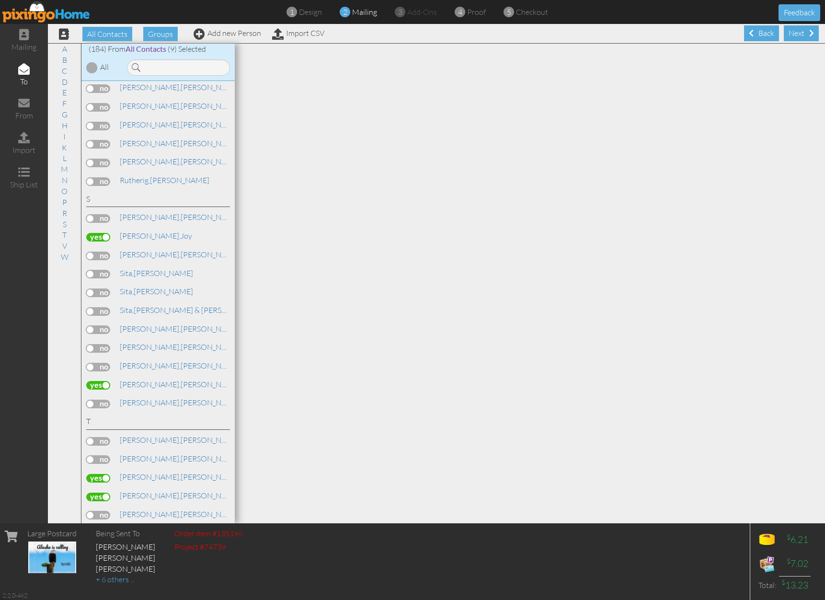
click at [0, 0] on input "checkbox" at bounding box center [0, 0] width 0 height 0
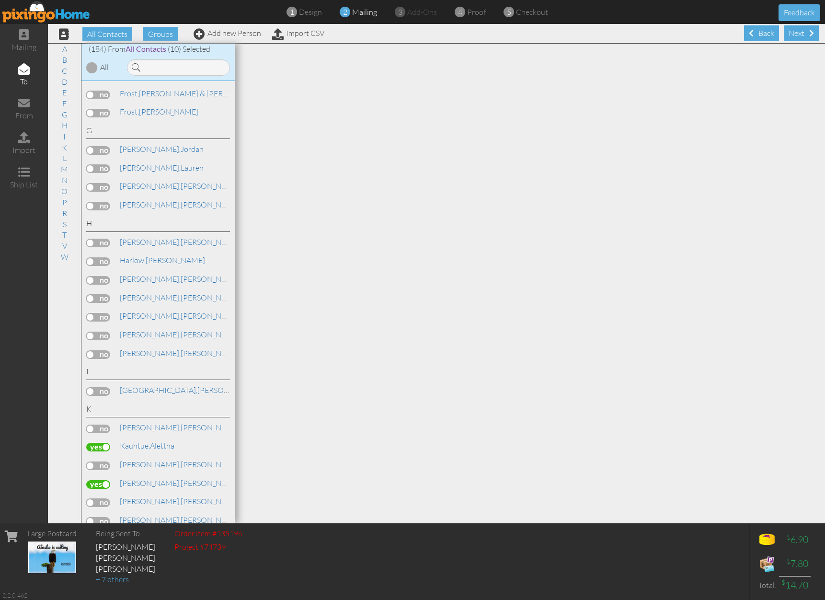
scroll to position [1723, 0]
click at [105, 276] on label at bounding box center [98, 280] width 24 height 9
click at [0, 0] on input "checkbox" at bounding box center [0, 0] width 0 height 0
click at [107, 239] on label at bounding box center [98, 243] width 24 height 9
click at [0, 0] on input "checkbox" at bounding box center [0, 0] width 0 height 0
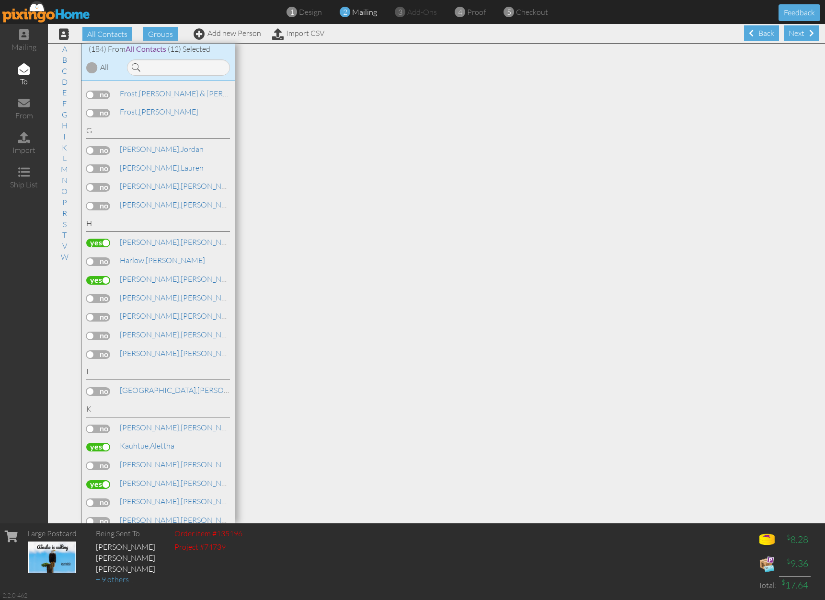
click at [107, 202] on label at bounding box center [98, 206] width 24 height 9
click at [0, 0] on input "checkbox" at bounding box center [0, 0] width 0 height 0
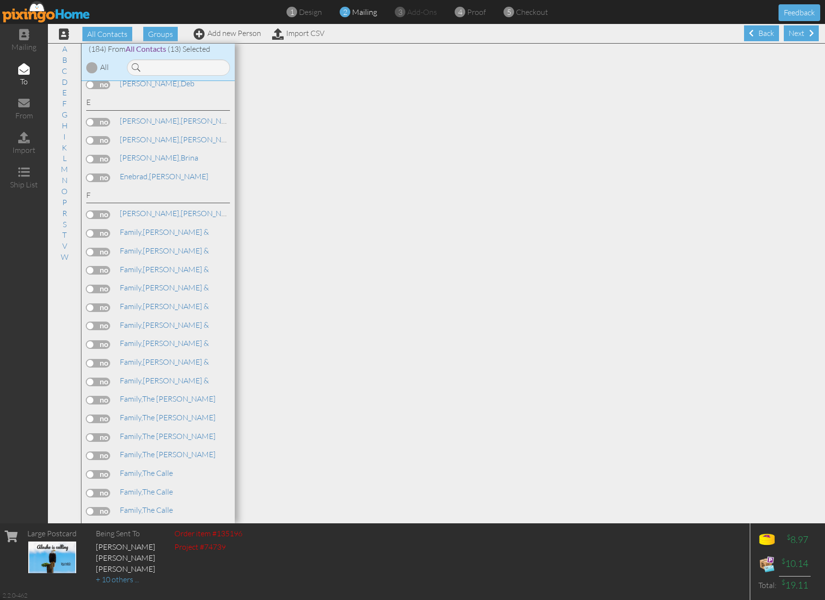
scroll to position [700, 0]
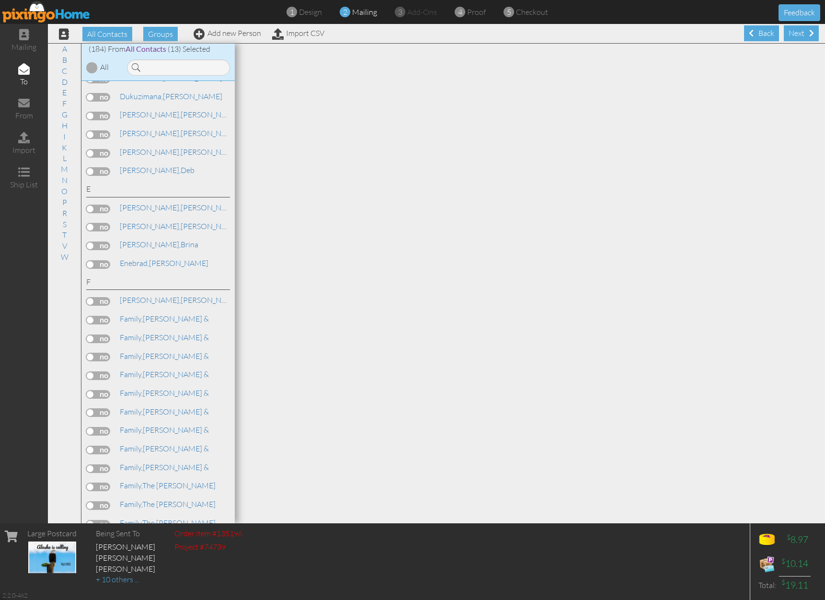
click at [102, 167] on label at bounding box center [98, 171] width 24 height 9
click at [0, 0] on input "checkbox" at bounding box center [0, 0] width 0 height 0
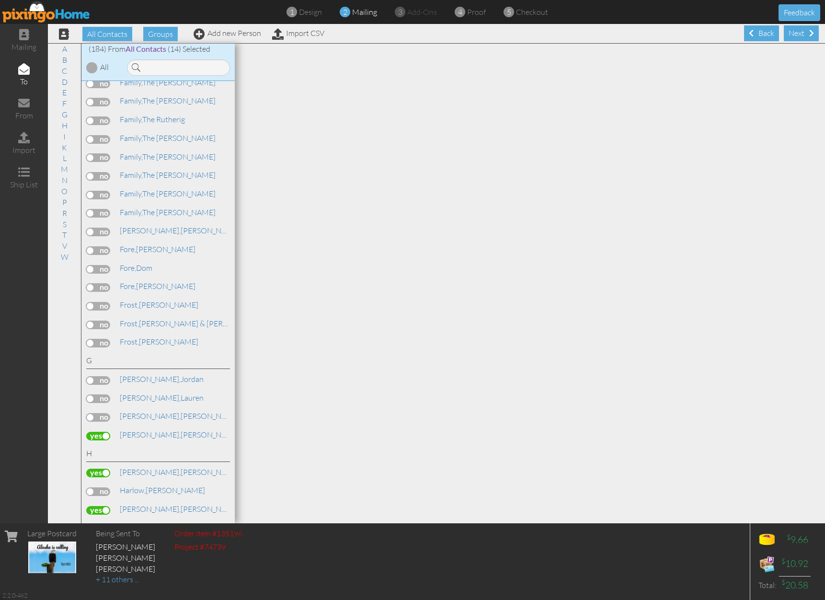
scroll to position [1546, 0]
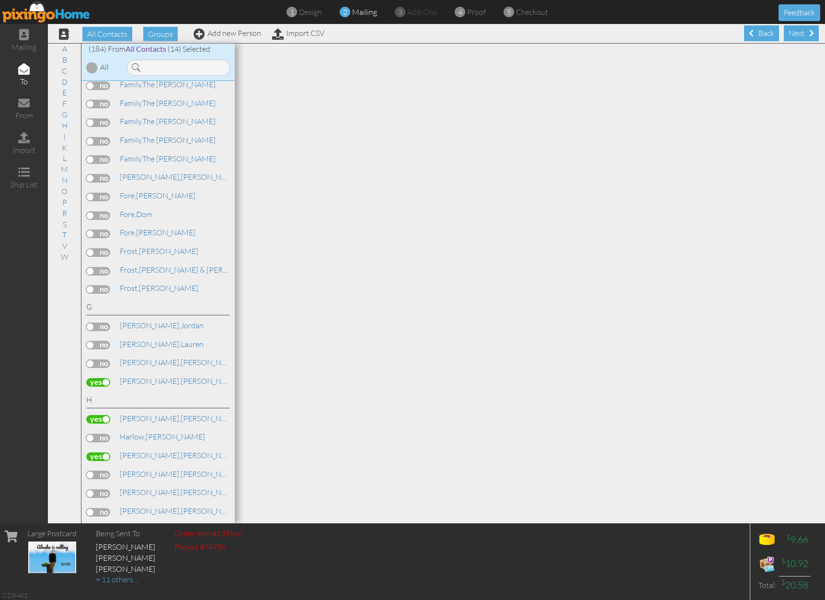
click at [108, 564] on label at bounding box center [98, 568] width 24 height 9
click at [0, 0] on input "checkbox" at bounding box center [0, 0] width 0 height 0
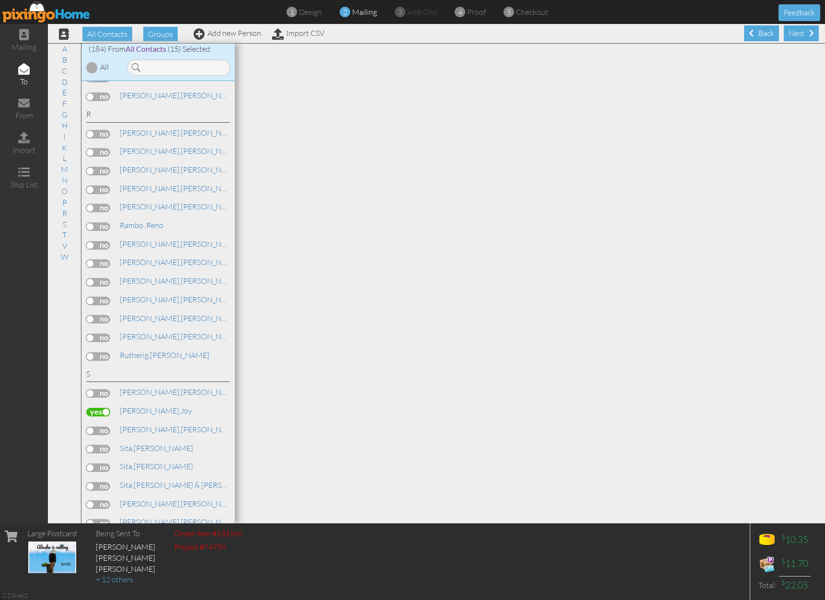
scroll to position [2910, 0]
click at [108, 573] on label at bounding box center [98, 577] width 24 height 9
click at [0, 0] on input "checkbox" at bounding box center [0, 0] width 0 height 0
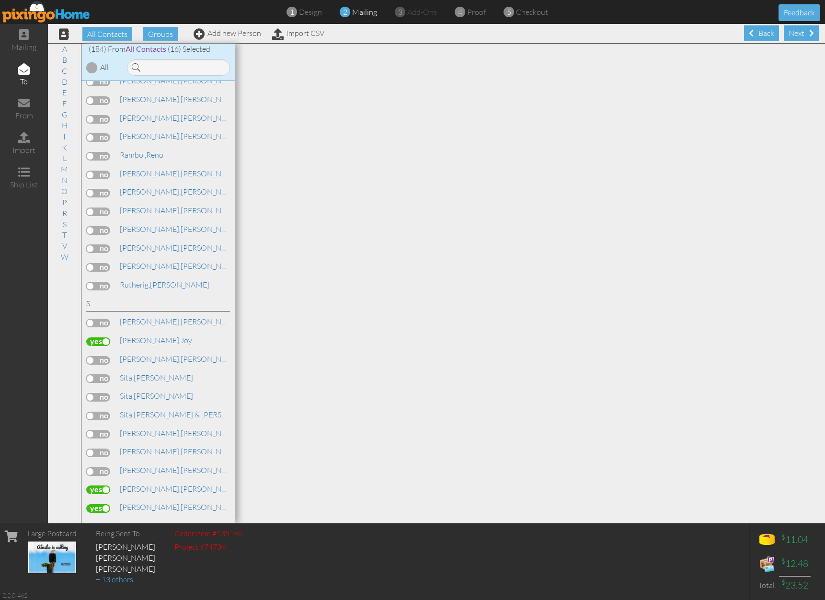
scroll to position [2901, 0]
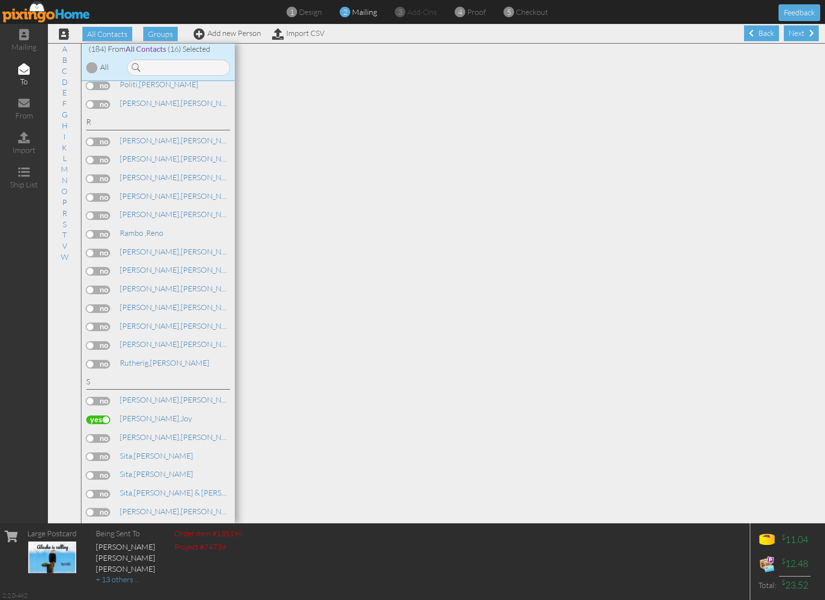
click at [107, 360] on label at bounding box center [98, 364] width 24 height 9
click at [0, 0] on input "checkbox" at bounding box center [0, 0] width 0 height 0
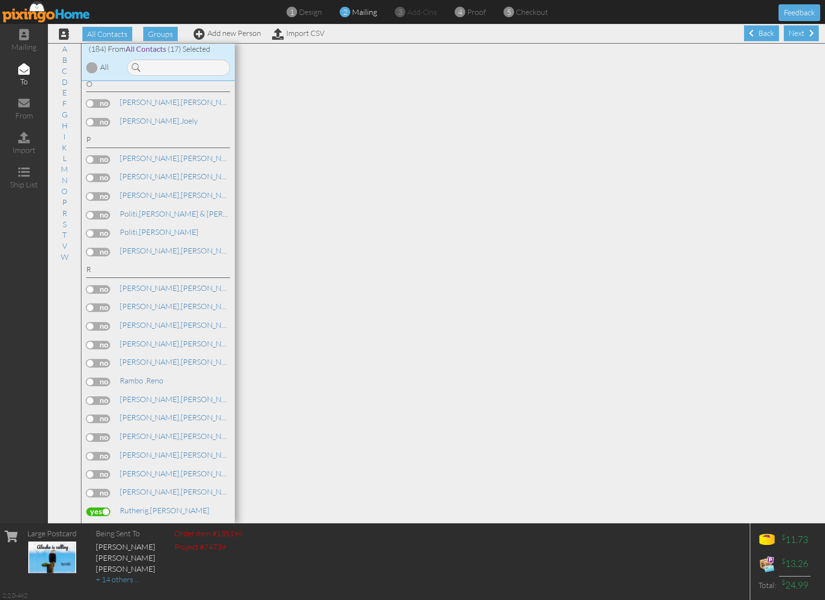
scroll to position [2622, 0]
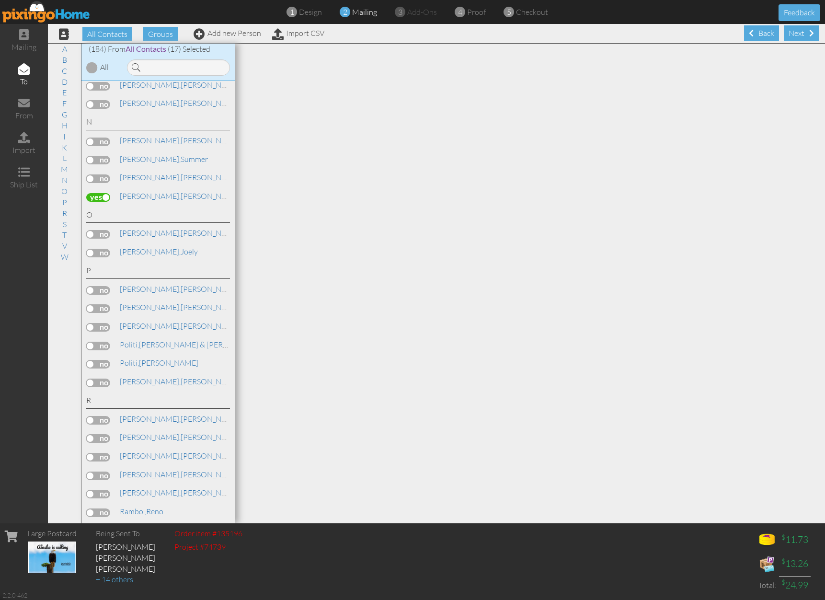
click at [108, 360] on label at bounding box center [98, 364] width 24 height 9
click at [0, 0] on input "checkbox" at bounding box center [0, 0] width 0 height 0
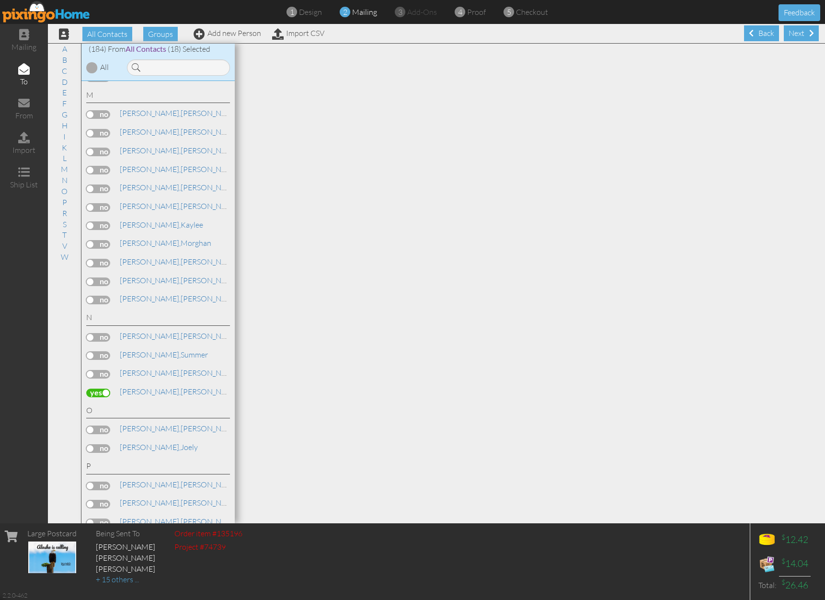
scroll to position [2407, 0]
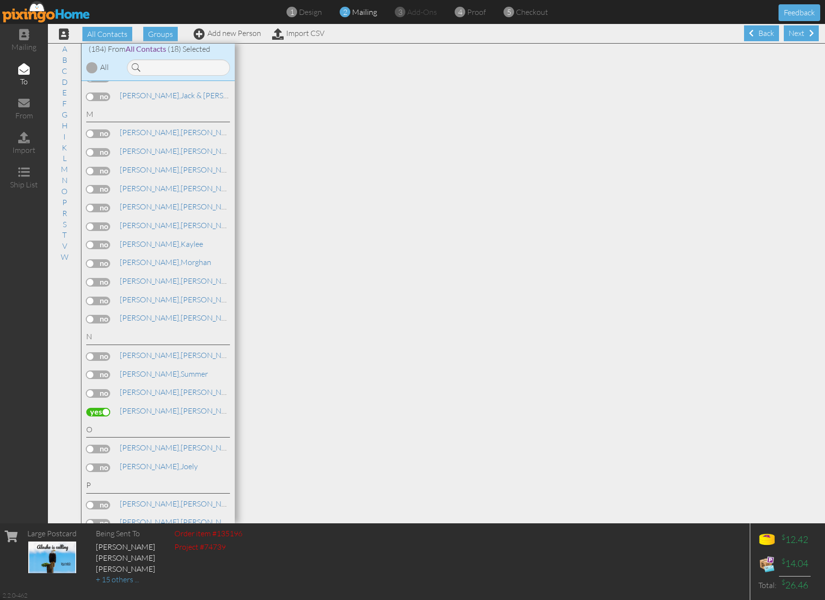
click at [109, 278] on label at bounding box center [98, 282] width 24 height 9
click at [0, 0] on input "checkbox" at bounding box center [0, 0] width 0 height 0
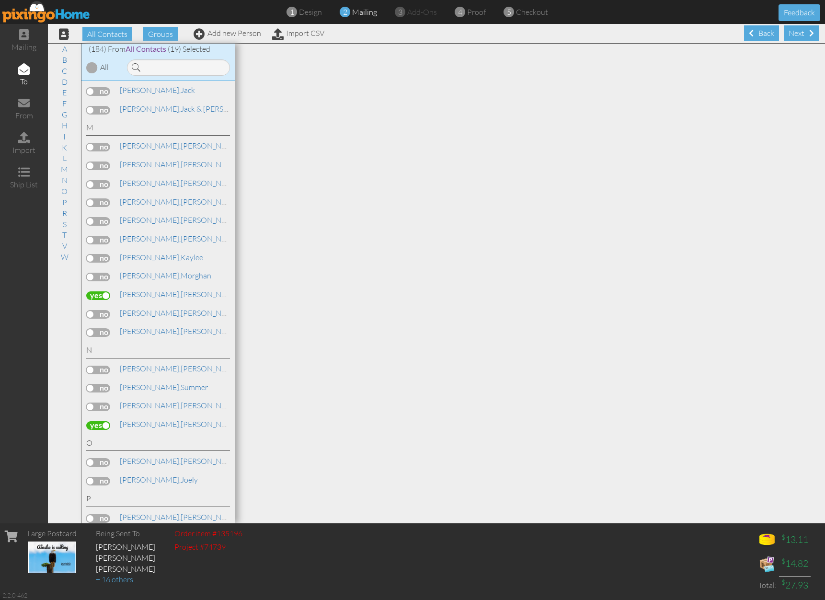
scroll to position [2379, 0]
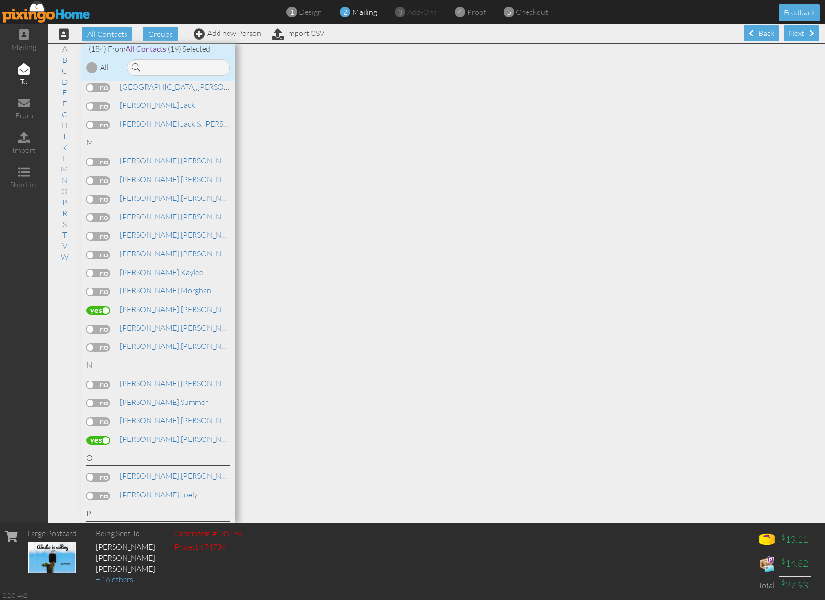
click at [105, 269] on label at bounding box center [98, 273] width 24 height 9
click at [0, 0] on input "checkbox" at bounding box center [0, 0] width 0 height 0
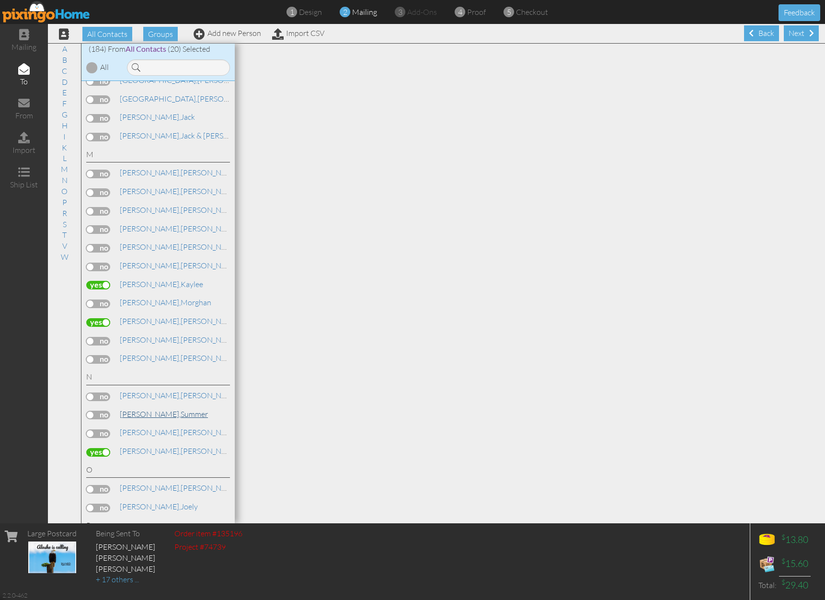
scroll to position [2344, 0]
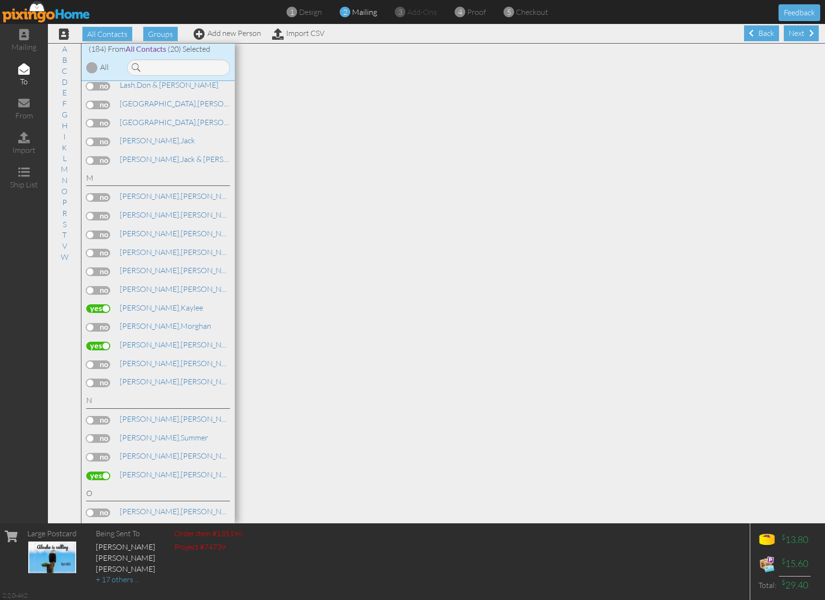
click at [105, 212] on label at bounding box center [98, 216] width 24 height 9
click at [0, 0] on input "checkbox" at bounding box center [0, 0] width 0 height 0
click at [102, 212] on label at bounding box center [98, 216] width 24 height 9
click at [0, 0] on input "checkbox" at bounding box center [0, 0] width 0 height 0
click at [102, 231] on label at bounding box center [98, 235] width 24 height 9
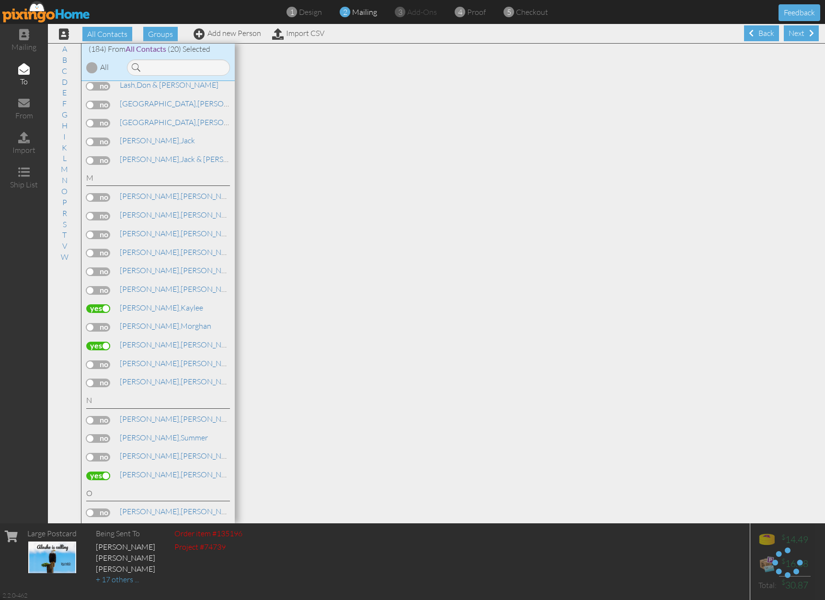
click at [0, 0] on input "checkbox" at bounding box center [0, 0] width 0 height 0
click at [102, 231] on label at bounding box center [98, 235] width 24 height 9
click at [0, 0] on input "checkbox" at bounding box center [0, 0] width 0 height 0
click at [102, 209] on div "[PERSON_NAME] & [PERSON_NAME]" at bounding box center [158, 216] width 144 height 14
click at [103, 212] on label at bounding box center [98, 216] width 24 height 9
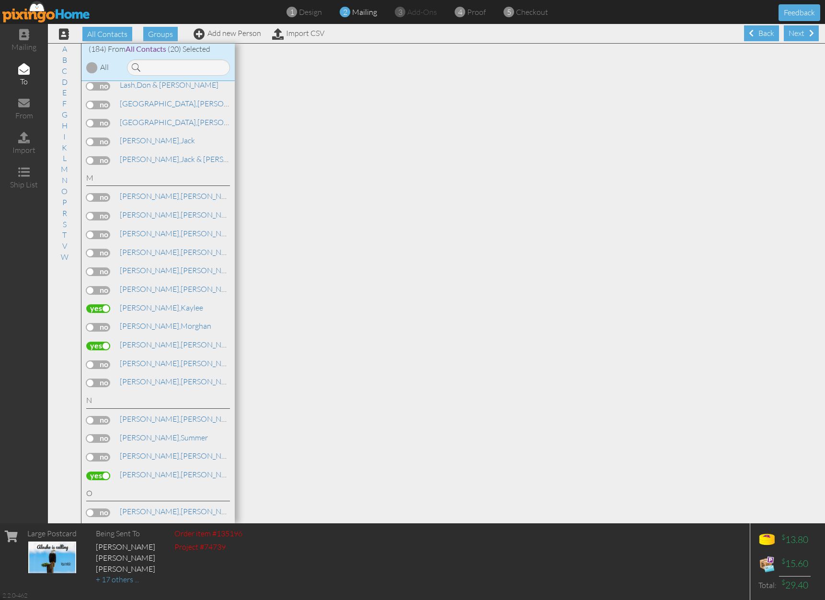
click at [0, 0] on input "checkbox" at bounding box center [0, 0] width 0 height 0
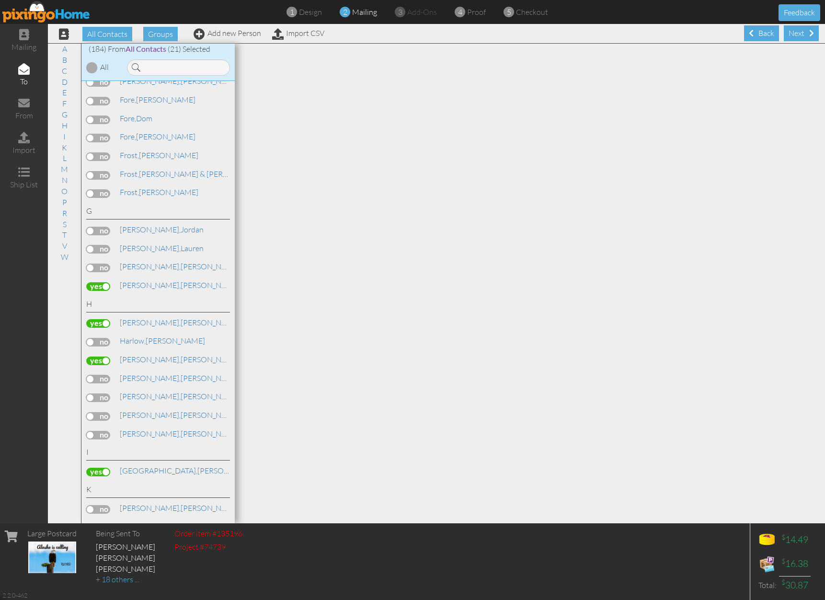
scroll to position [1467, 0]
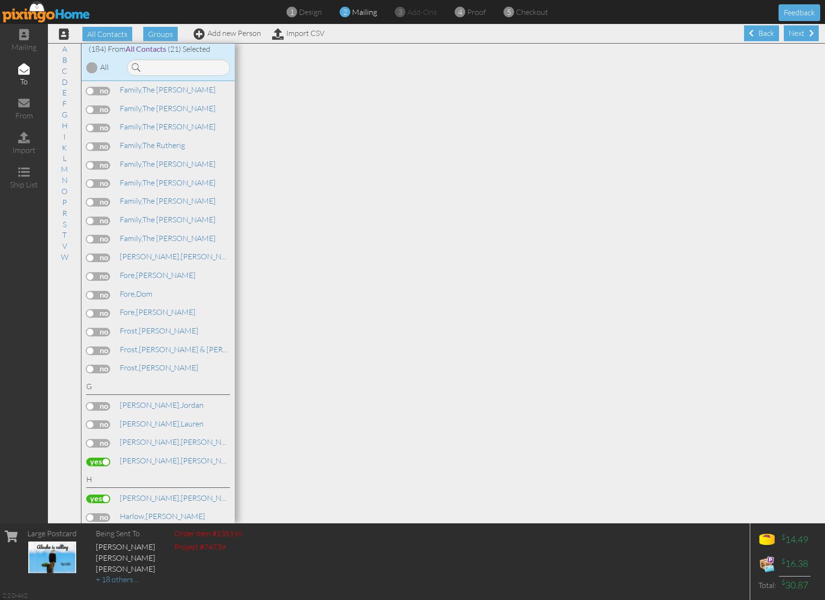
click at [98, 420] on label at bounding box center [98, 424] width 24 height 9
click at [0, 0] on input "checkbox" at bounding box center [0, 0] width 0 height 0
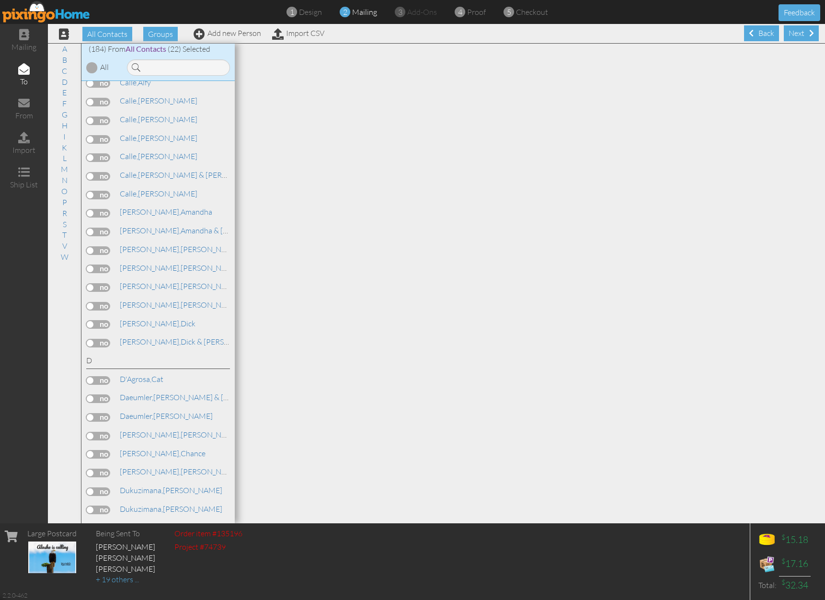
scroll to position [215, 0]
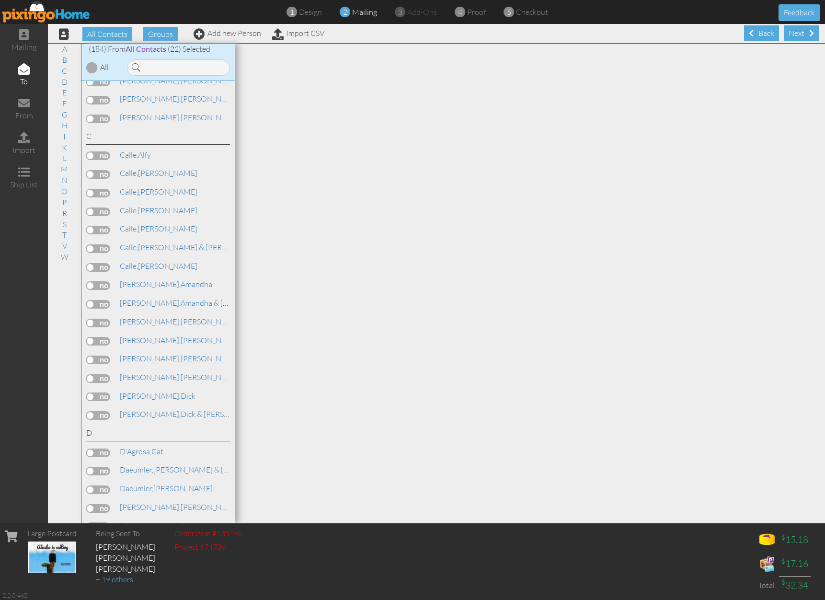
click at [108, 337] on label at bounding box center [98, 341] width 24 height 9
click at [0, 0] on input "checkbox" at bounding box center [0, 0] width 0 height 0
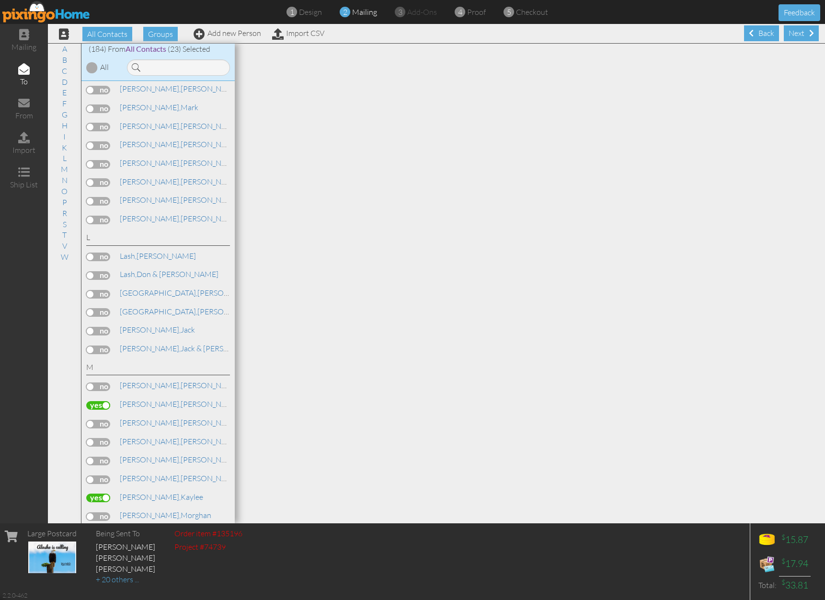
scroll to position [2253, 0]
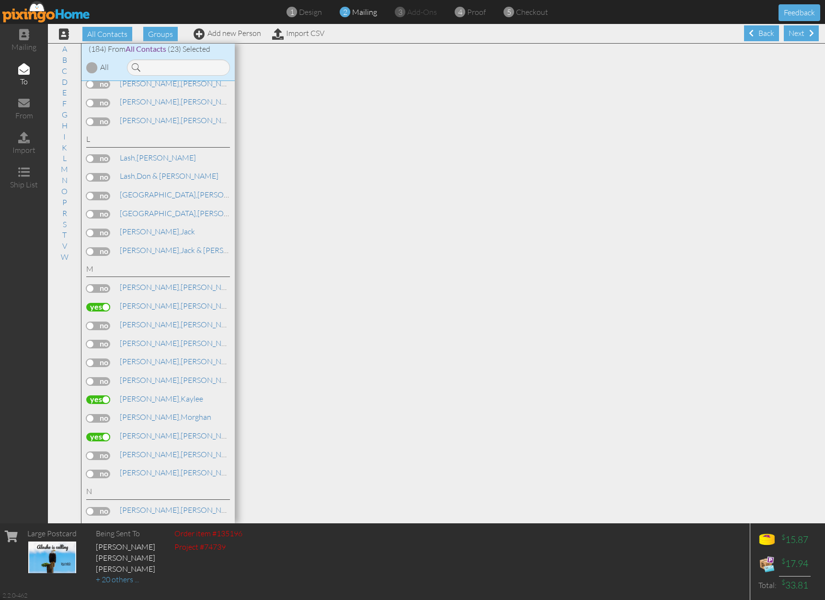
click at [108, 507] on label at bounding box center [98, 511] width 24 height 9
click at [0, 0] on input "checkbox" at bounding box center [0, 0] width 0 height 0
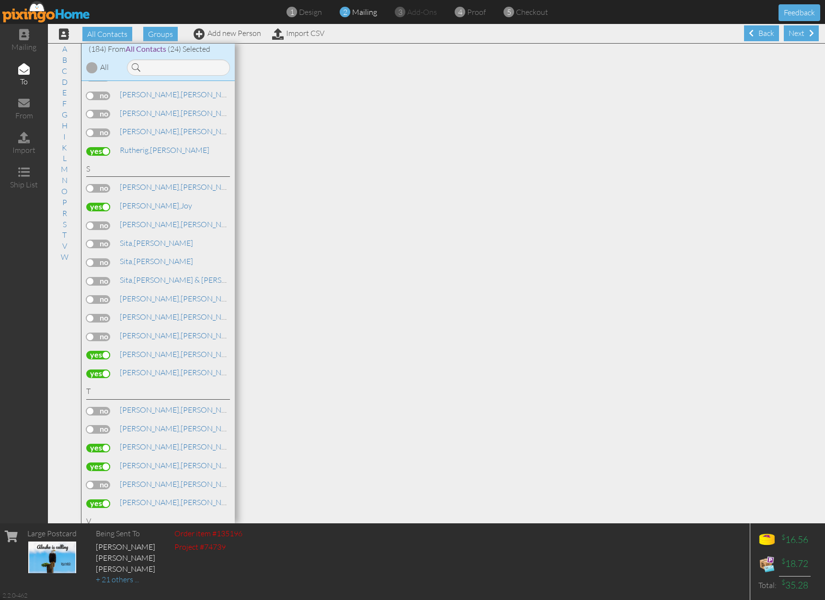
scroll to position [3190, 0]
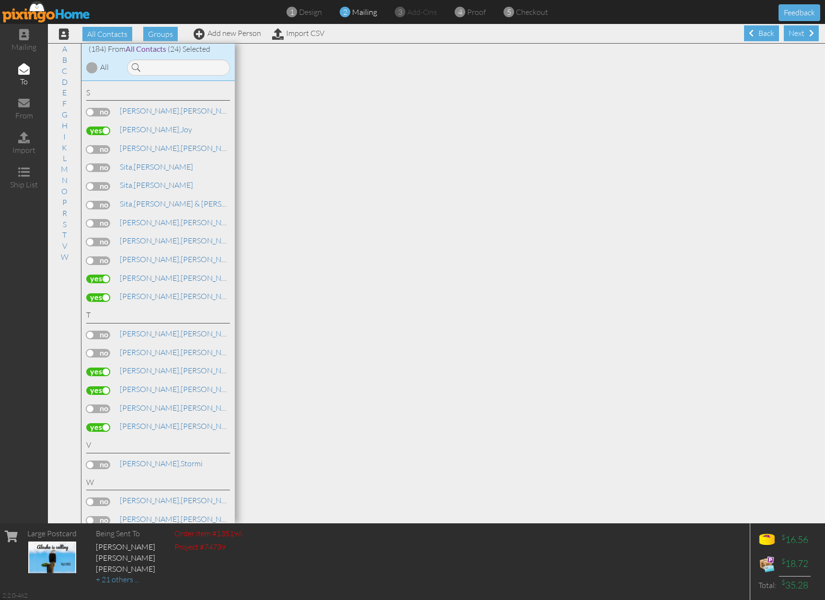
click at [109, 591] on label at bounding box center [98, 595] width 24 height 9
click at [0, 0] on input "checkbox" at bounding box center [0, 0] width 0 height 0
click at [106, 516] on label at bounding box center [98, 520] width 24 height 9
click at [0, 0] on input "checkbox" at bounding box center [0, 0] width 0 height 0
click at [109, 553] on label at bounding box center [98, 557] width 24 height 9
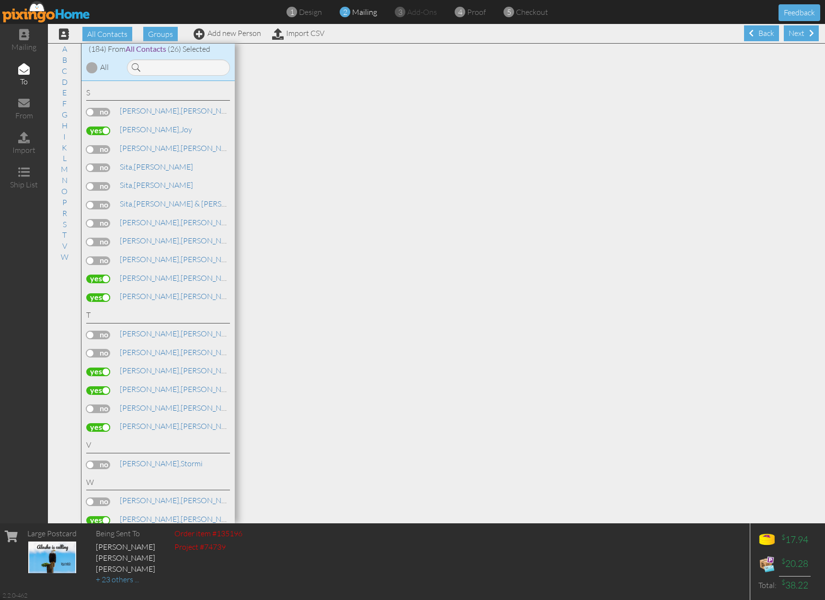
click at [0, 0] on input "checkbox" at bounding box center [0, 0] width 0 height 0
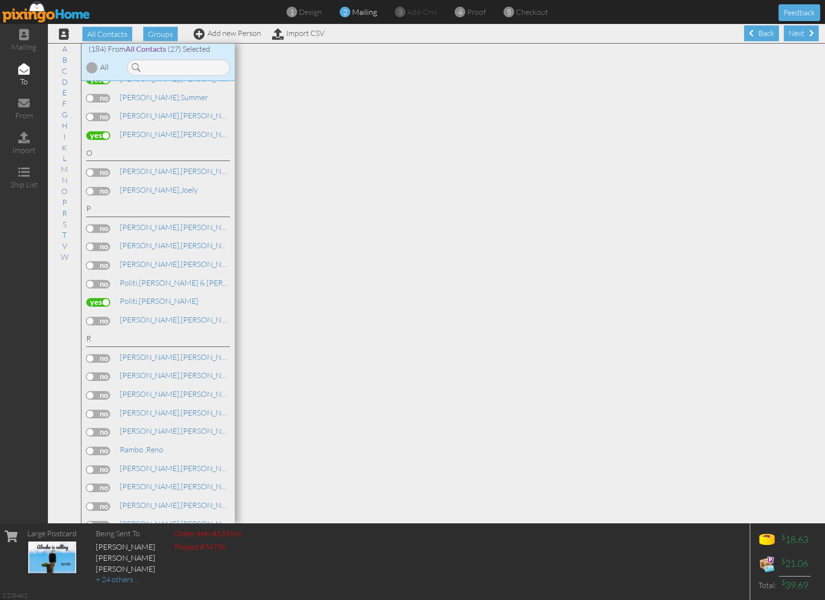
scroll to position [2682, 0]
click at [105, 319] on label at bounding box center [98, 323] width 24 height 9
click at [0, 0] on input "checkbox" at bounding box center [0, 0] width 0 height 0
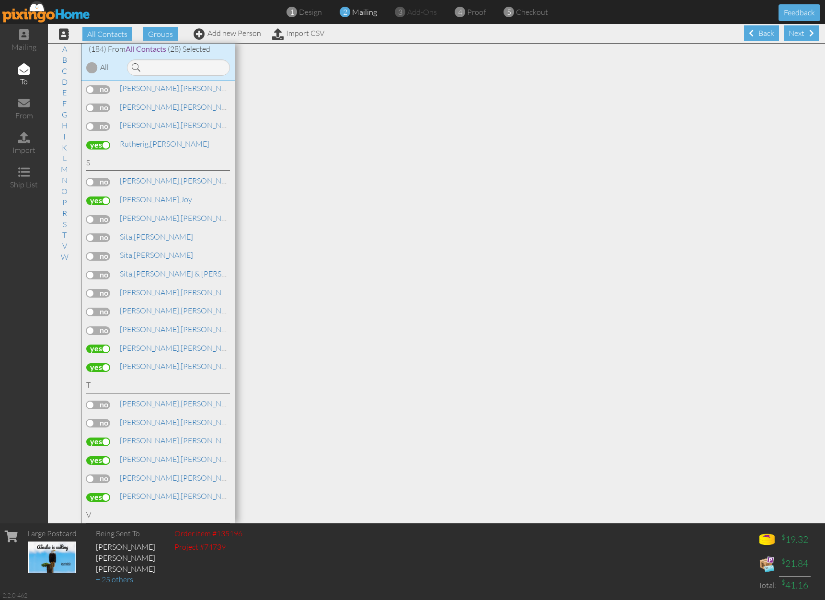
scroll to position [3080, 0]
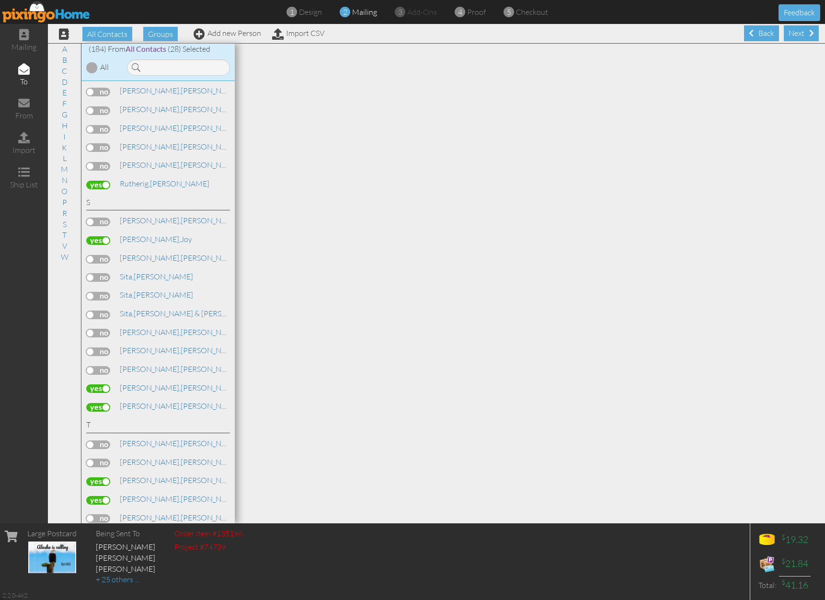
click at [102, 311] on label at bounding box center [98, 315] width 24 height 9
click at [0, 0] on input "checkbox" at bounding box center [0, 0] width 0 height 0
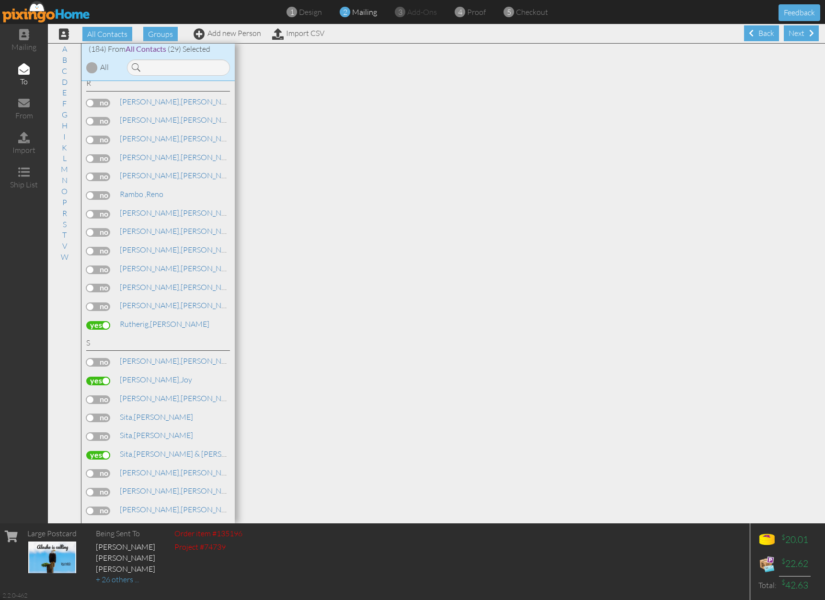
scroll to position [2901, 0]
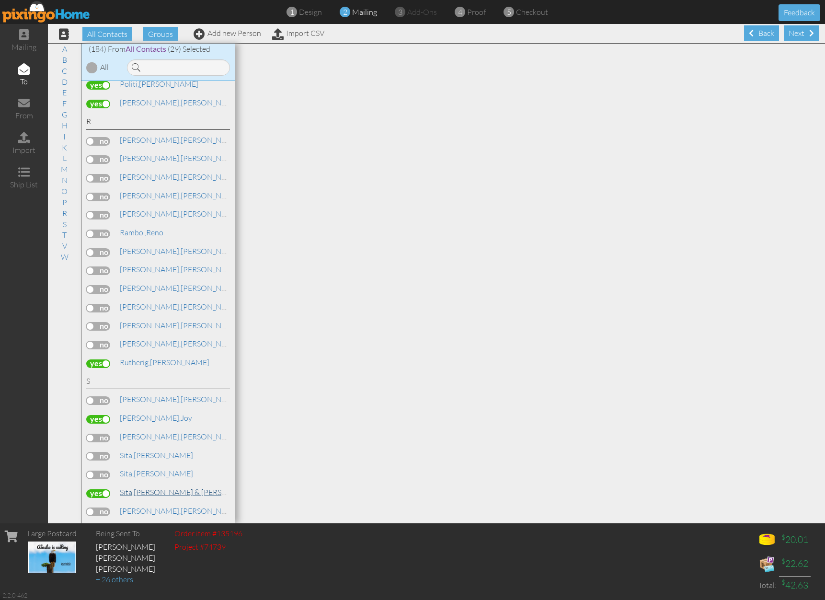
click at [172, 487] on link "[PERSON_NAME] & [PERSON_NAME]" at bounding box center [190, 493] width 143 height 12
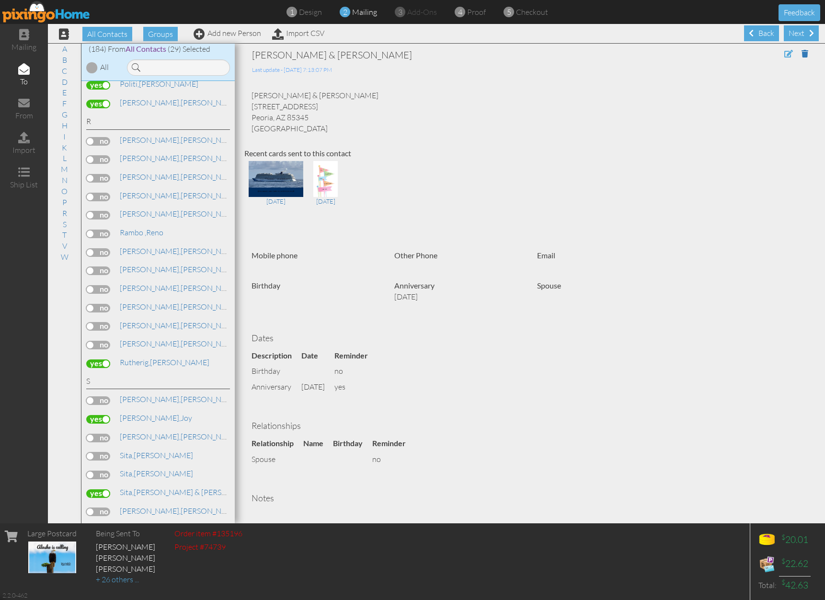
click at [785, 55] on span at bounding box center [789, 54] width 9 height 8
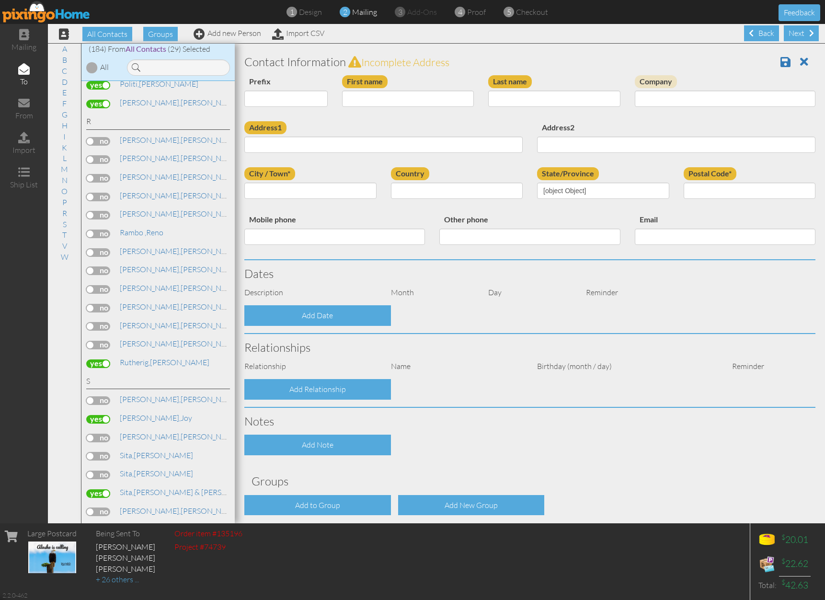
type input "[PERSON_NAME] & [PERSON_NAME]"
type input "Sita"
type input "[STREET_ADDRESS]"
type input "Peoria"
type input "85345"
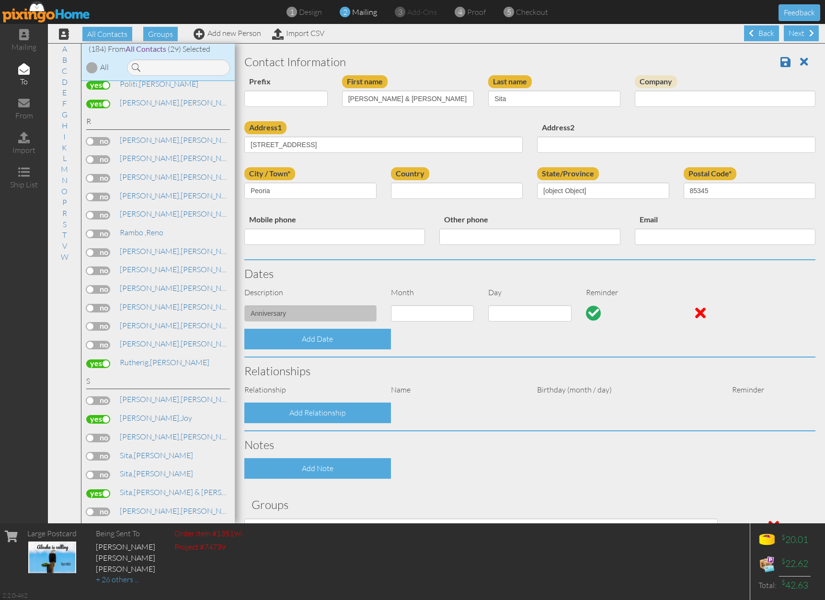
select select "object:13695"
select select "object:13703"
select select "object:13704"
select select "object:13949"
select select "number:7"
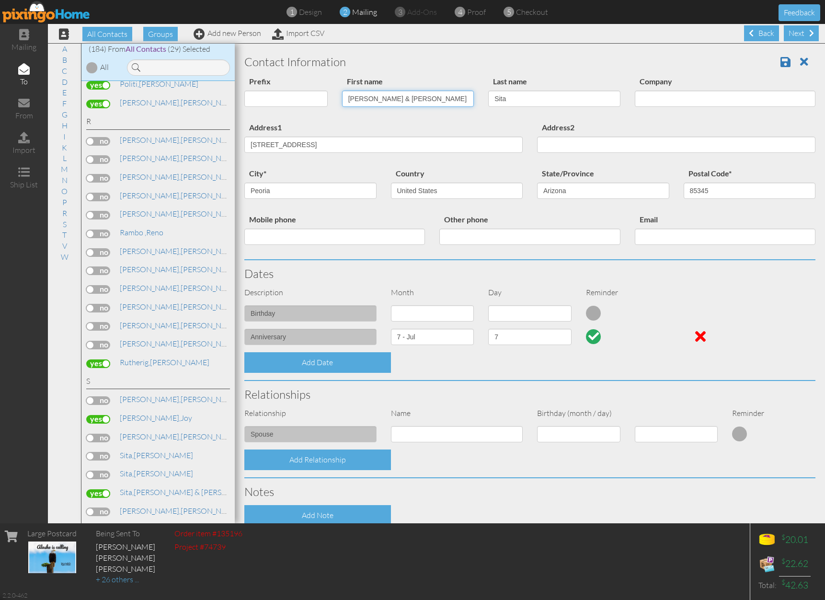
drag, startPoint x: 383, startPoint y: 96, endPoint x: 425, endPoint y: 99, distance: 42.3
type input "[PERSON_NAME] & [PERSON_NAME]"
click at [787, 59] on link at bounding box center [789, 62] width 17 height 14
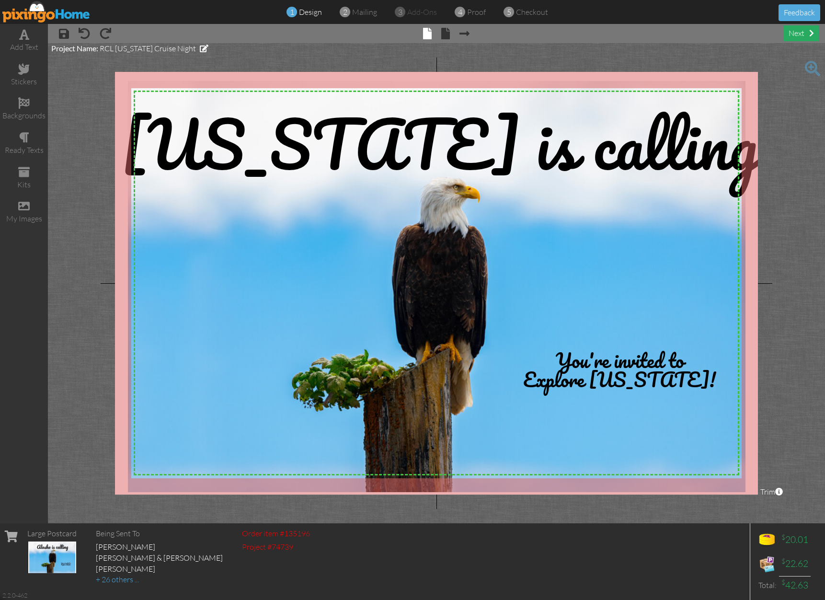
click at [797, 33] on div "next" at bounding box center [801, 33] width 35 height 16
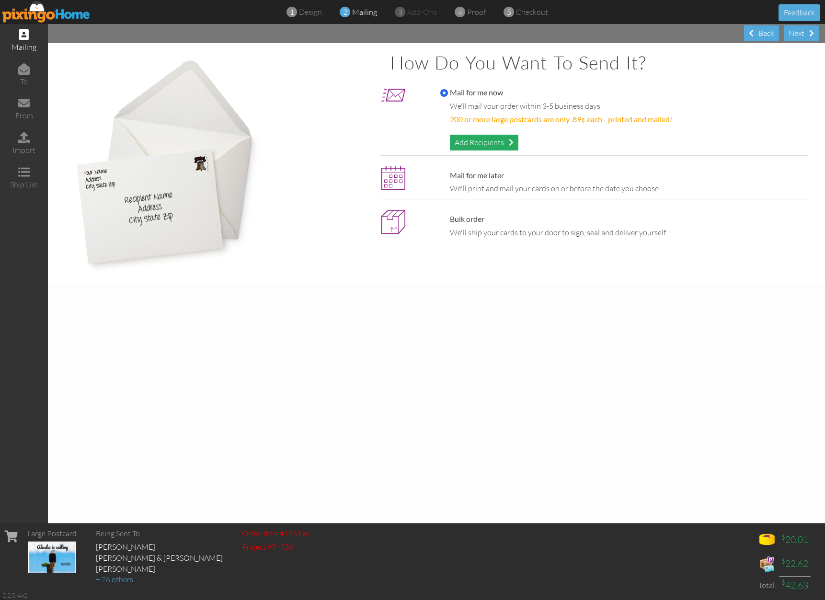
click at [495, 144] on div "Add Recipients" at bounding box center [484, 143] width 69 height 16
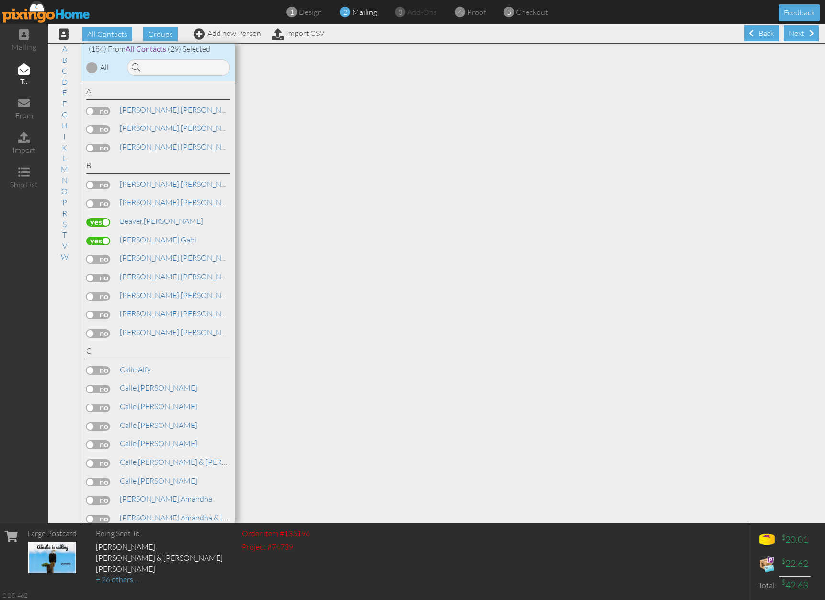
click at [105, 255] on label at bounding box center [98, 259] width 24 height 9
click at [0, 0] on input "checkbox" at bounding box center [0, 0] width 0 height 0
click at [100, 201] on label at bounding box center [98, 203] width 24 height 9
click at [0, 0] on input "checkbox" at bounding box center [0, 0] width 0 height 0
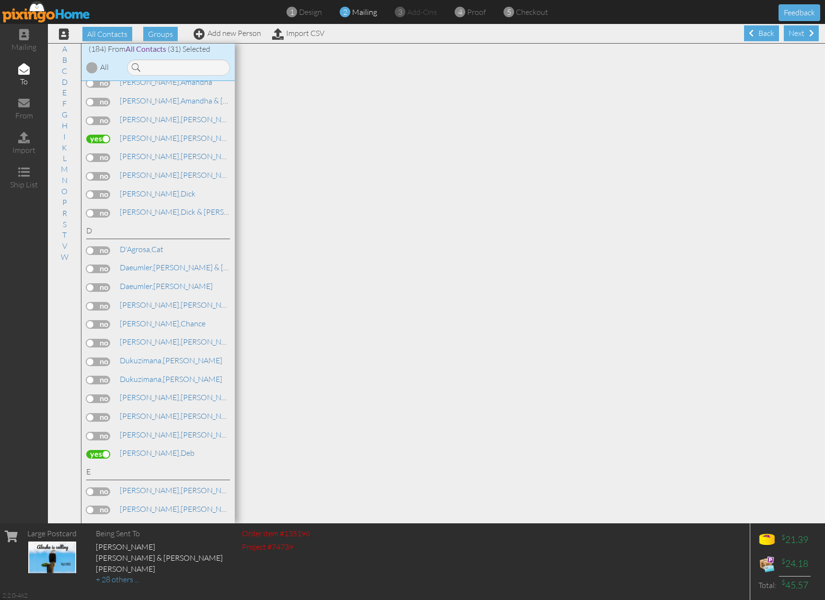
scroll to position [425, 0]
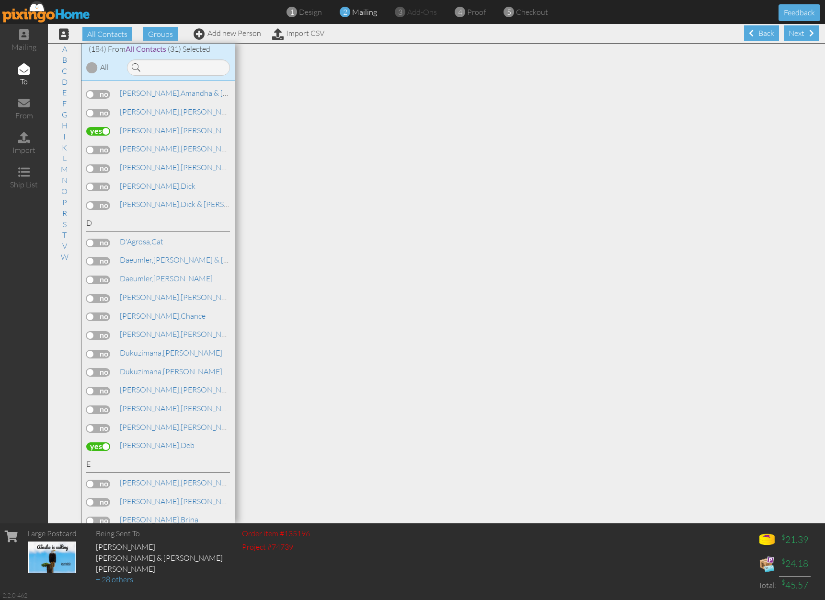
click at [104, 350] on label at bounding box center [98, 354] width 24 height 9
click at [0, 0] on input "checkbox" at bounding box center [0, 0] width 0 height 0
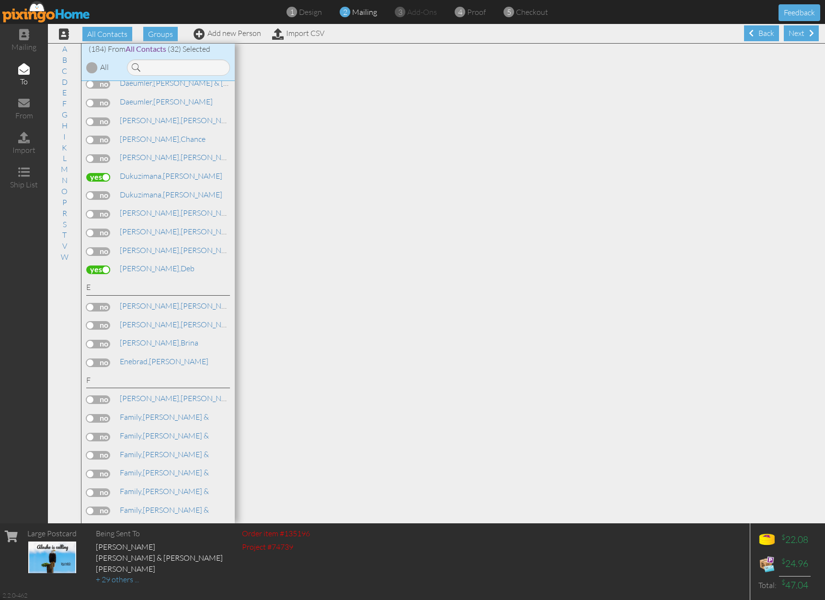
scroll to position [653, 0]
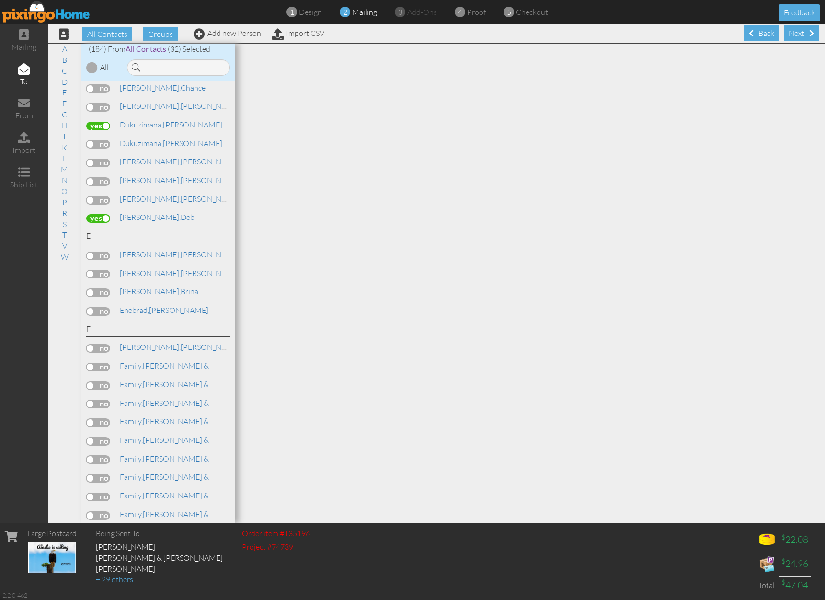
click at [105, 289] on label at bounding box center [98, 293] width 24 height 9
click at [0, 0] on input "checkbox" at bounding box center [0, 0] width 0 height 0
click at [105, 307] on label at bounding box center [98, 311] width 24 height 9
click at [0, 0] on input "checkbox" at bounding box center [0, 0] width 0 height 0
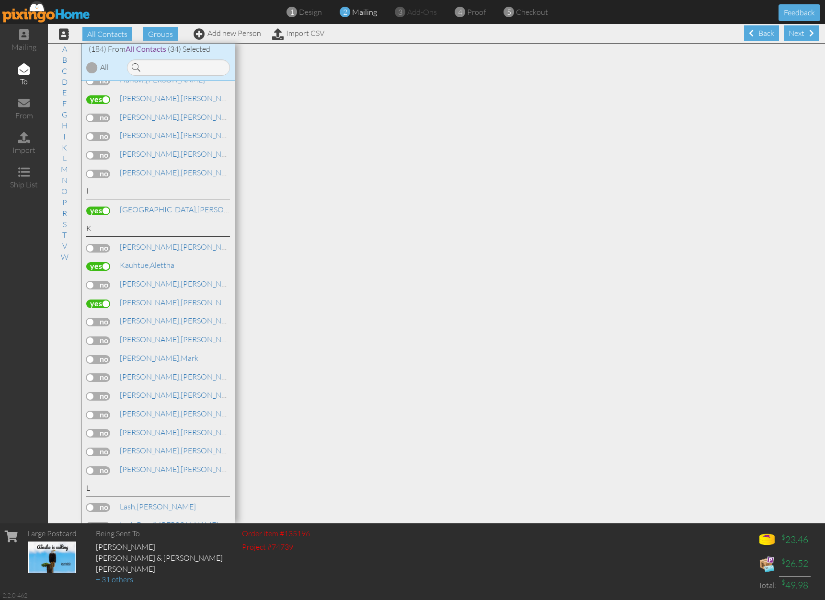
click at [107, 355] on label at bounding box center [98, 359] width 24 height 9
click at [0, 0] on input "checkbox" at bounding box center [0, 0] width 0 height 0
click at [109, 337] on label at bounding box center [98, 341] width 24 height 9
click at [0, 0] on input "checkbox" at bounding box center [0, 0] width 0 height 0
click at [107, 466] on label at bounding box center [98, 470] width 24 height 9
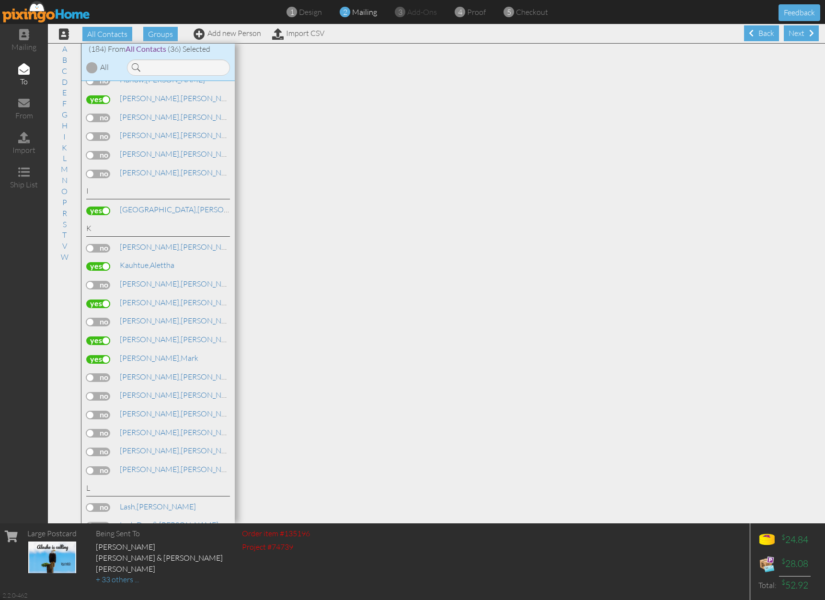
click at [0, 0] on input "checkbox" at bounding box center [0, 0] width 0 height 0
click at [106, 373] on label at bounding box center [98, 377] width 24 height 9
click at [0, 0] on input "checkbox" at bounding box center [0, 0] width 0 height 0
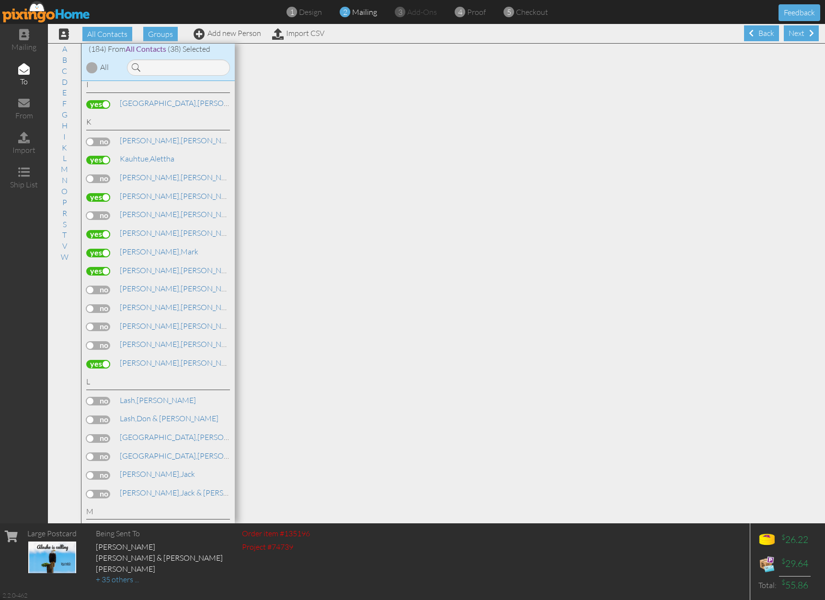
scroll to position [2033, 0]
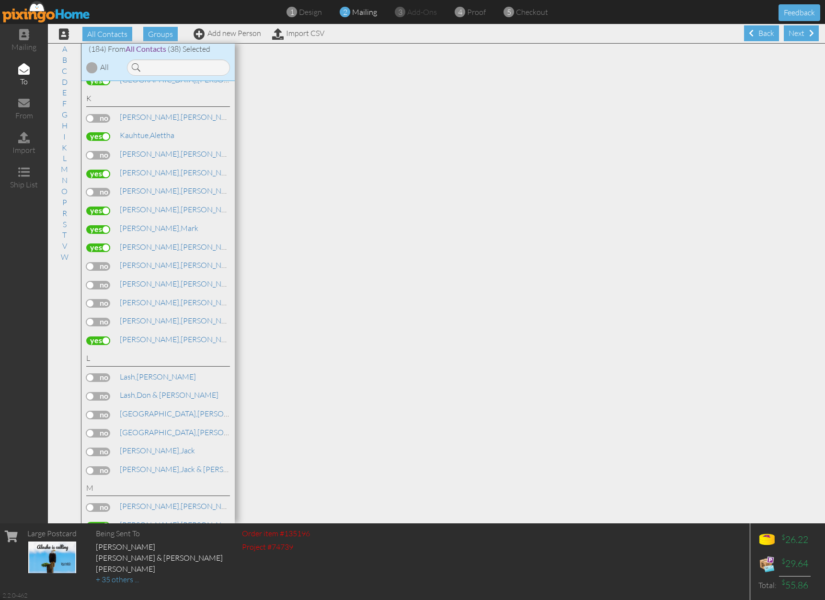
click at [107, 373] on label at bounding box center [98, 377] width 24 height 9
click at [0, 0] on input "checkbox" at bounding box center [0, 0] width 0 height 0
click at [105, 466] on label at bounding box center [98, 470] width 24 height 9
click at [0, 0] on input "checkbox" at bounding box center [0, 0] width 0 height 0
click at [107, 429] on label at bounding box center [98, 433] width 24 height 9
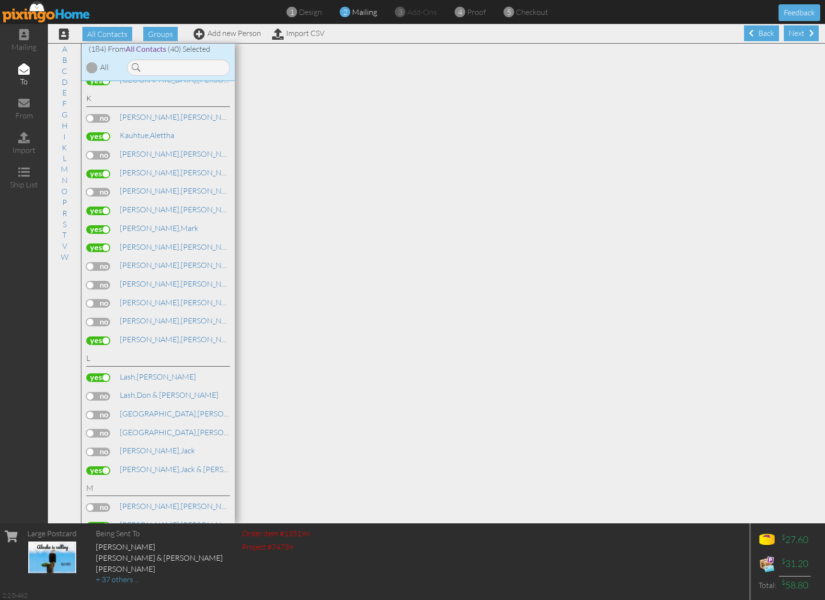
click at [0, 0] on input "checkbox" at bounding box center [0, 0] width 0 height 0
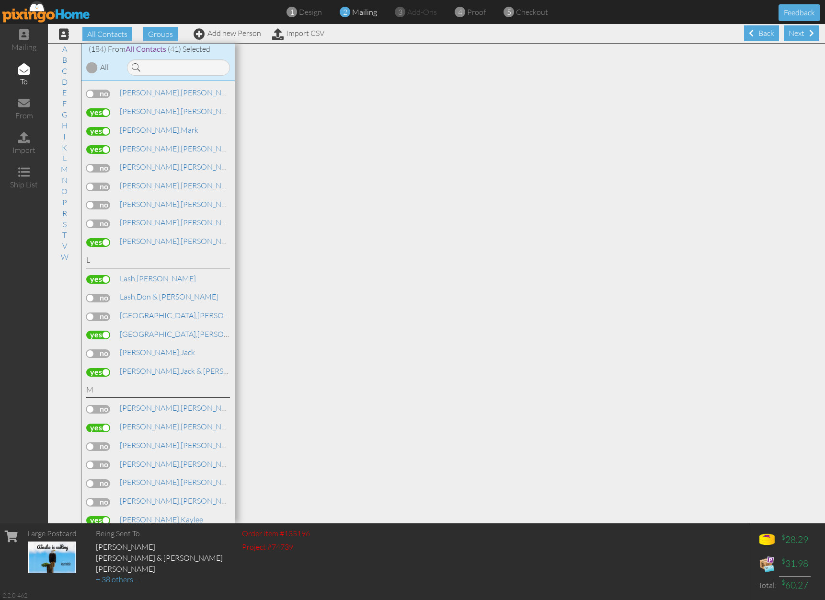
scroll to position [2144, 0]
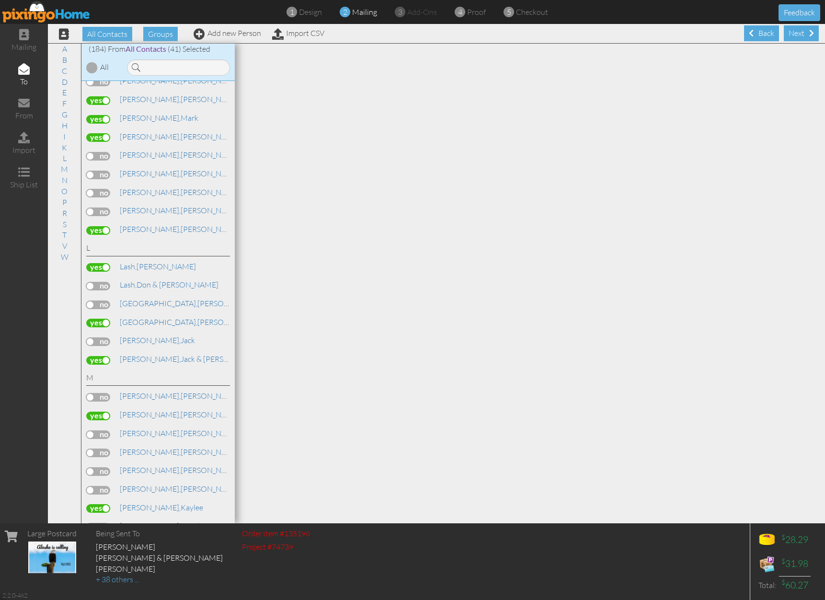
click at [97, 356] on label at bounding box center [98, 360] width 24 height 9
click at [0, 0] on input "checkbox" at bounding box center [0, 0] width 0 height 0
click at [104, 337] on label at bounding box center [98, 341] width 24 height 9
click at [0, 0] on input "checkbox" at bounding box center [0, 0] width 0 height 0
click at [97, 319] on label at bounding box center [98, 323] width 24 height 9
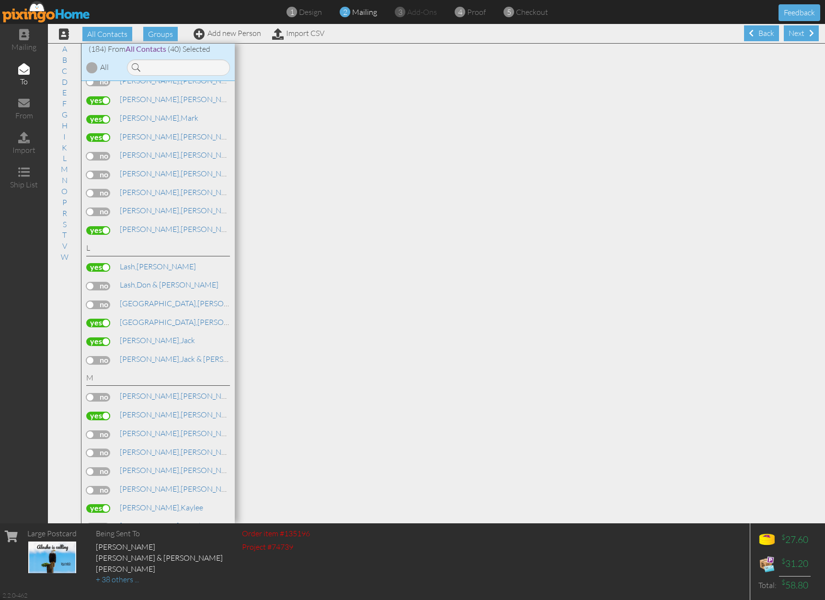
click at [0, 0] on input "checkbox" at bounding box center [0, 0] width 0 height 0
click at [104, 301] on label at bounding box center [98, 305] width 24 height 9
click at [0, 0] on input "checkbox" at bounding box center [0, 0] width 0 height 0
click at [99, 226] on label at bounding box center [98, 230] width 24 height 9
click at [0, 0] on input "checkbox" at bounding box center [0, 0] width 0 height 0
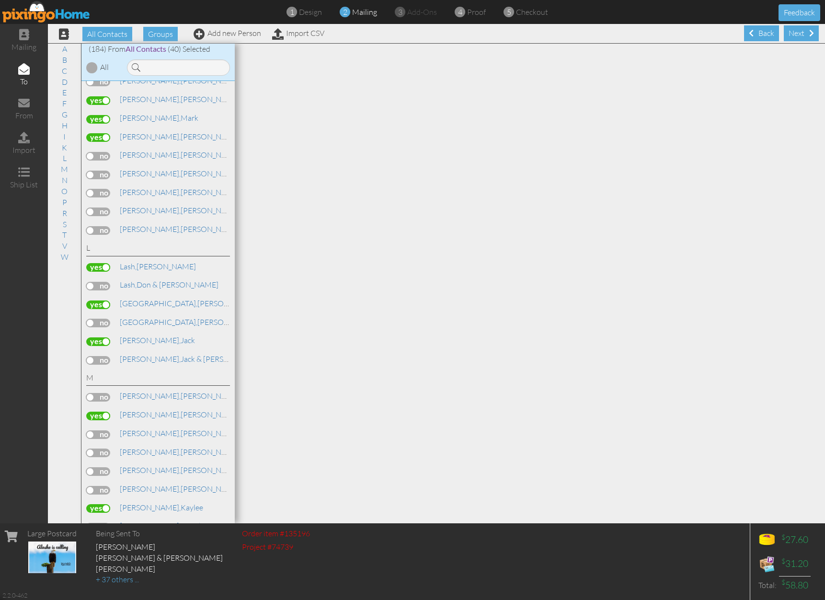
click at [100, 208] on label at bounding box center [98, 212] width 24 height 9
click at [0, 0] on input "checkbox" at bounding box center [0, 0] width 0 height 0
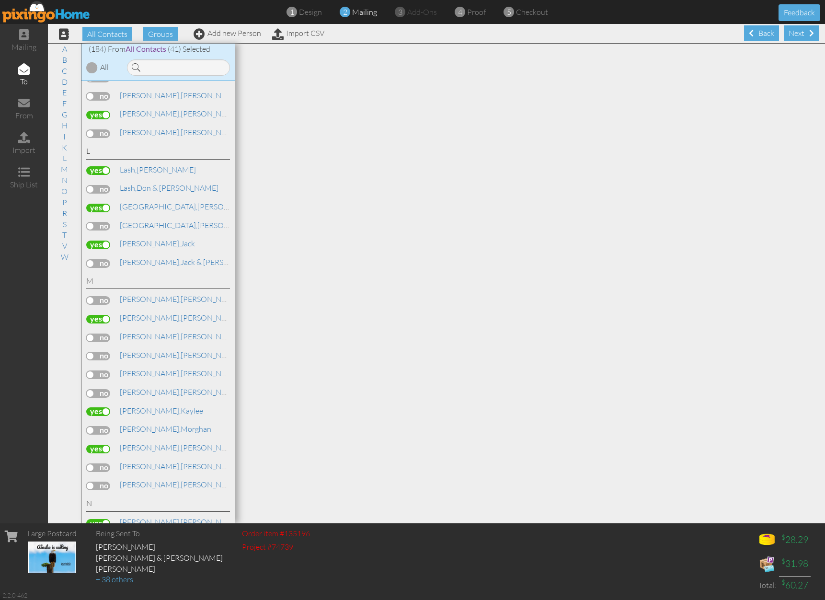
scroll to position [2253, 0]
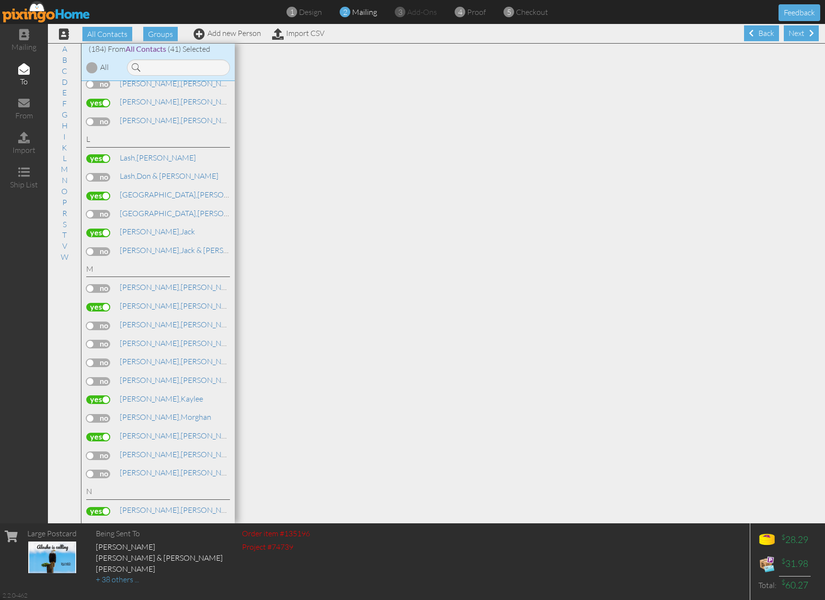
click at [104, 414] on label at bounding box center [98, 418] width 24 height 9
click at [0, 0] on input "checkbox" at bounding box center [0, 0] width 0 height 0
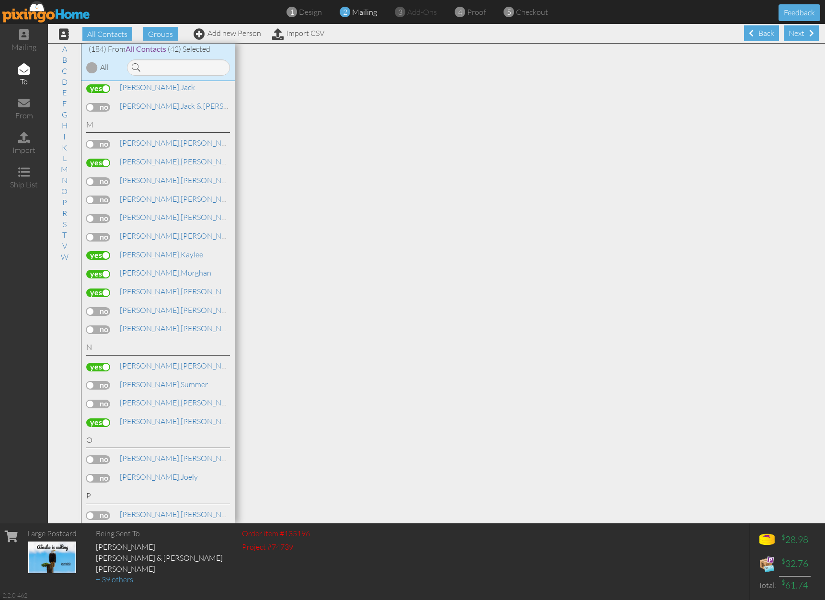
scroll to position [2399, 0]
click at [109, 453] on label at bounding box center [98, 457] width 24 height 9
click at [0, 0] on input "checkbox" at bounding box center [0, 0] width 0 height 0
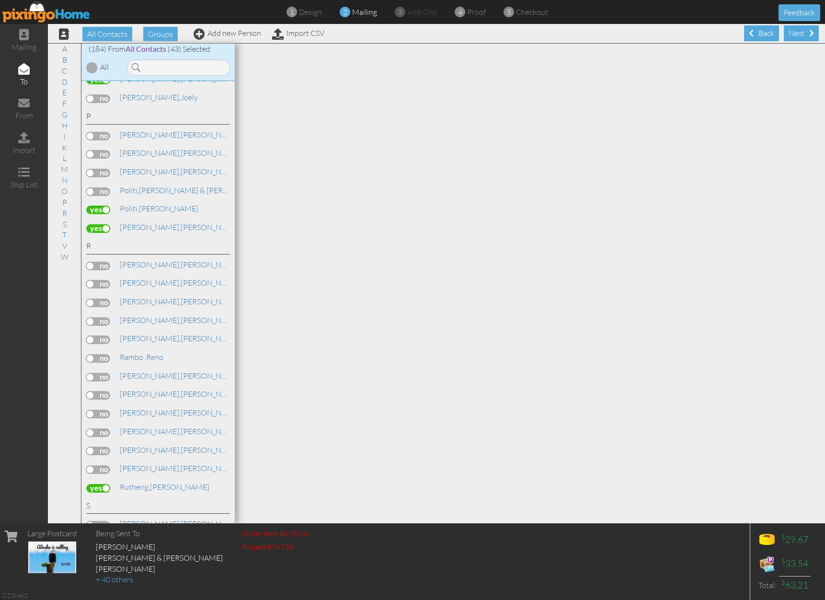
scroll to position [2778, 0]
click at [107, 519] on label at bounding box center [98, 523] width 24 height 9
click at [0, 0] on input "checkbox" at bounding box center [0, 0] width 0 height 0
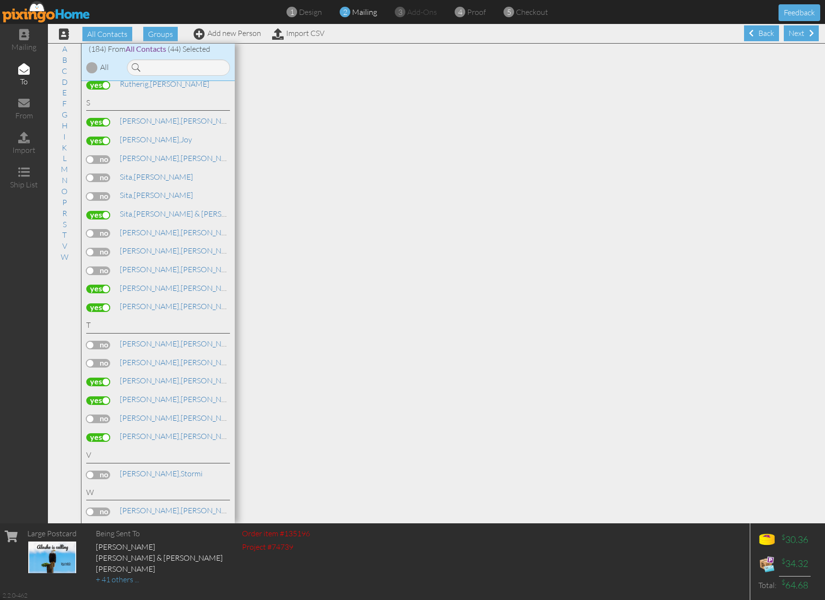
scroll to position [3190, 0]
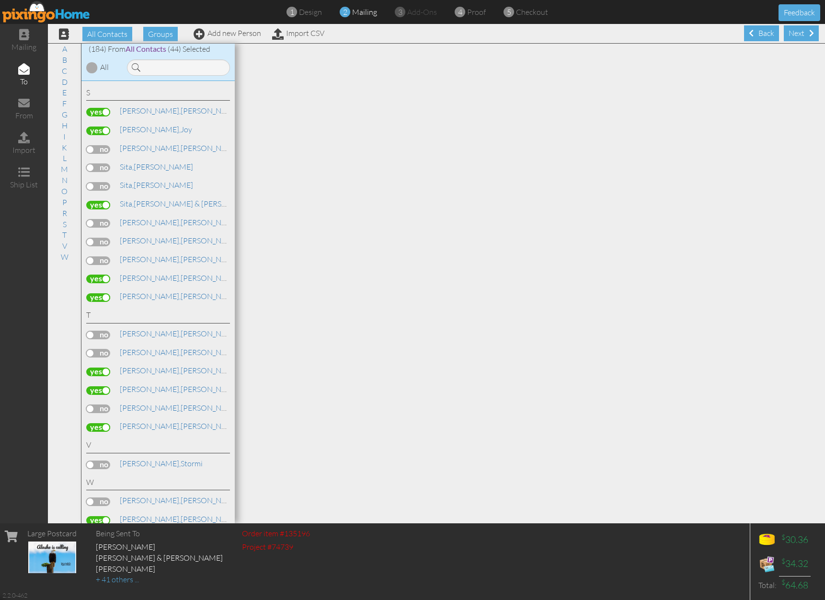
click at [99, 591] on label at bounding box center [98, 595] width 24 height 9
click at [0, 0] on input "checkbox" at bounding box center [0, 0] width 0 height 0
drag, startPoint x: 105, startPoint y: 475, endPoint x: 113, endPoint y: 475, distance: 8.2
click at [0, 0] on input "checkbox" at bounding box center [0, 0] width 0 height 0
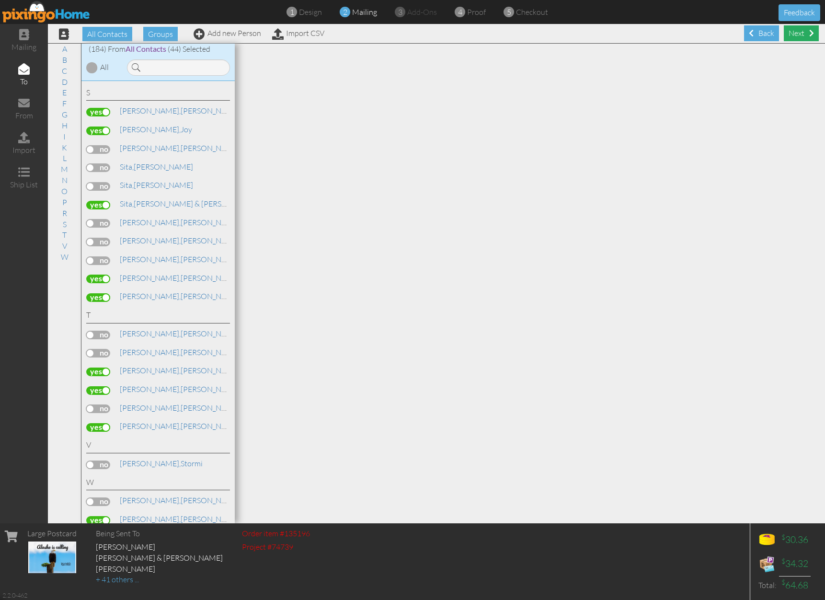
click at [795, 31] on div "Next" at bounding box center [801, 33] width 35 height 16
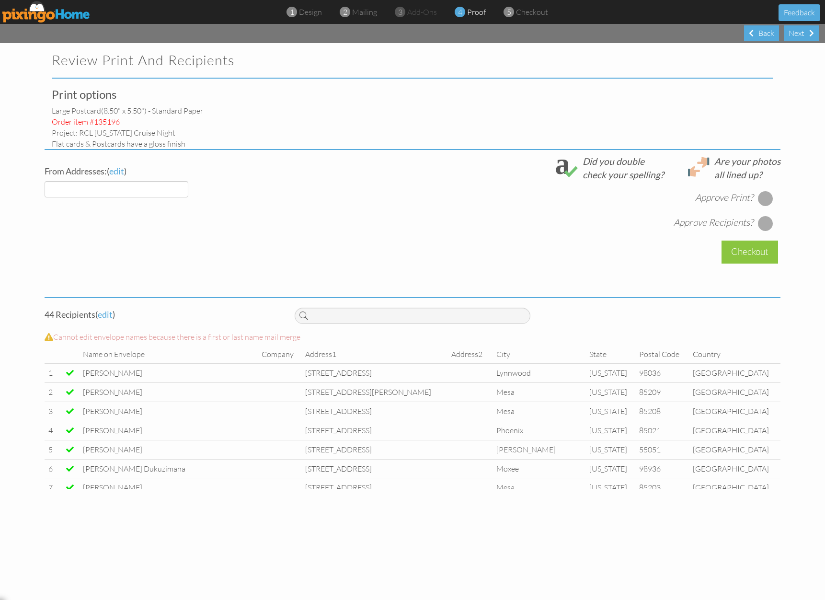
select select "object:985"
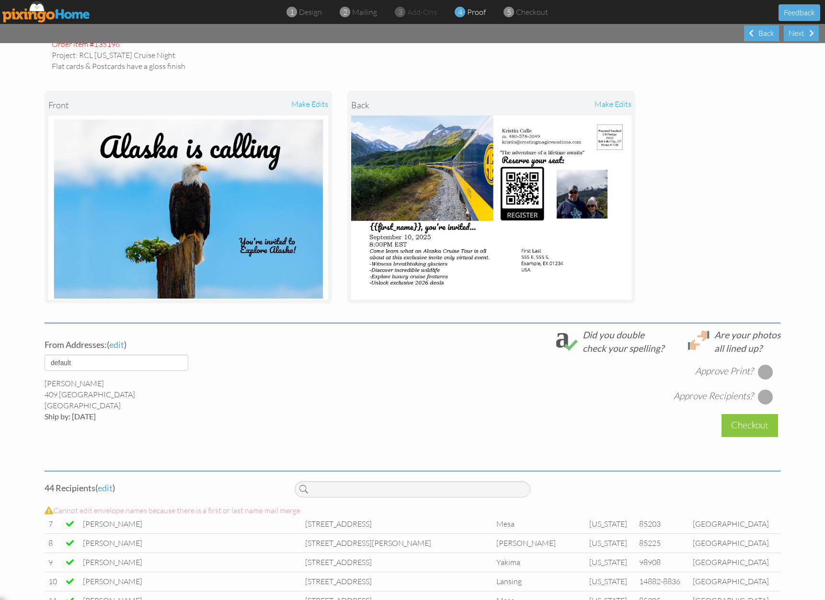
scroll to position [258, 0]
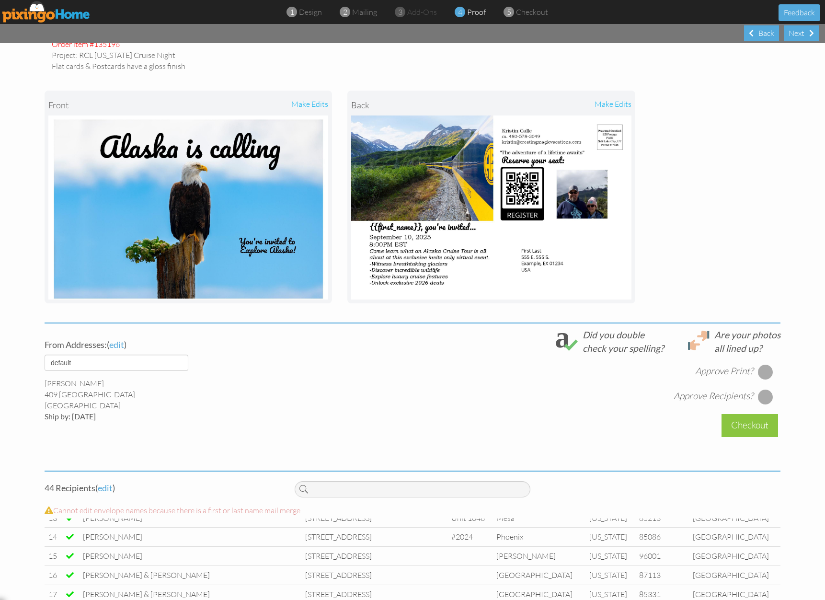
click at [758, 369] on div at bounding box center [765, 371] width 15 height 15
click at [763, 393] on div at bounding box center [765, 396] width 15 height 15
click at [761, 424] on div "Checkout" at bounding box center [750, 425] width 57 height 23
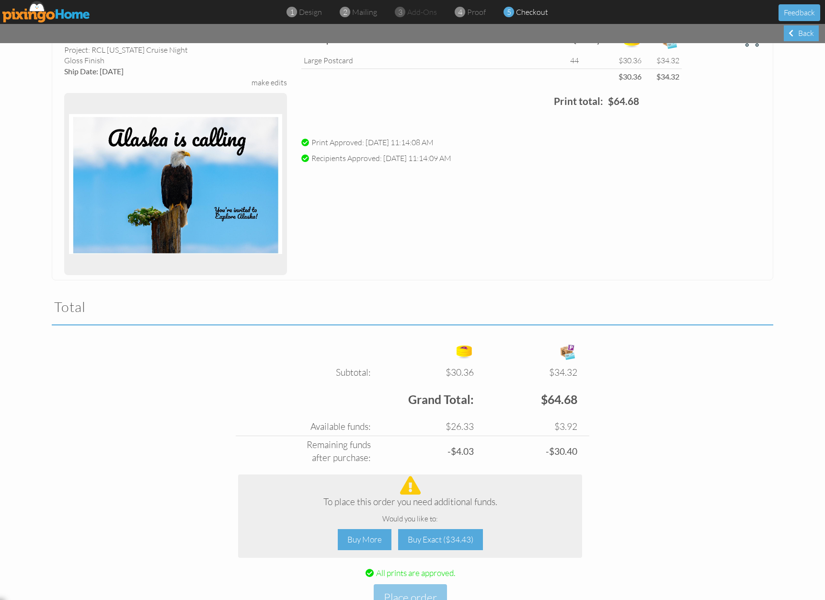
scroll to position [100, 0]
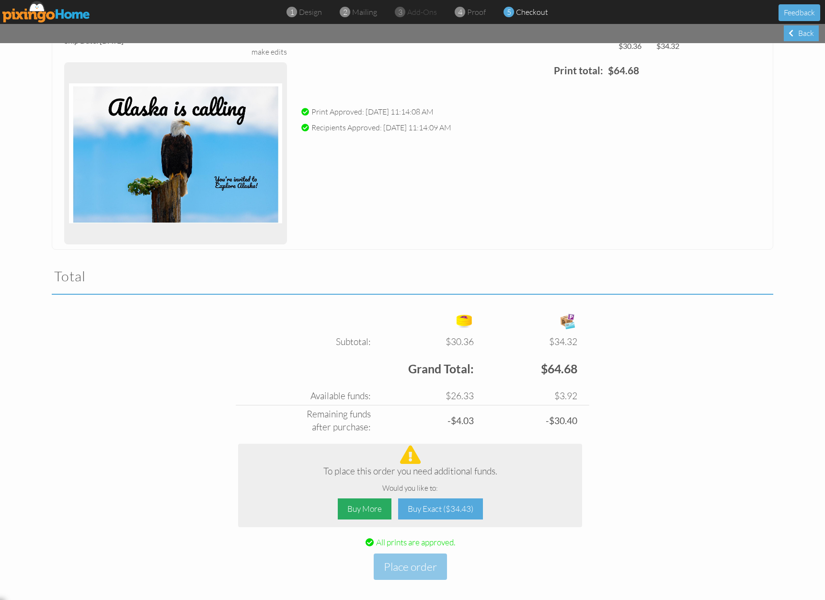
click at [382, 506] on div "Buy More" at bounding box center [365, 510] width 54 height 22
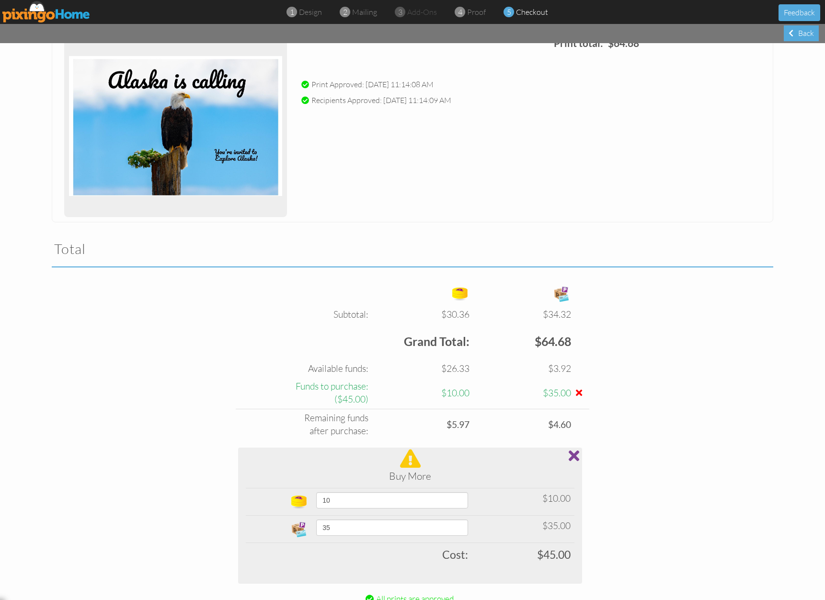
scroll to position [146, 0]
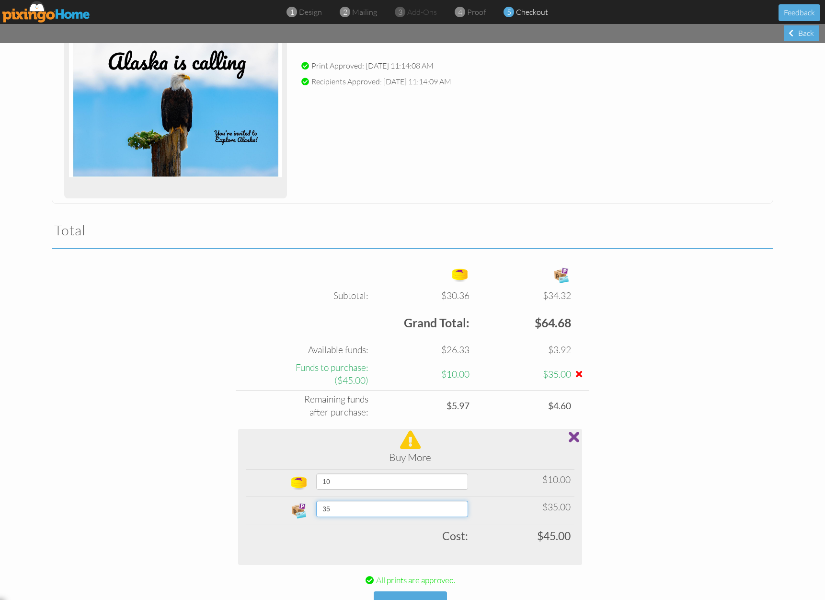
select select "number:40"
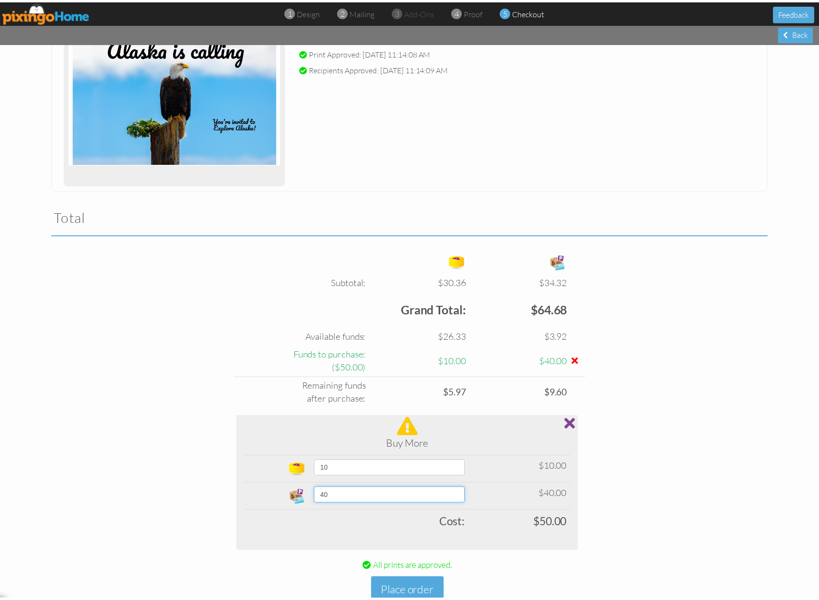
scroll to position [184, 0]
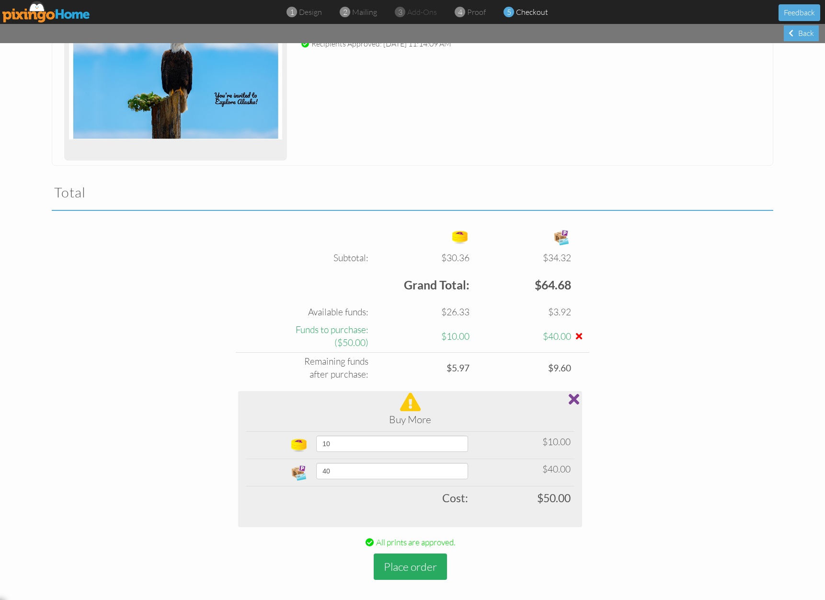
click at [424, 558] on button "Place order" at bounding box center [410, 567] width 73 height 26
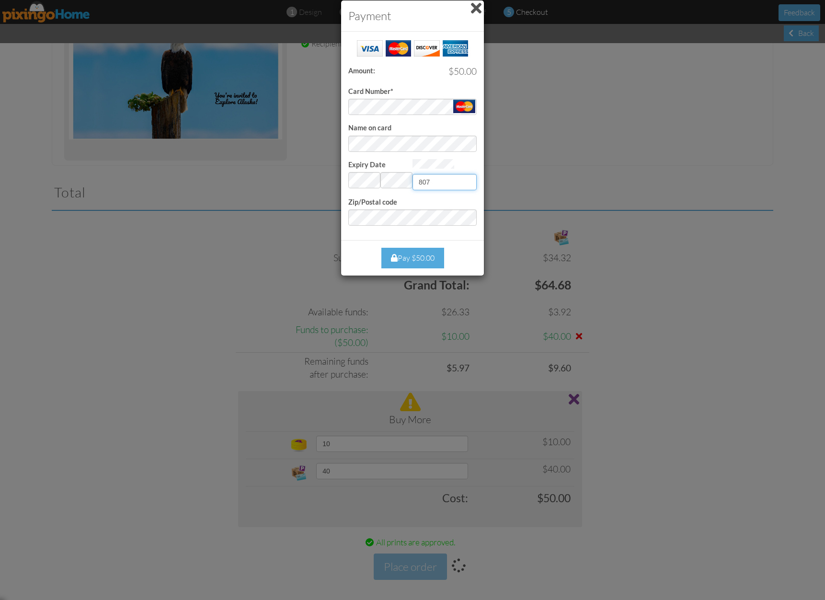
type input "807"
click at [421, 256] on div "Pay $50.00" at bounding box center [413, 258] width 63 height 21
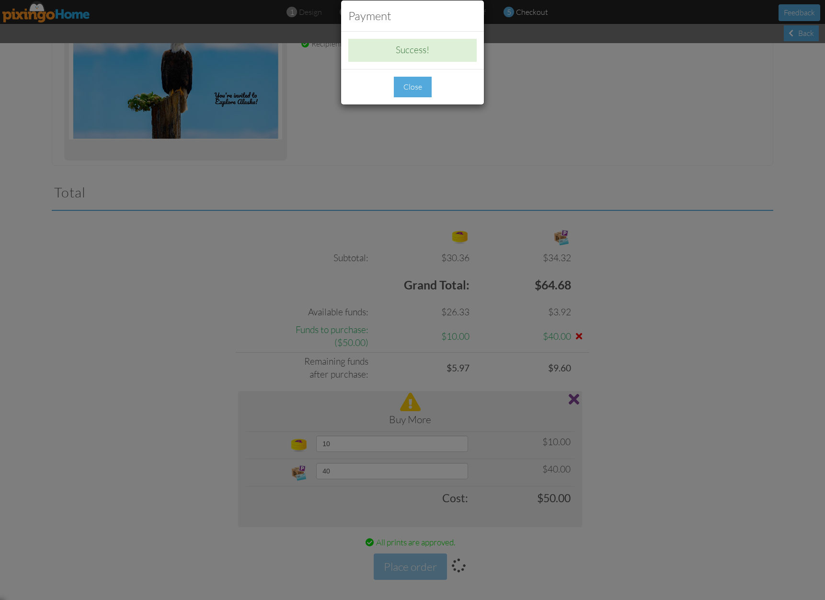
click at [424, 88] on div "Close" at bounding box center [413, 87] width 38 height 21
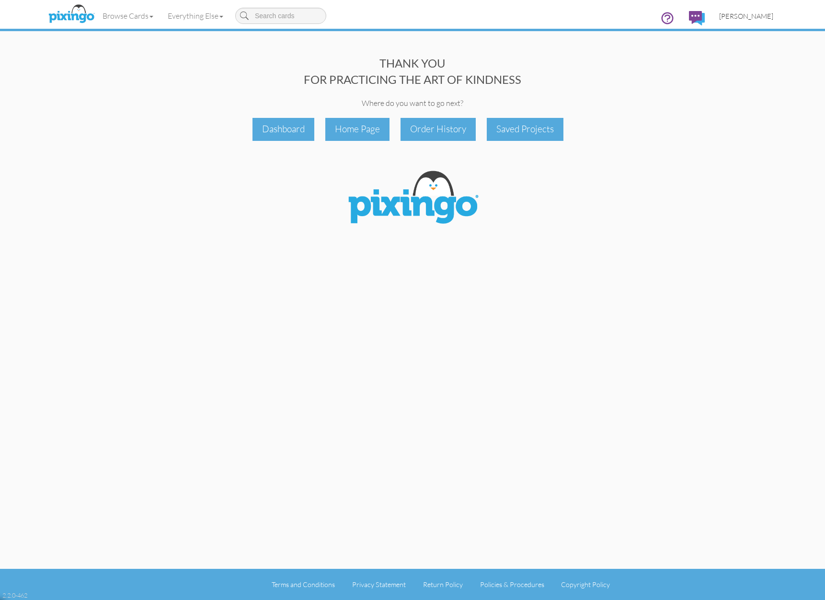
click at [747, 21] on link "[PERSON_NAME]" at bounding box center [746, 16] width 69 height 24
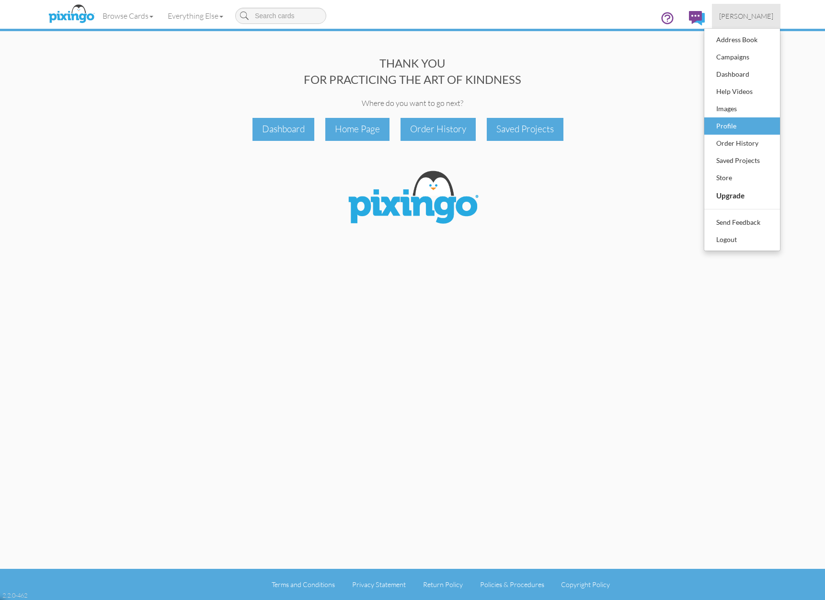
click at [750, 121] on div "Profile" at bounding box center [742, 126] width 57 height 14
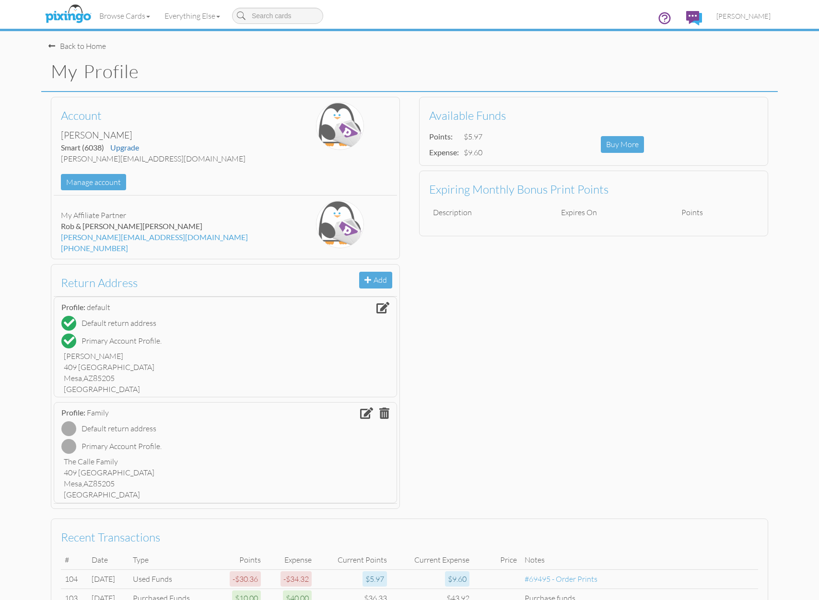
click at [82, 45] on div "Back to Home" at bounding box center [77, 46] width 58 height 11
